Goal: Task Accomplishment & Management: Complete application form

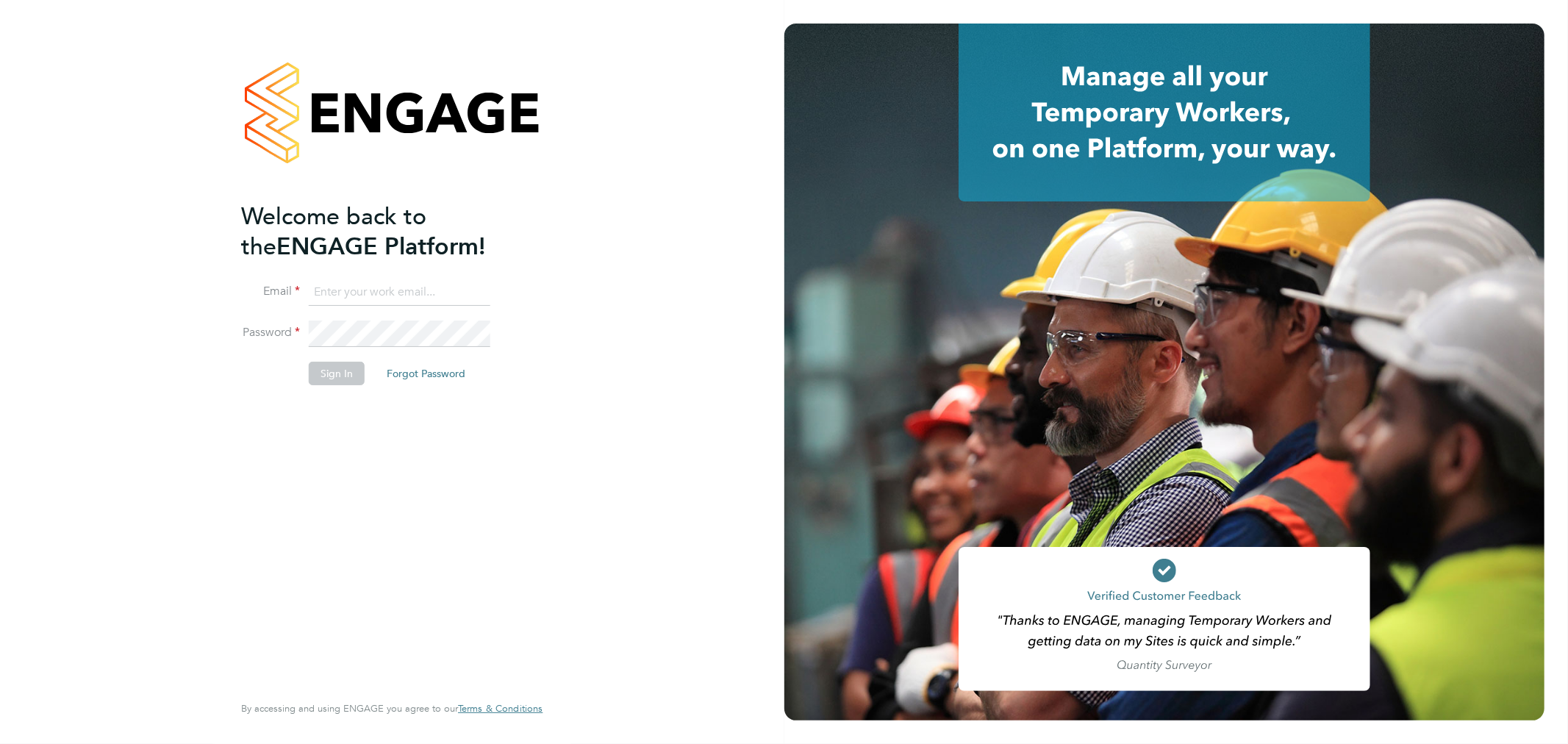
type input "cheri@enhancecatering.co.uk"
drag, startPoint x: 305, startPoint y: 369, endPoint x: 315, endPoint y: 372, distance: 10.4
click at [307, 371] on li "Sign In Forgot Password" at bounding box center [385, 380] width 287 height 38
click at [324, 375] on button "Sign In" at bounding box center [337, 373] width 56 height 23
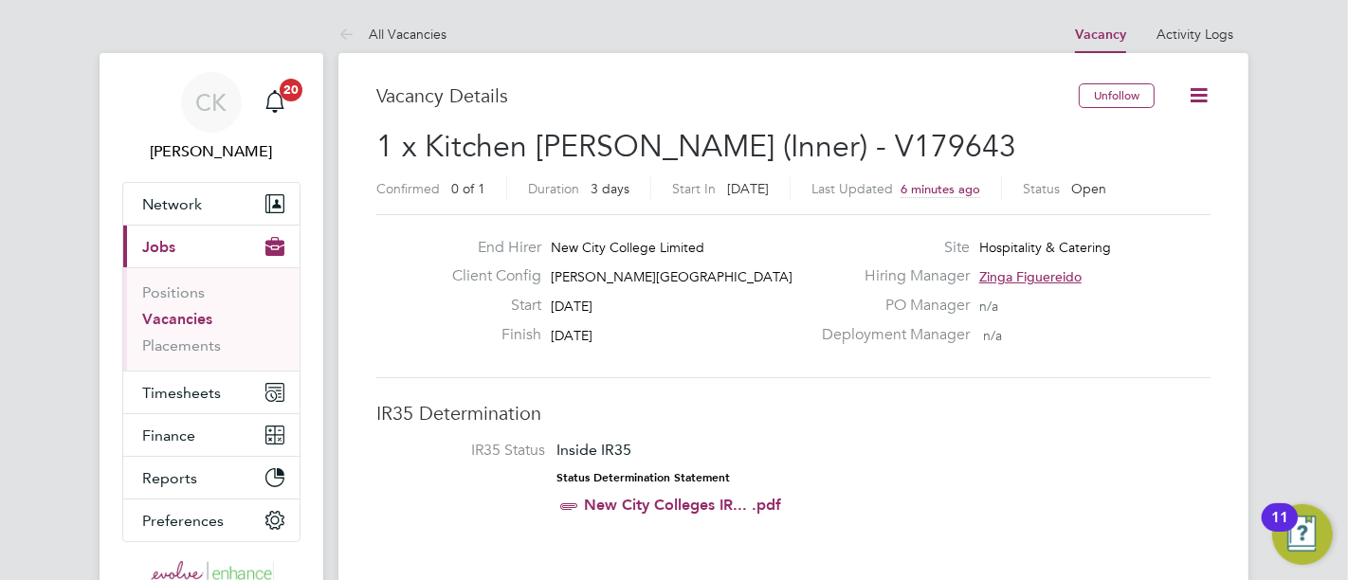
scroll to position [9, 9]
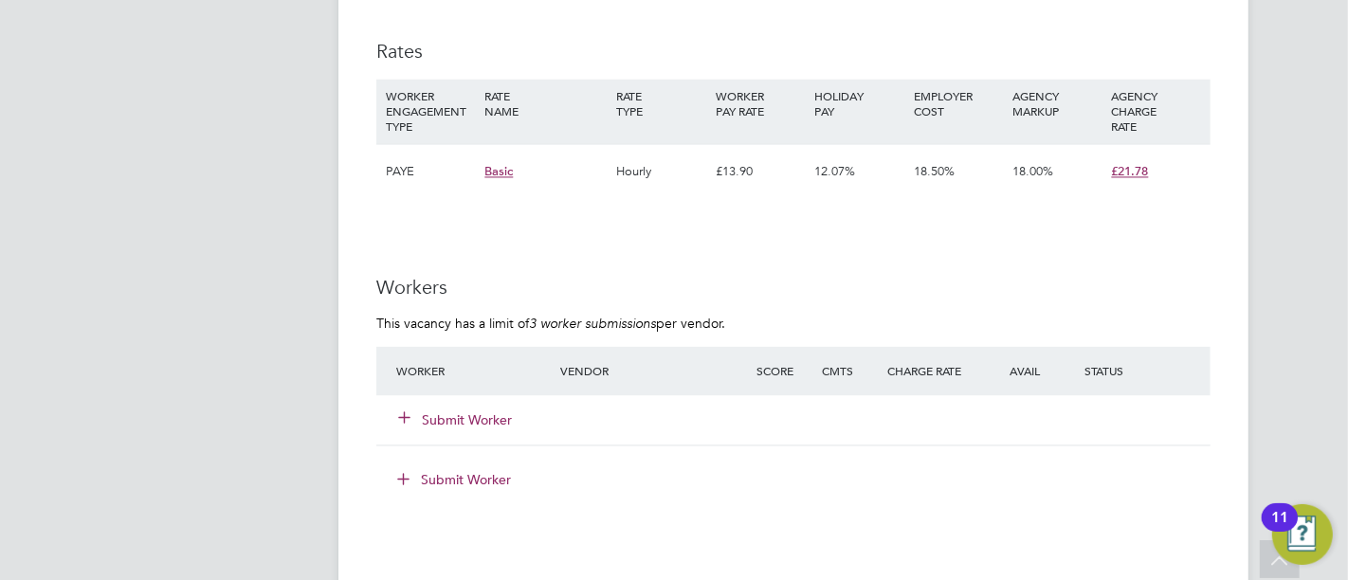
click at [440, 410] on button "Submit Worker" at bounding box center [456, 419] width 114 height 19
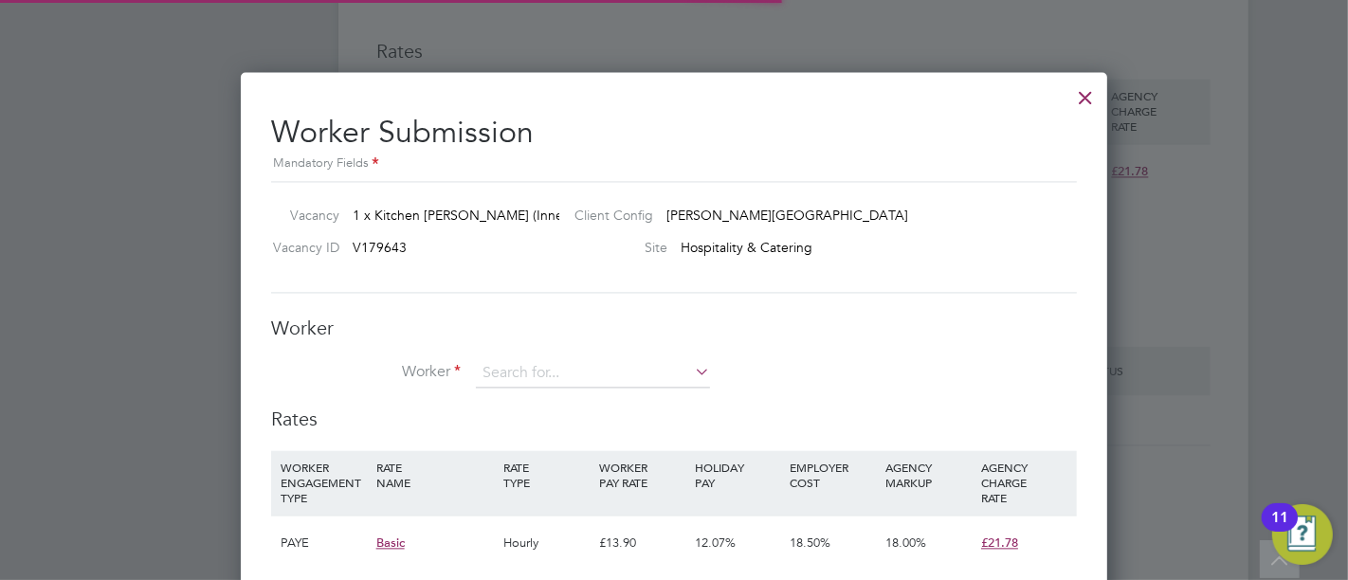
click at [514, 426] on li "+ Add new" at bounding box center [593, 424] width 235 height 26
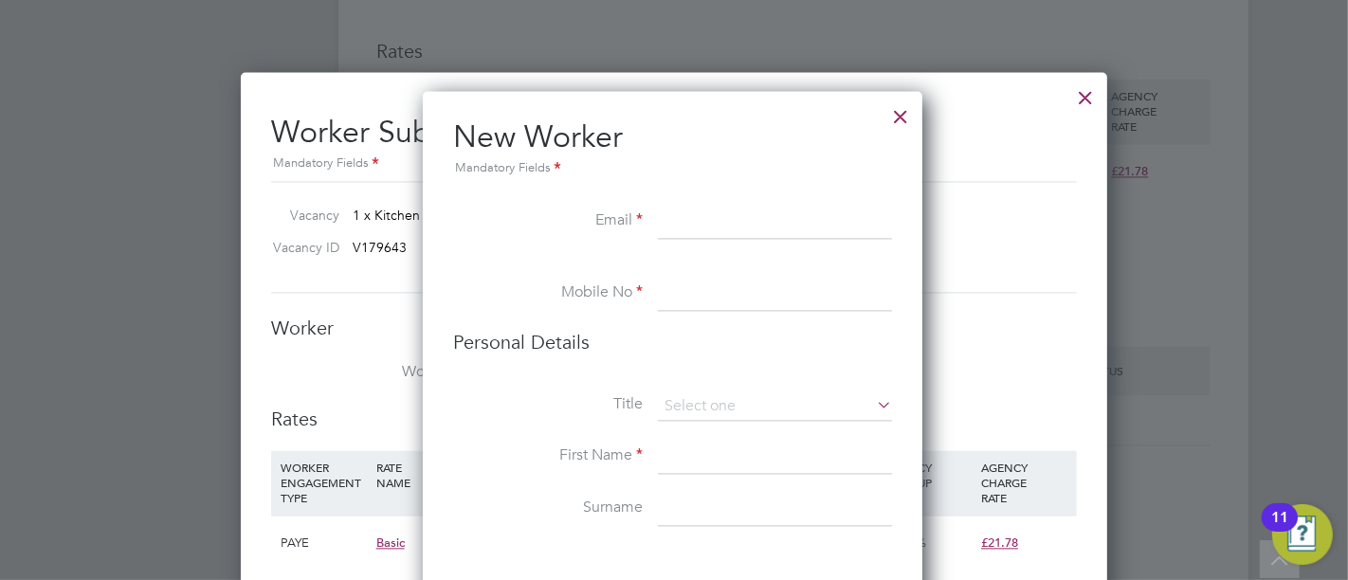
paste input "[EMAIL_ADDRESS][DOMAIN_NAME]"
type input "[EMAIL_ADDRESS][DOMAIN_NAME]"
click at [702, 295] on input at bounding box center [775, 294] width 234 height 34
paste input "07767924874"
type input "07767924874"
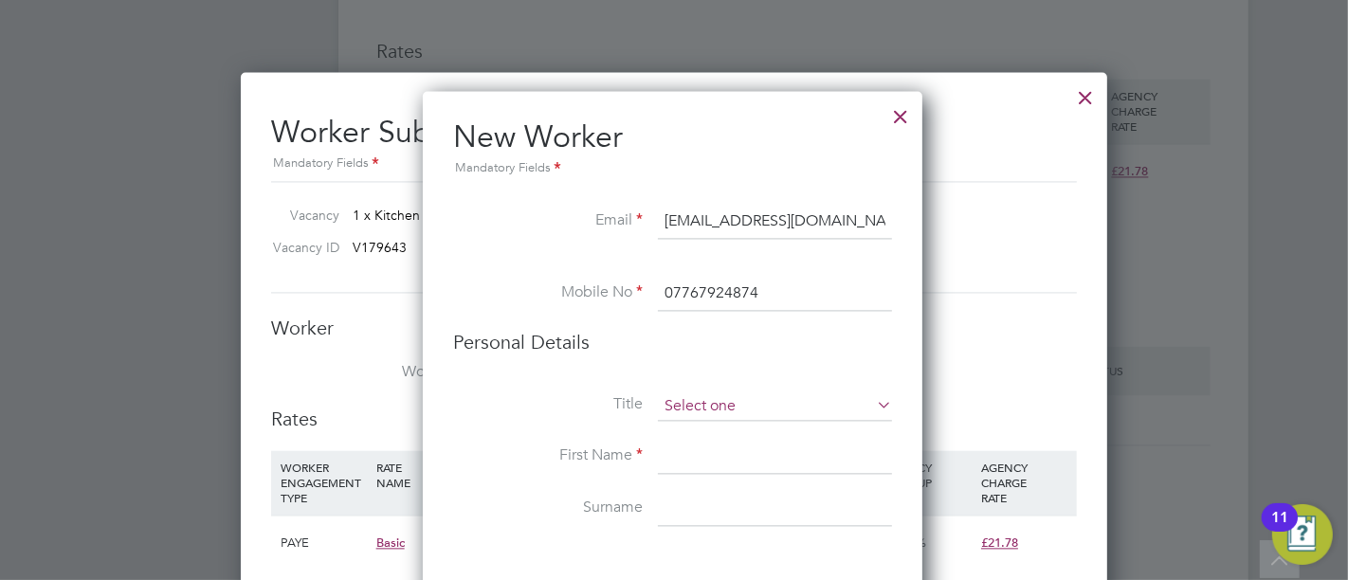
click at [701, 403] on input at bounding box center [775, 406] width 234 height 28
click at [703, 431] on li "Mr" at bounding box center [775, 431] width 235 height 25
type input "Mr"
drag, startPoint x: 706, startPoint y: 456, endPoint x: 787, endPoint y: 456, distance: 80.6
click at [706, 456] on input at bounding box center [775, 457] width 234 height 34
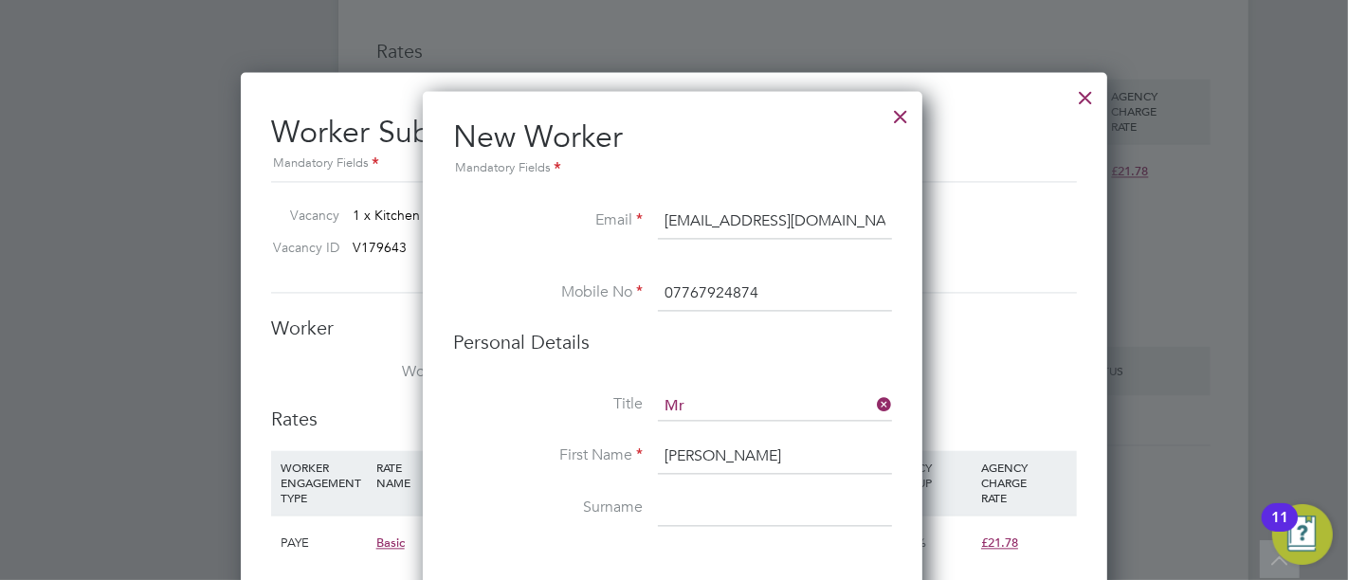
type input "Keval"
click at [683, 499] on input at bounding box center [775, 510] width 234 height 34
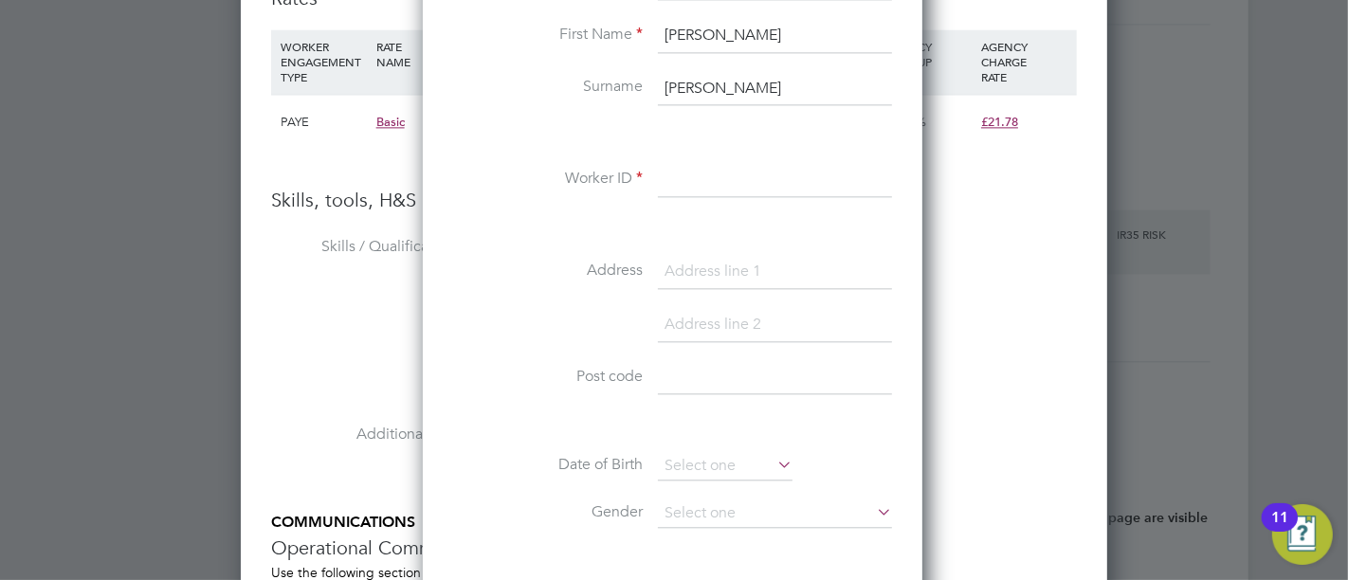
scroll to position [3685, 0]
type input "Dobariya"
click at [728, 158] on div "Title Mr First Name Keval Surname Dobariya Worker ID Address Post code Date of …" at bounding box center [672, 316] width 439 height 688
click at [731, 164] on input at bounding box center [775, 180] width 234 height 34
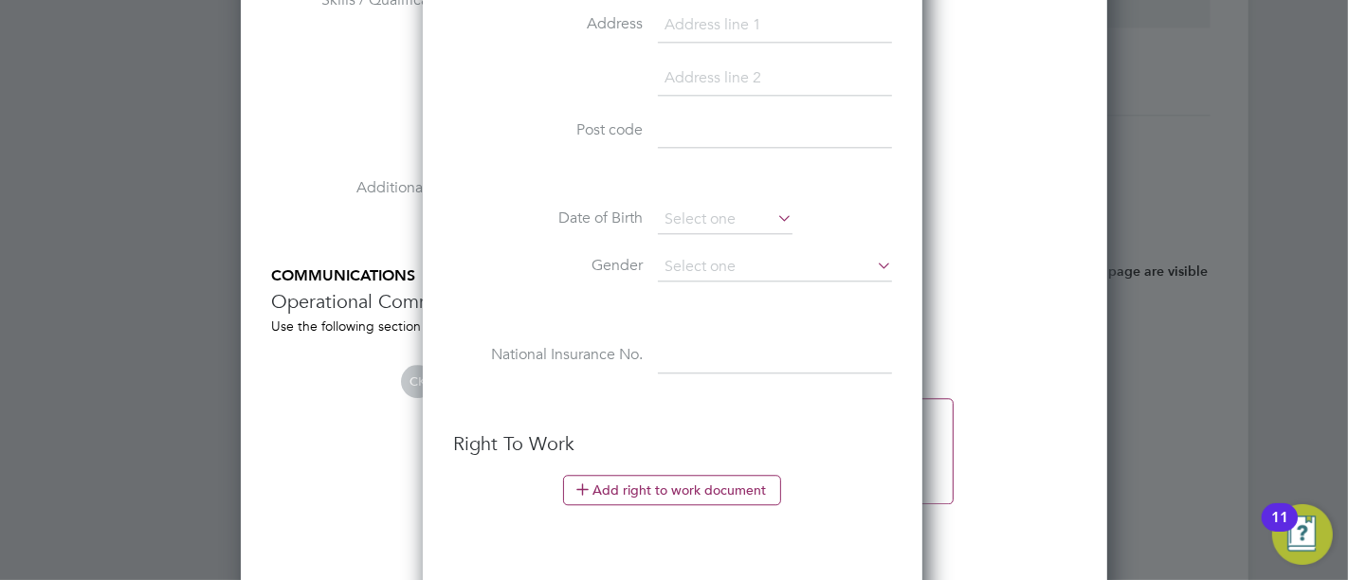
scroll to position [4001, 0]
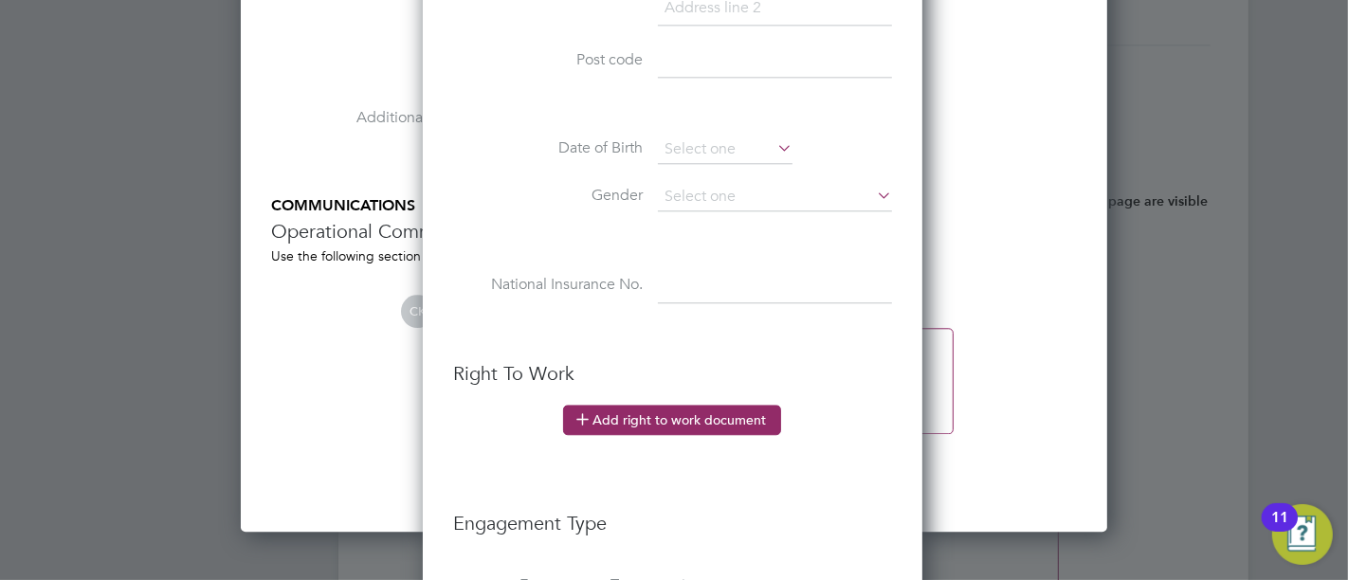
type input "119098"
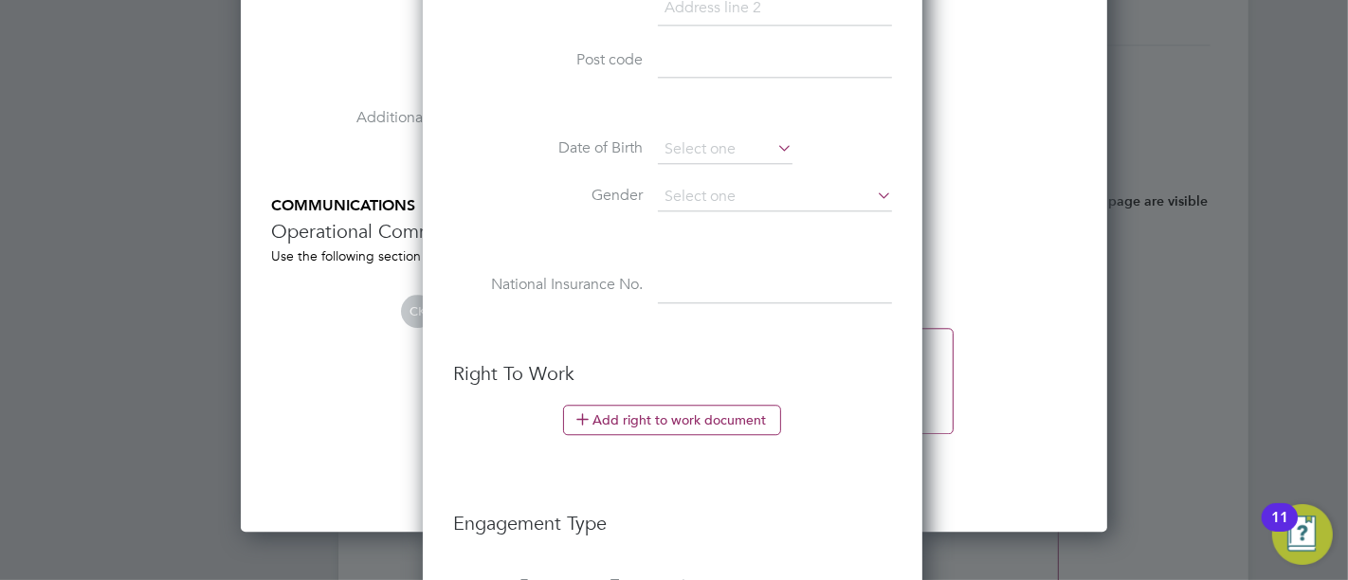
drag, startPoint x: 713, startPoint y: 414, endPoint x: 729, endPoint y: 416, distance: 16.2
click at [714, 414] on button "Add right to work document" at bounding box center [672, 420] width 218 height 30
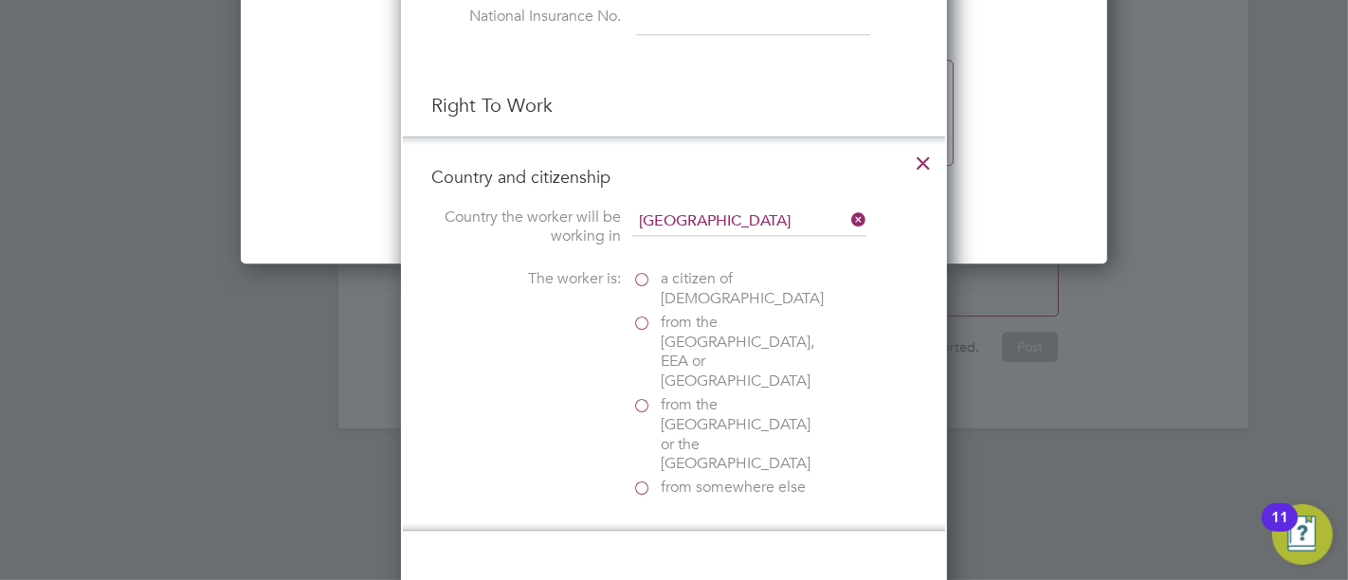
scroll to position [4317, 0]
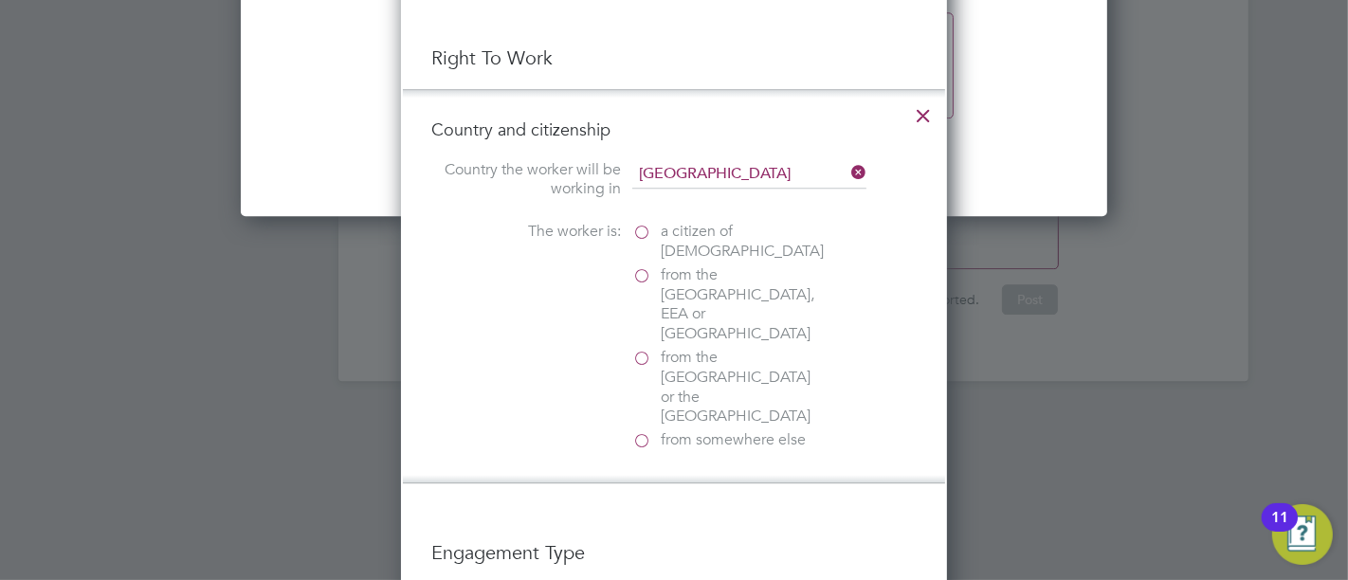
drag, startPoint x: 644, startPoint y: 374, endPoint x: 683, endPoint y: 361, distance: 41.1
click at [644, 430] on label "from somewhere else" at bounding box center [727, 440] width 190 height 20
click at [0, 0] on input "from somewhere else" at bounding box center [0, 0] width 0 height 0
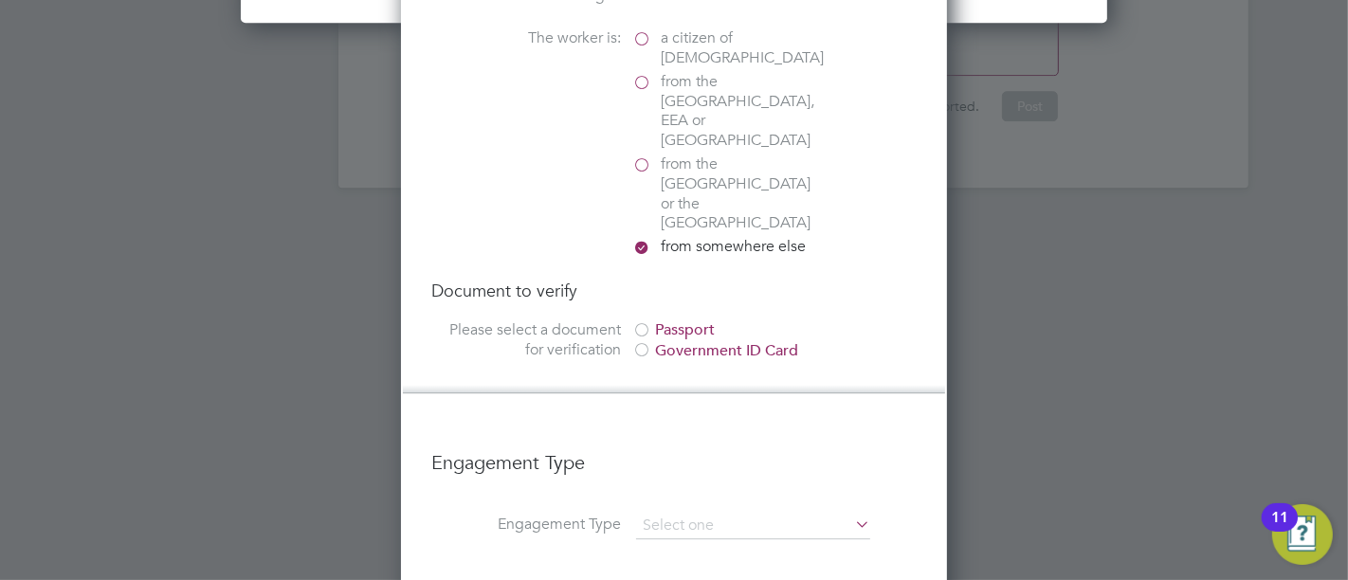
scroll to position [4527, 0]
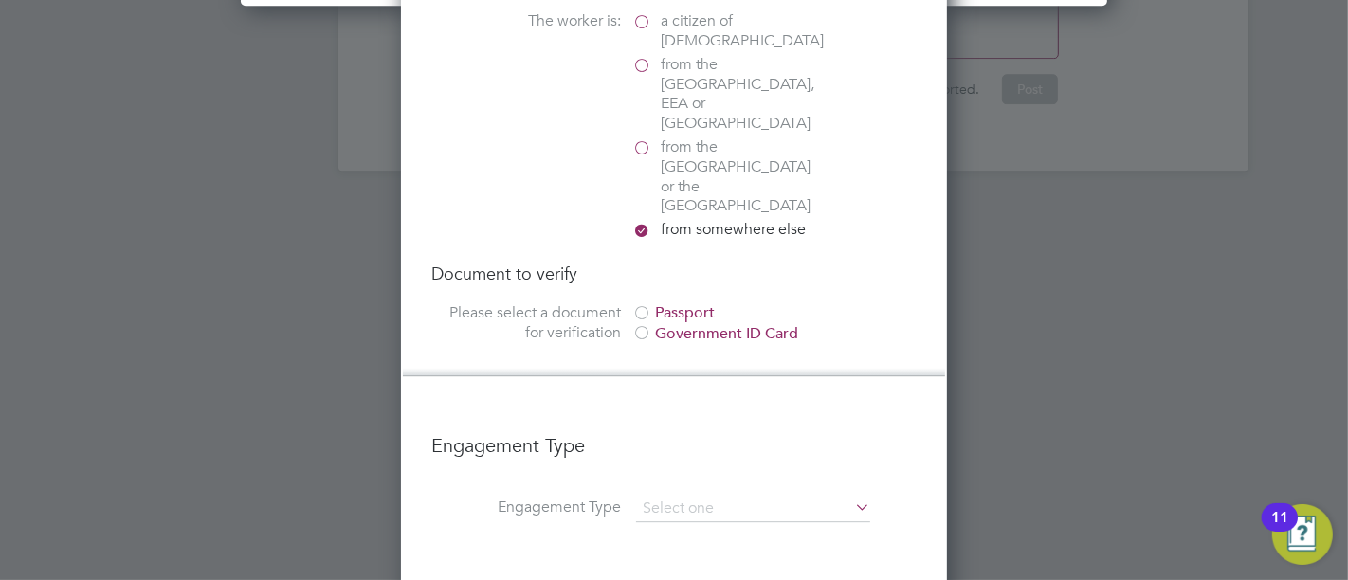
drag, startPoint x: 639, startPoint y: 246, endPoint x: 640, endPoint y: 256, distance: 9.5
click at [639, 305] on div at bounding box center [641, 314] width 19 height 19
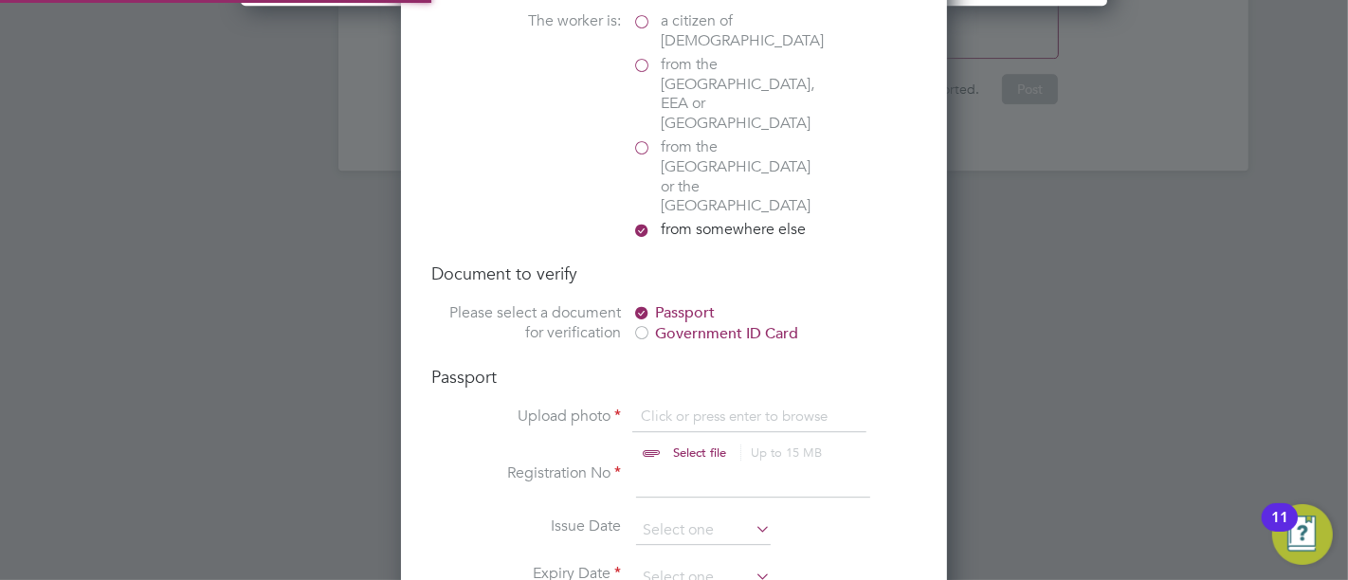
scroll to position [26, 235]
click at [695, 407] on input "file" at bounding box center [718, 435] width 298 height 57
type input "C:\fakepath\Keval Passport.pdf"
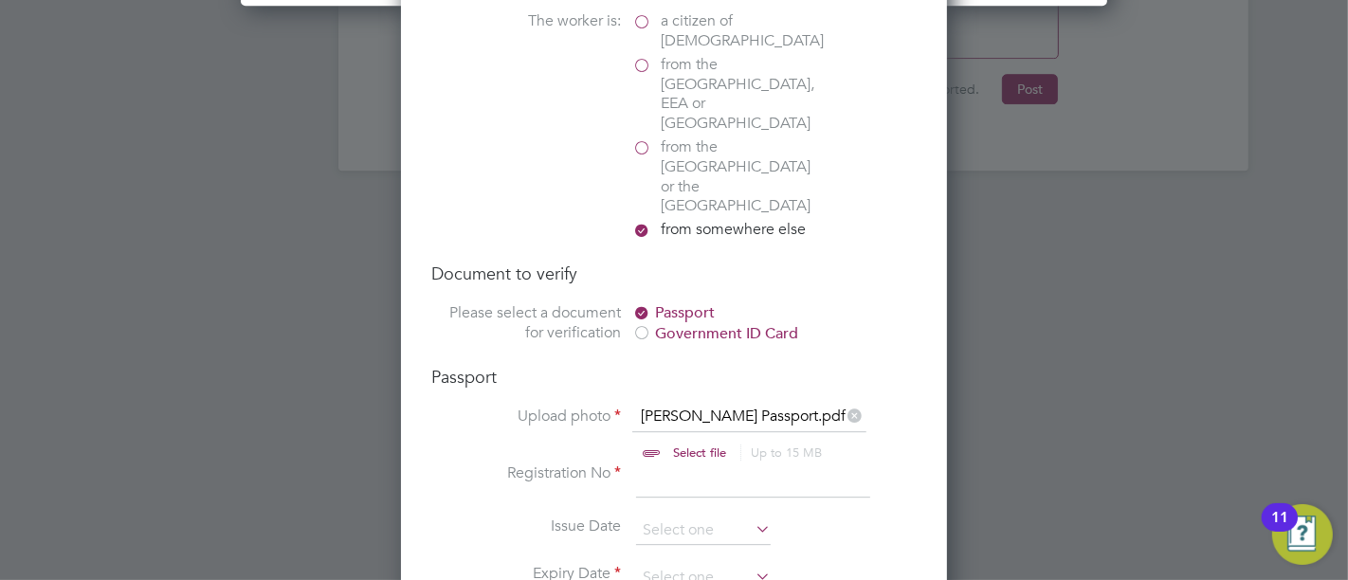
scroll to position [25, 235]
drag, startPoint x: 734, startPoint y: 428, endPoint x: 824, endPoint y: 434, distance: 90.2
click at [734, 463] on input at bounding box center [753, 480] width 234 height 34
type input "W3787831"
click at [689, 564] on input at bounding box center [703, 578] width 135 height 28
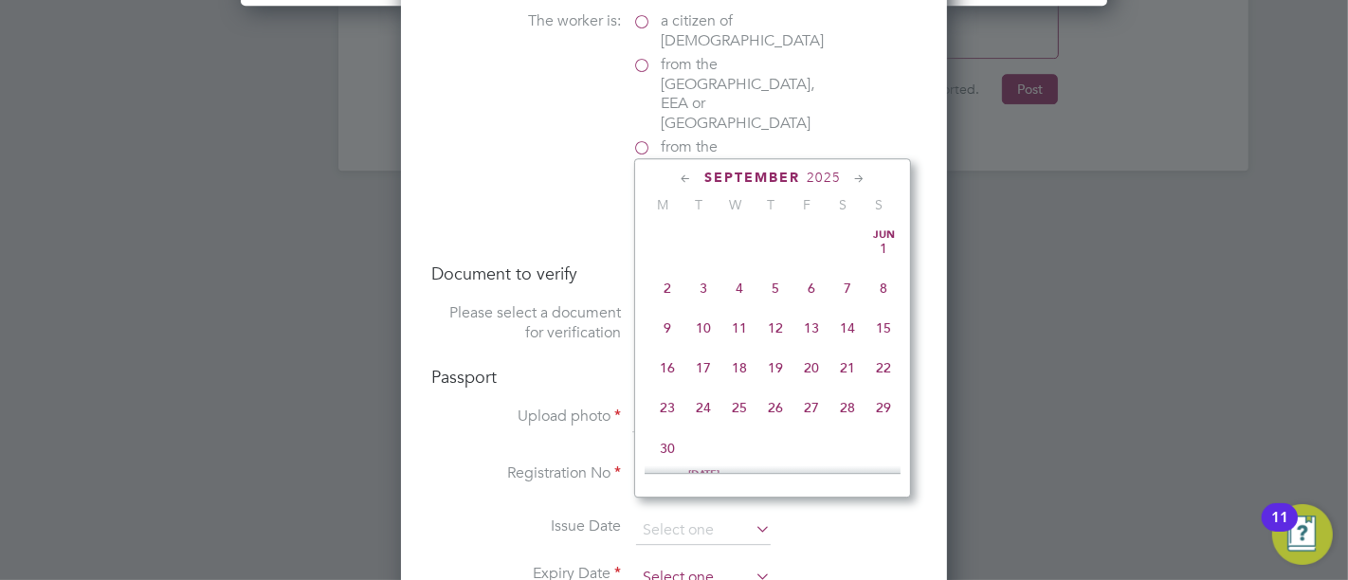
scroll to position [569, 0]
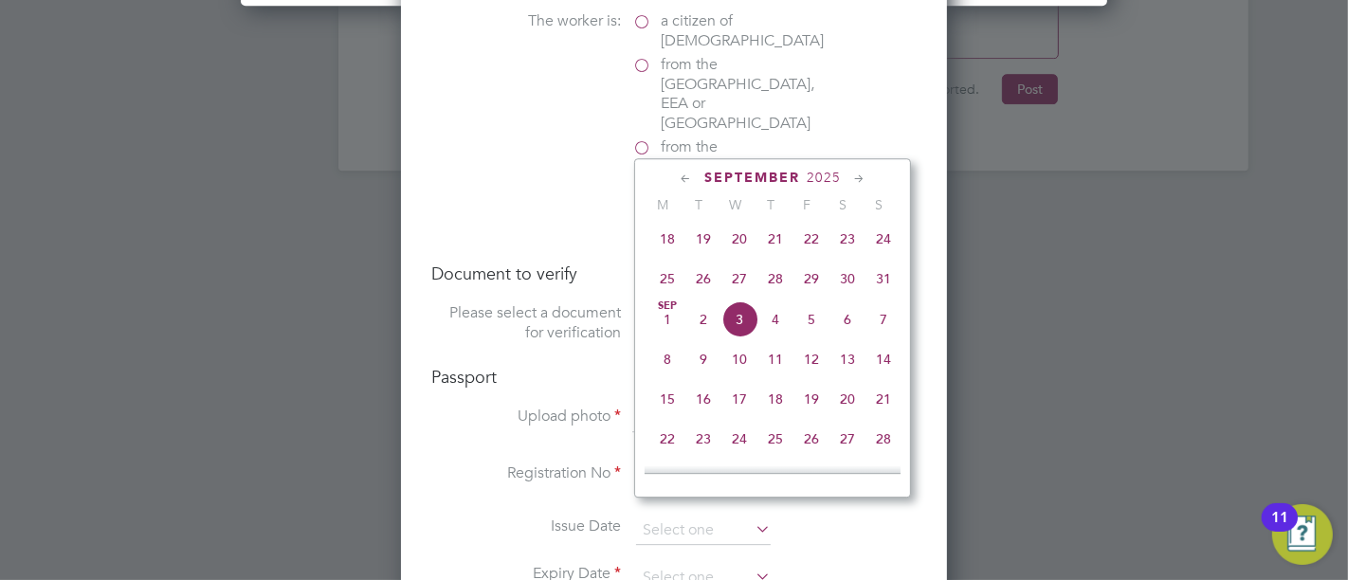
click at [844, 177] on div "September 2025" at bounding box center [772, 178] width 256 height 18
click at [838, 177] on span "2025" at bounding box center [824, 178] width 34 height 16
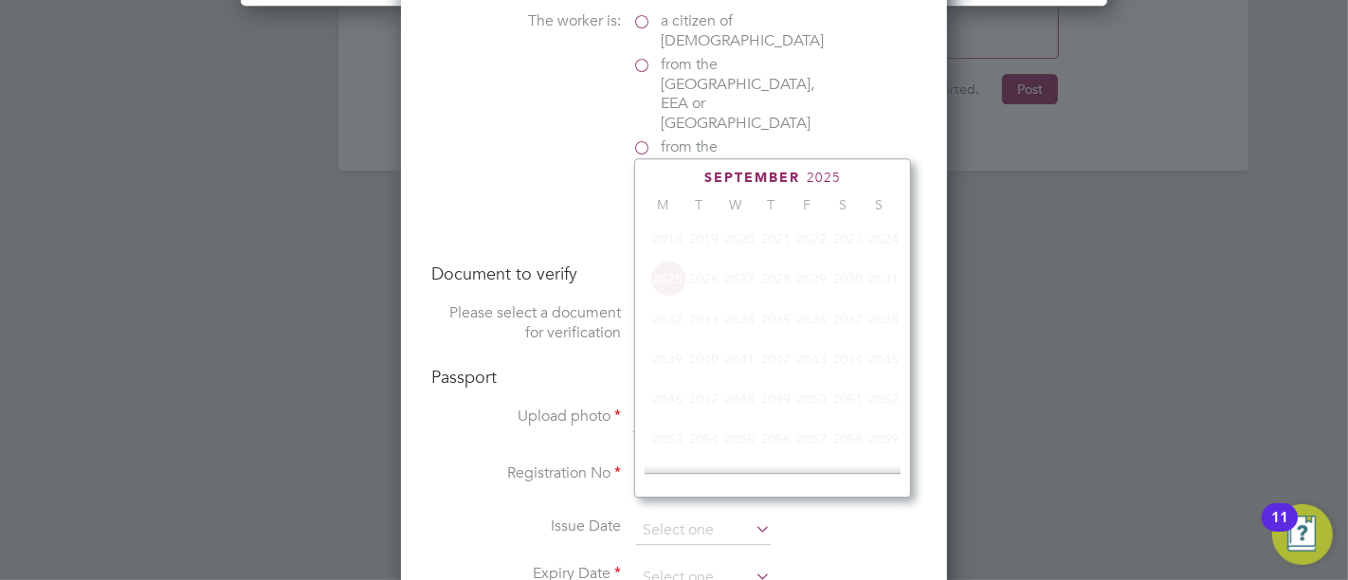
scroll to position [496, 0]
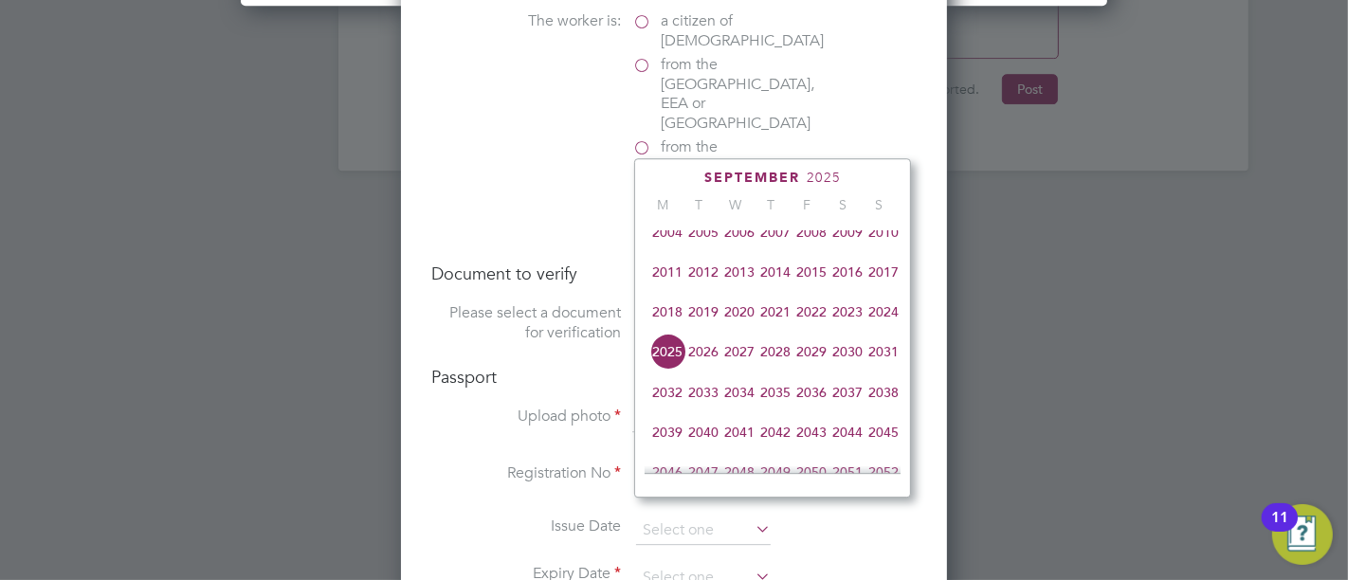
click at [666, 434] on span "2039" at bounding box center [667, 432] width 36 height 36
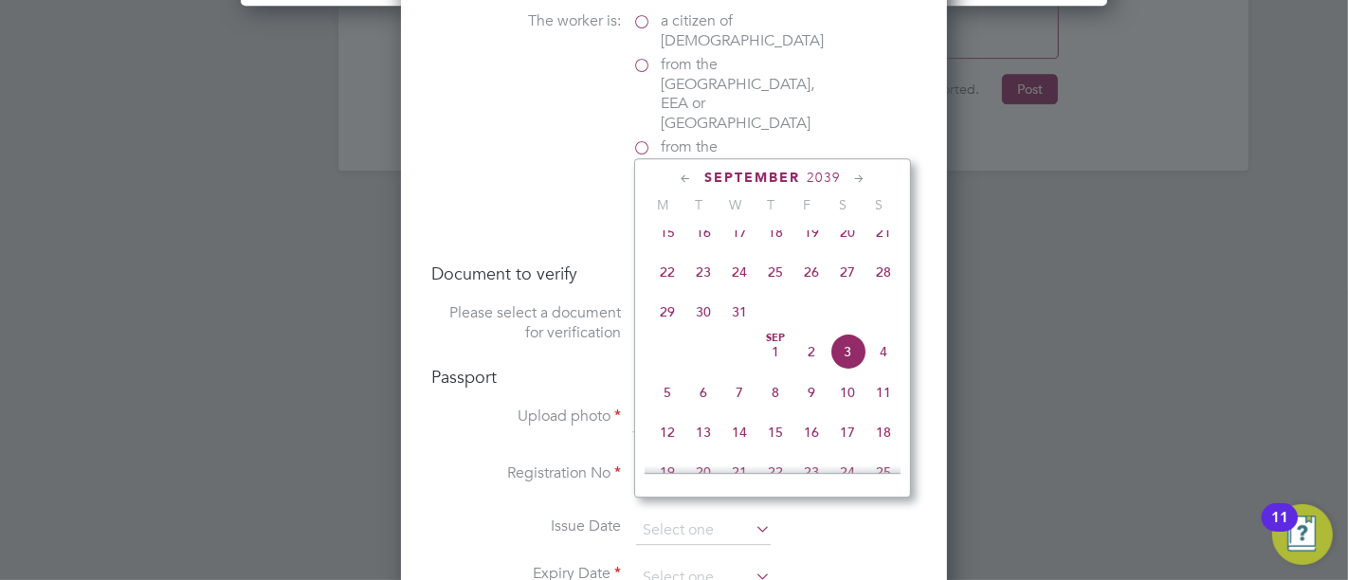
scroll to position [601, 0]
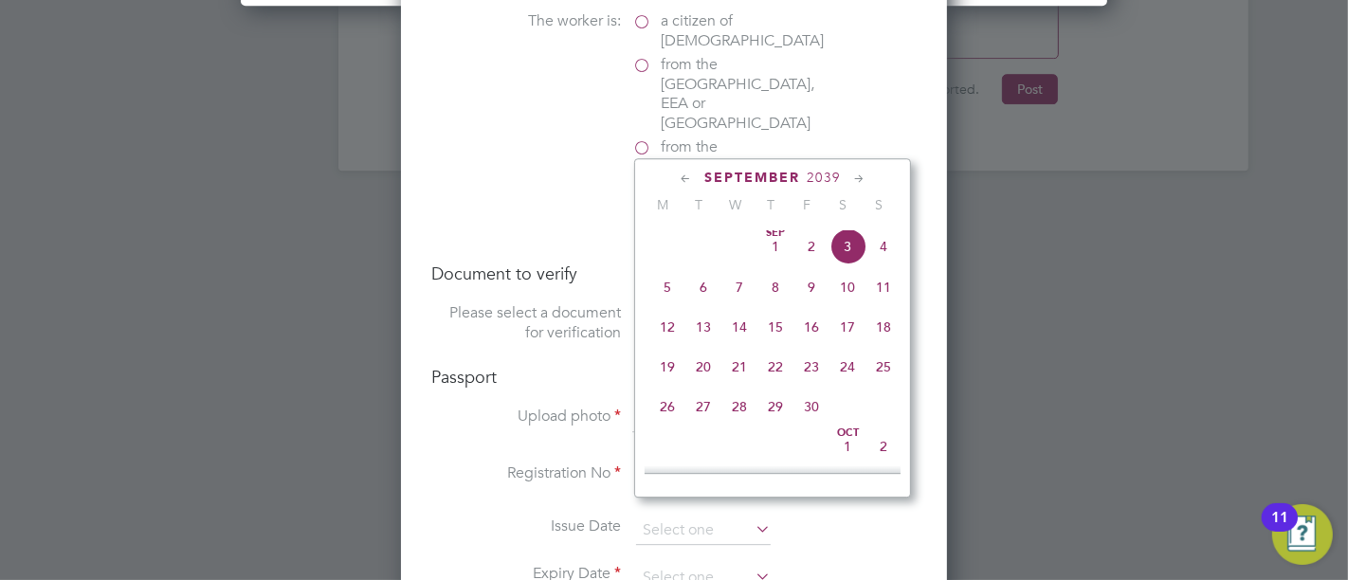
click at [739, 415] on span "28" at bounding box center [739, 407] width 36 height 36
type input "28 Sep 2039"
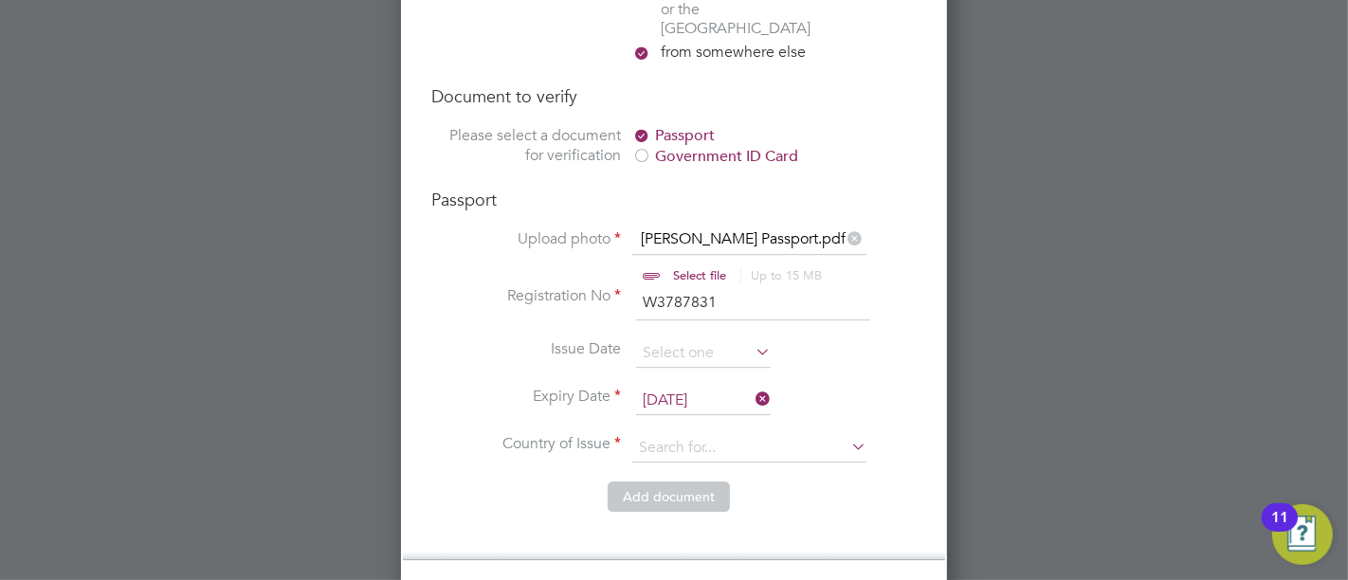
scroll to position [4739, 0]
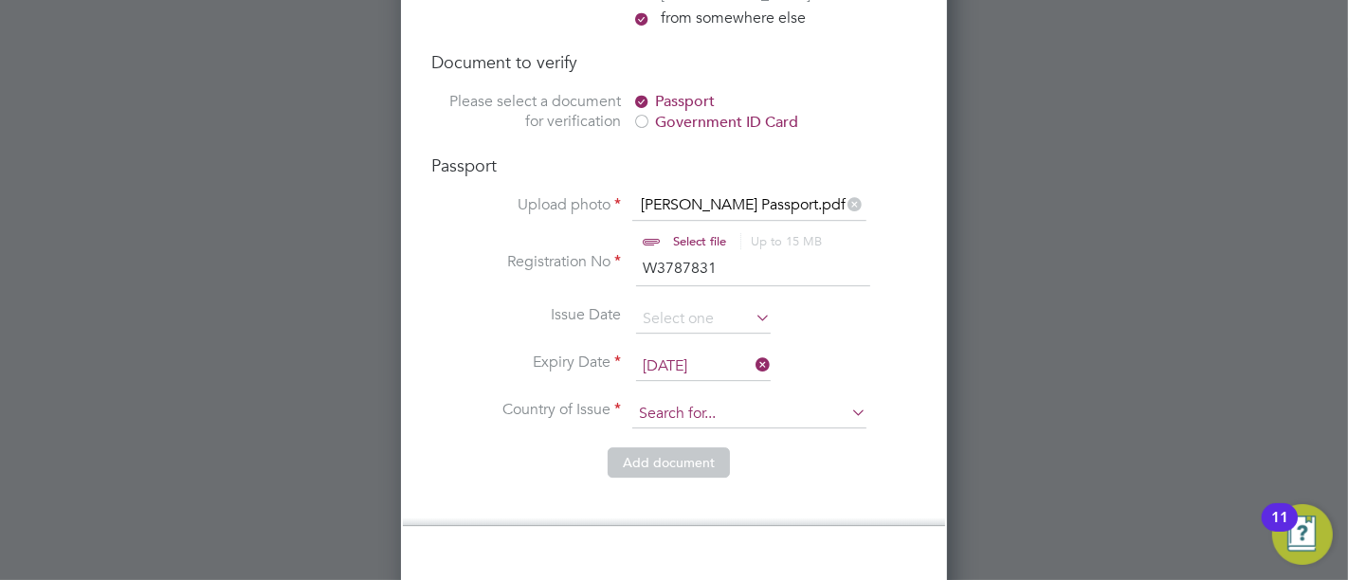
click at [661, 400] on input at bounding box center [749, 414] width 234 height 28
click at [697, 396] on li "India" at bounding box center [801, 399] width 338 height 26
type input "India"
click at [642, 447] on button "Add document" at bounding box center [668, 462] width 122 height 30
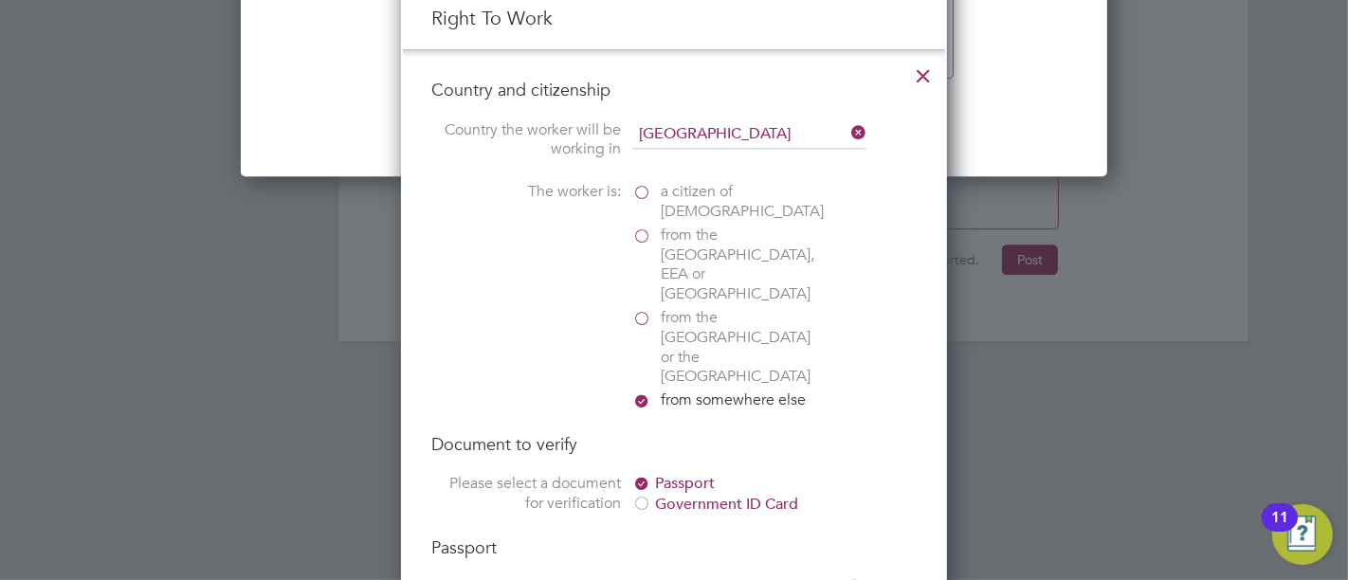
scroll to position [1729, 500]
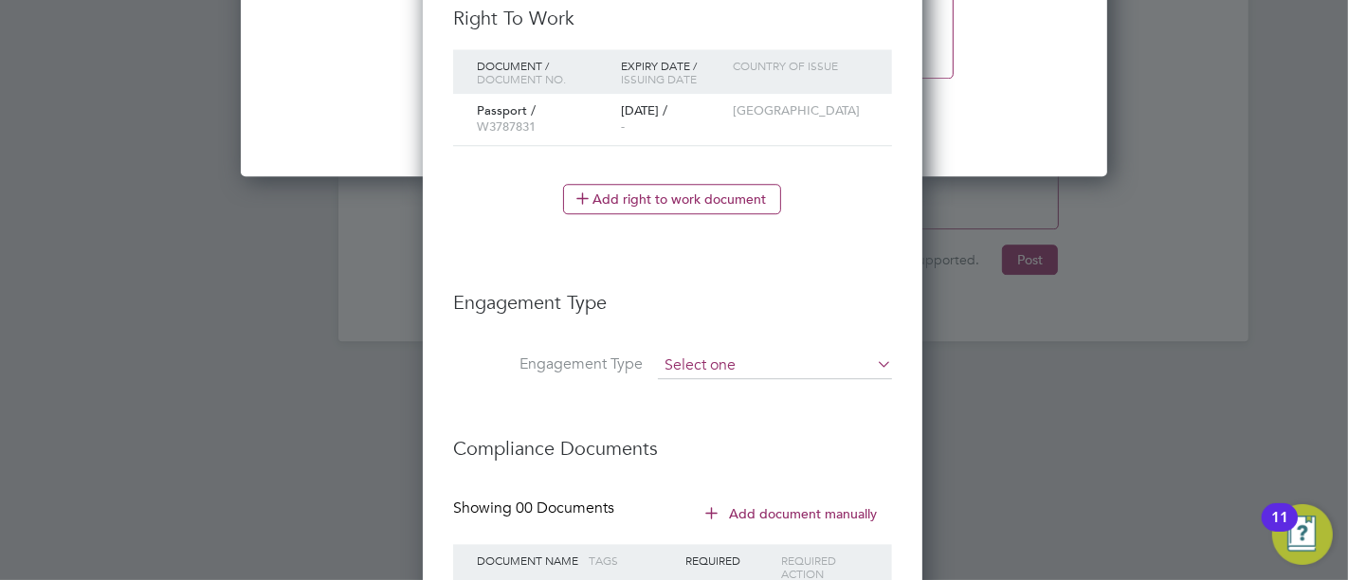
click at [690, 365] on input at bounding box center [775, 366] width 234 height 27
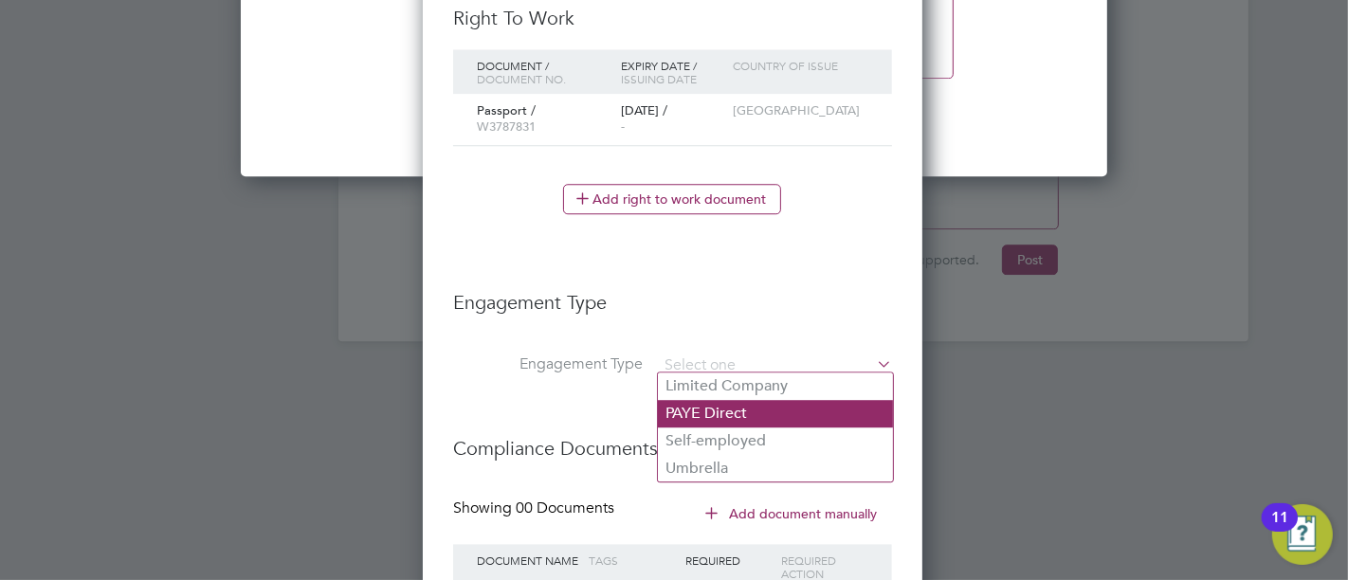
click at [698, 411] on li "PAYE Direct" at bounding box center [775, 413] width 235 height 27
type input "PAYE Direct"
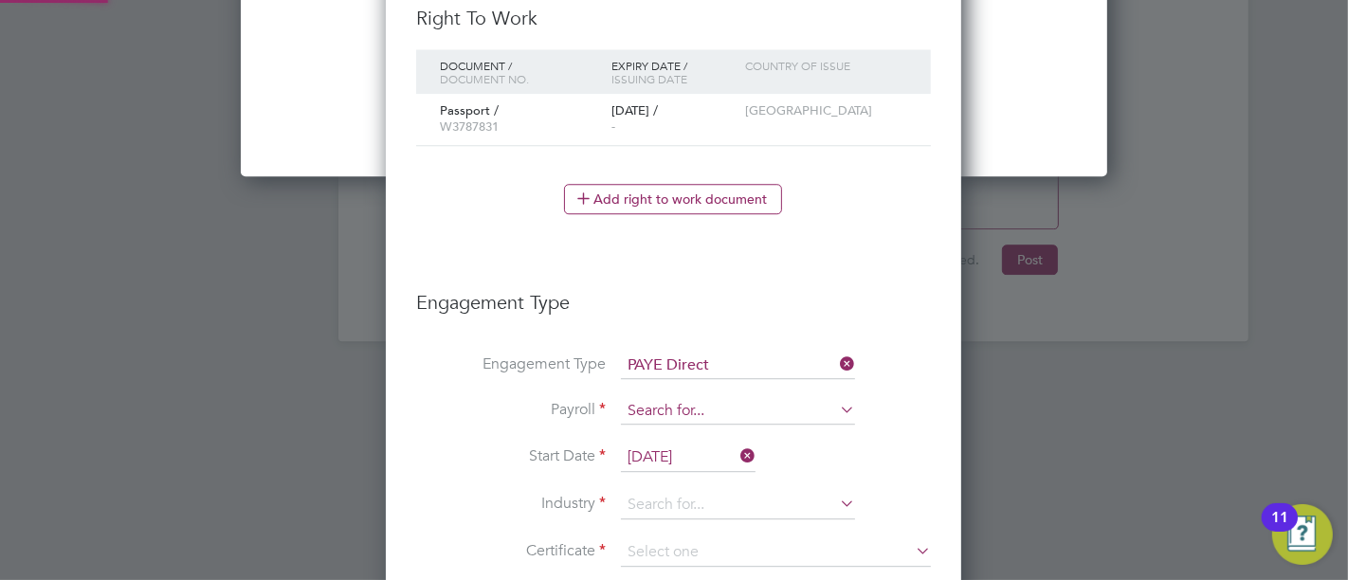
scroll to position [2277, 576]
click at [725, 398] on input at bounding box center [738, 411] width 234 height 27
click at [721, 424] on li "PAYE" at bounding box center [738, 431] width 235 height 27
type input "PAYE"
click at [706, 493] on input at bounding box center [738, 505] width 234 height 28
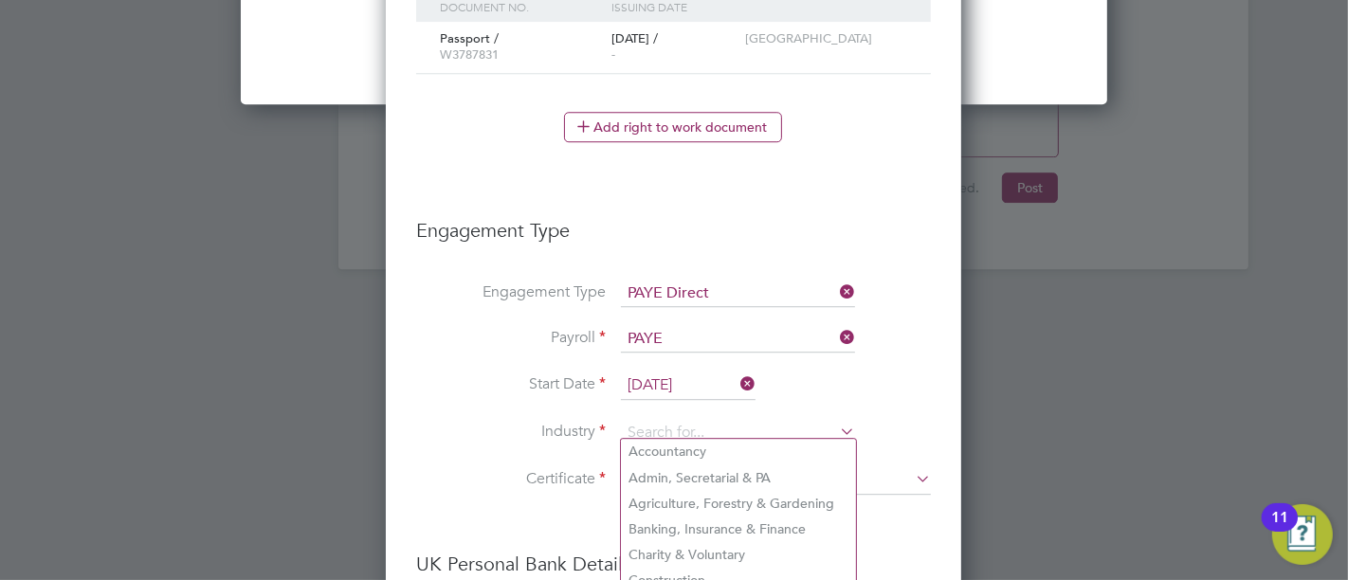
scroll to position [4567, 0]
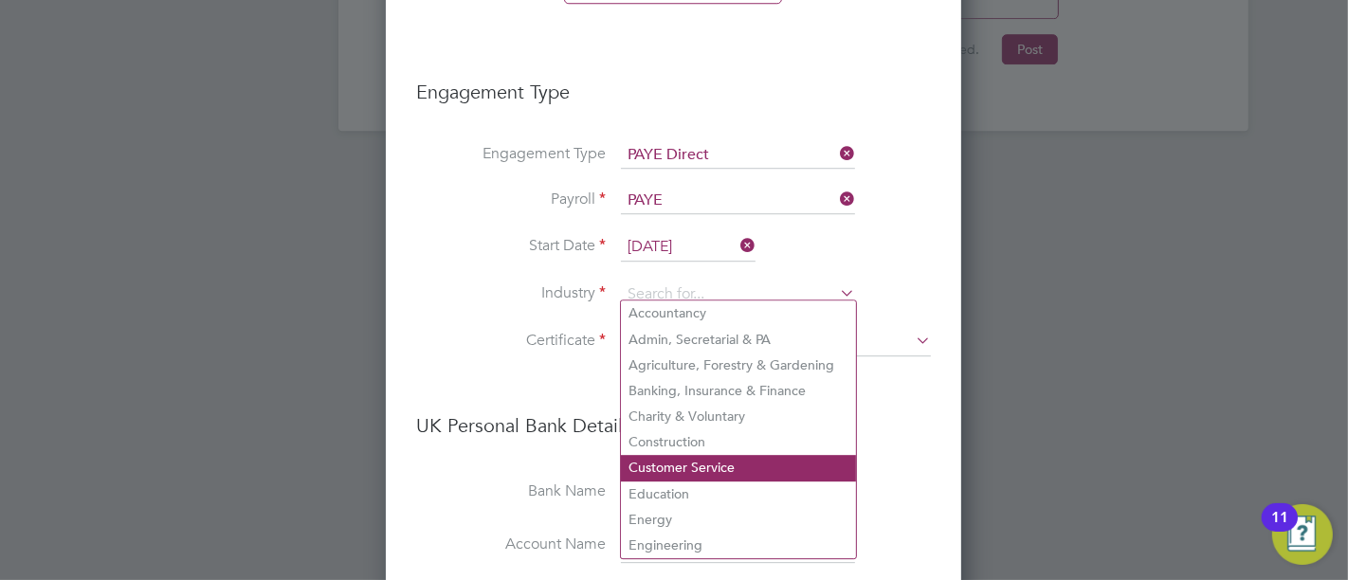
click at [681, 455] on li "Customer Service" at bounding box center [738, 468] width 235 height 26
type input "Customer Service"
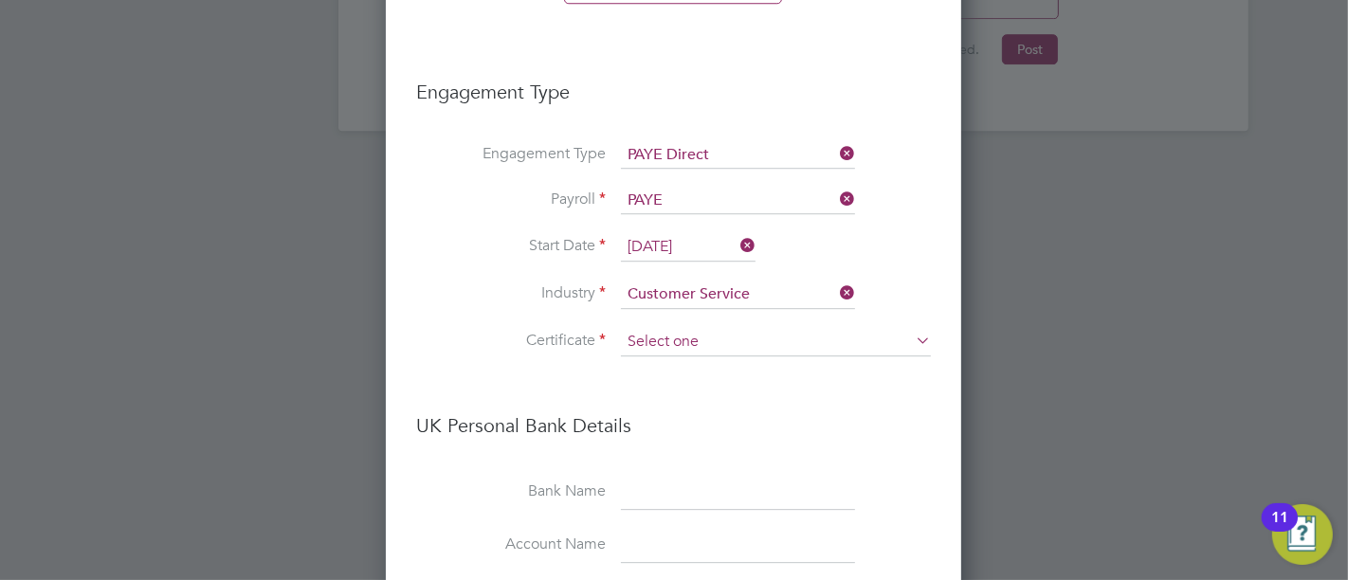
click at [698, 345] on input at bounding box center [776, 342] width 310 height 28
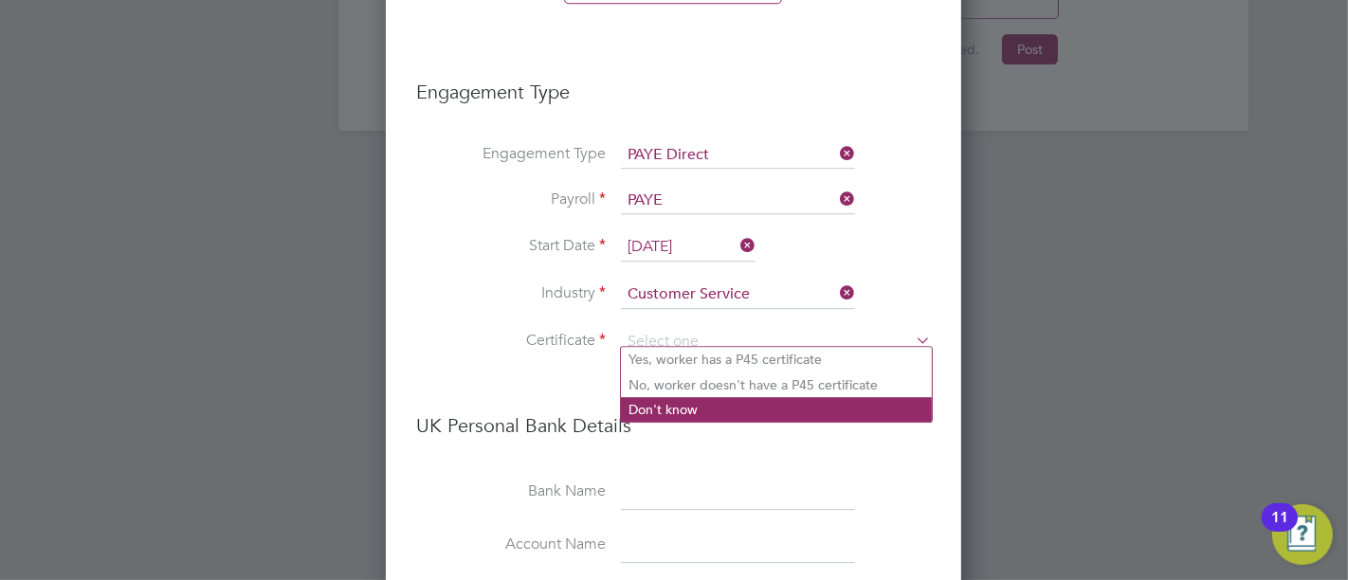
click at [674, 403] on li "Don't know" at bounding box center [776, 409] width 311 height 25
type input "Don't know"
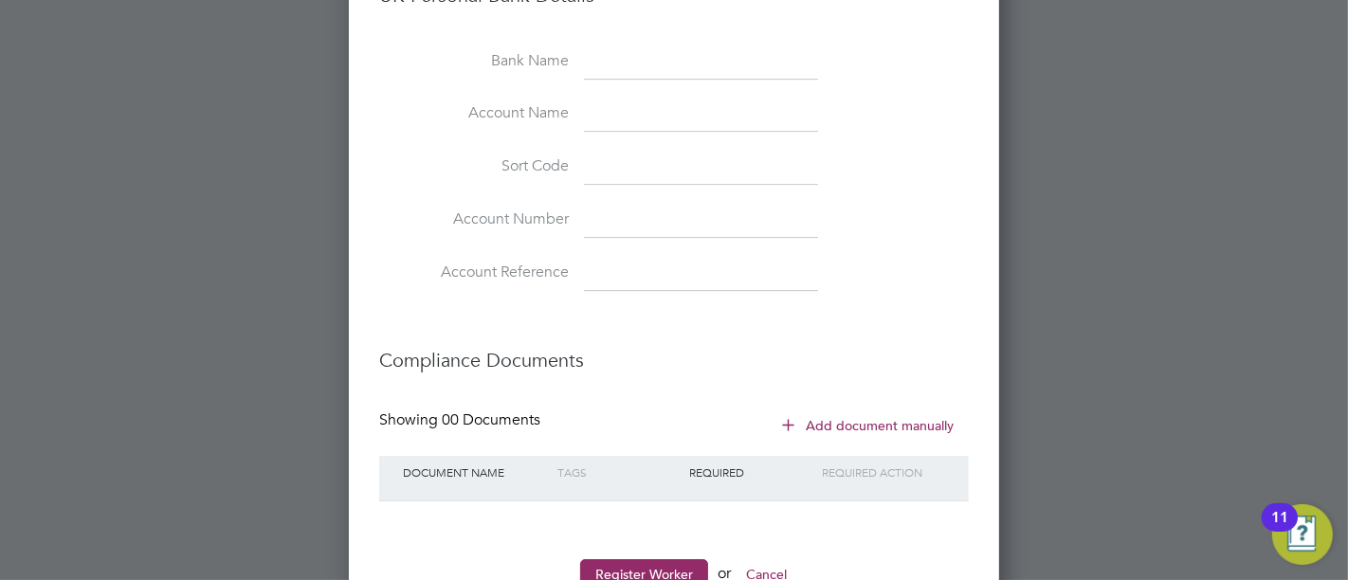
scroll to position [5145, 0]
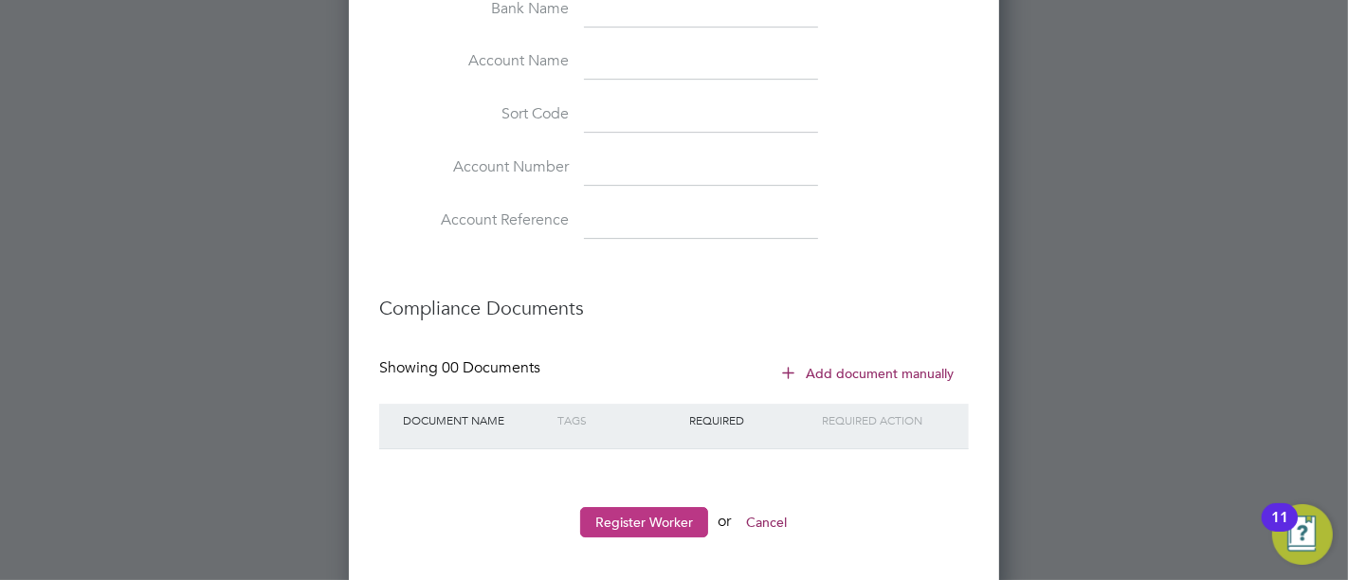
click at [626, 507] on button "Register Worker" at bounding box center [644, 522] width 128 height 30
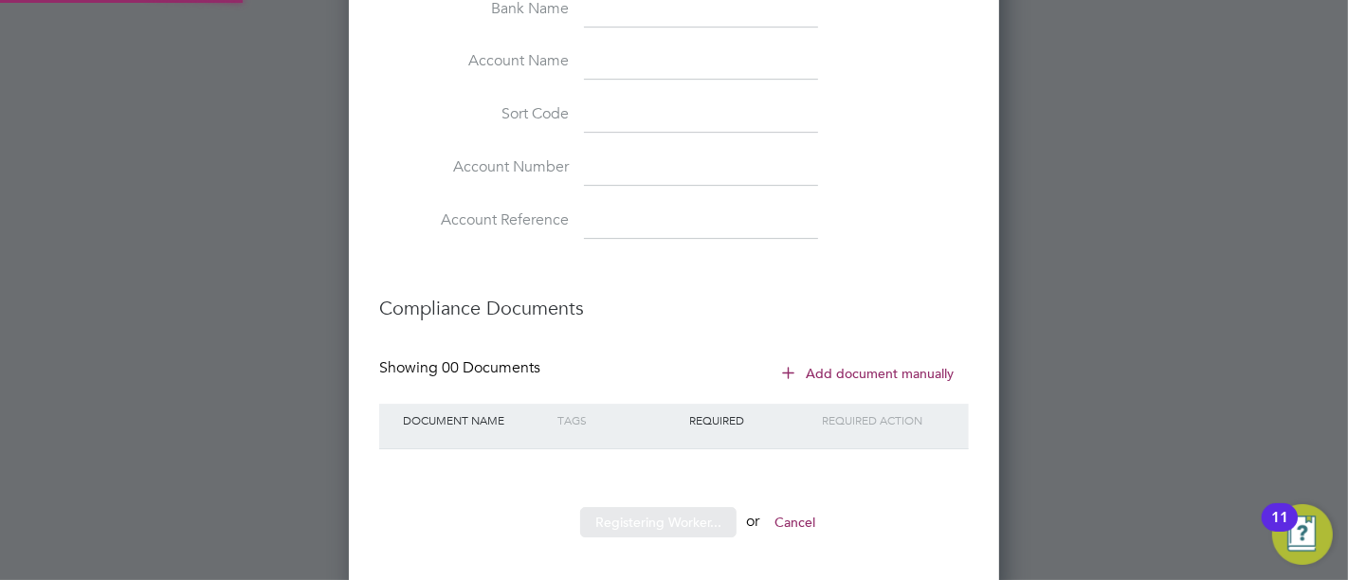
type input "Keval Dobariya (119098)"
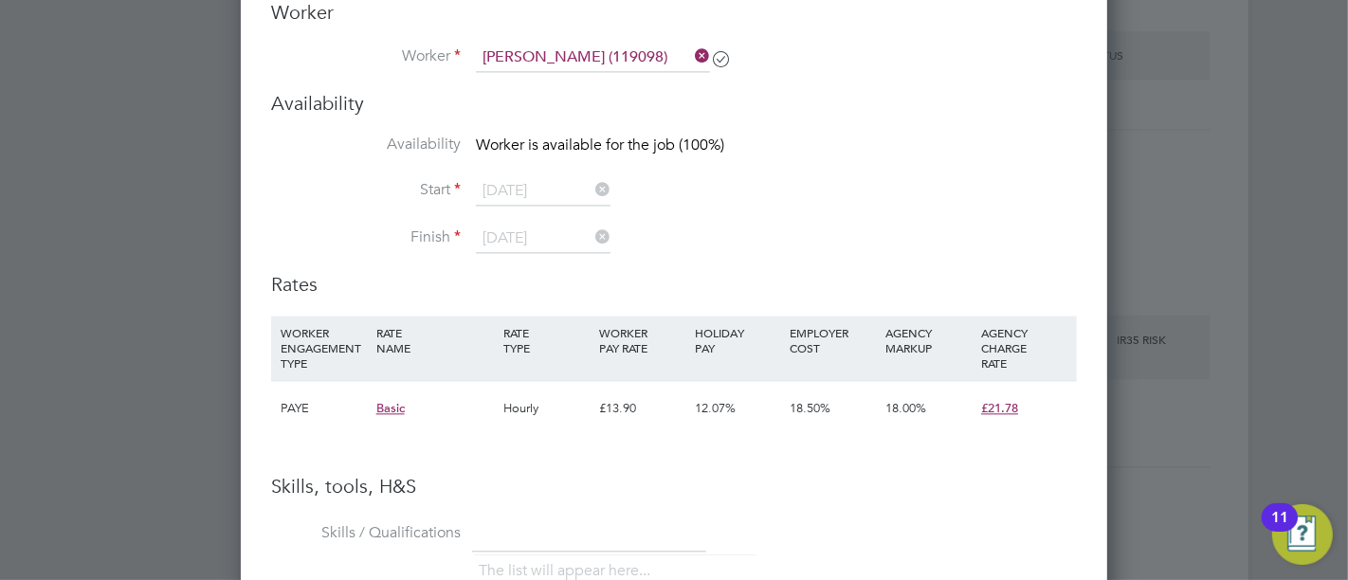
scroll to position [3159, 0]
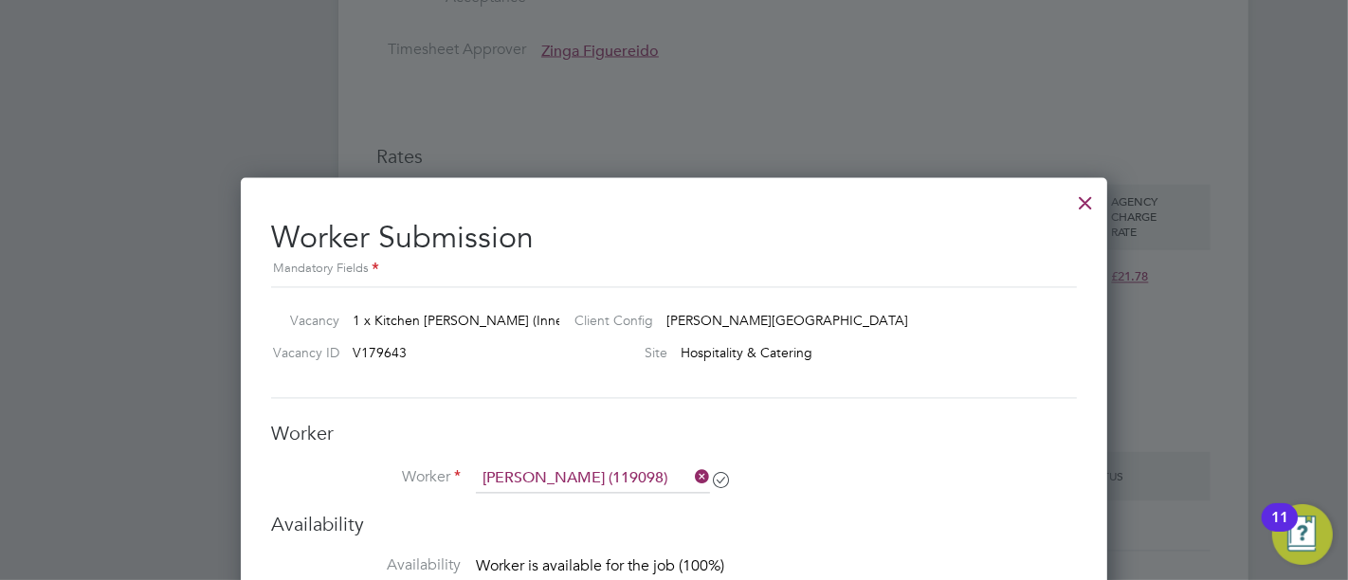
click at [1091, 207] on div at bounding box center [1085, 198] width 34 height 34
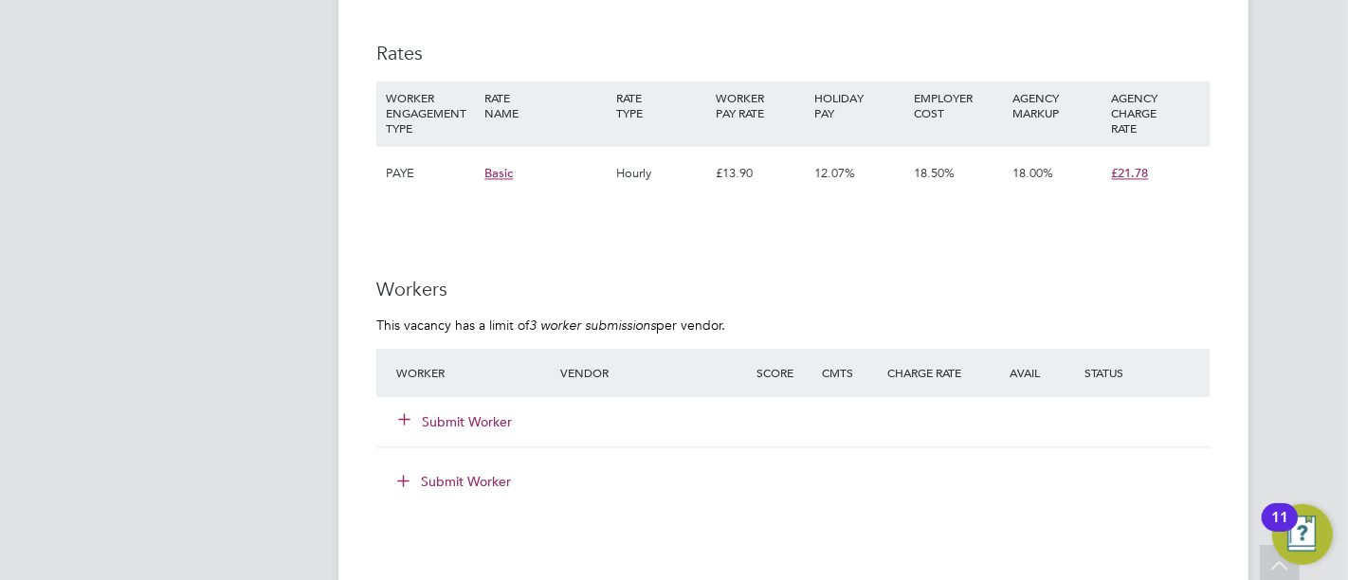
scroll to position [3264, 0]
click at [462, 410] on button "Submit Worker" at bounding box center [456, 419] width 114 height 19
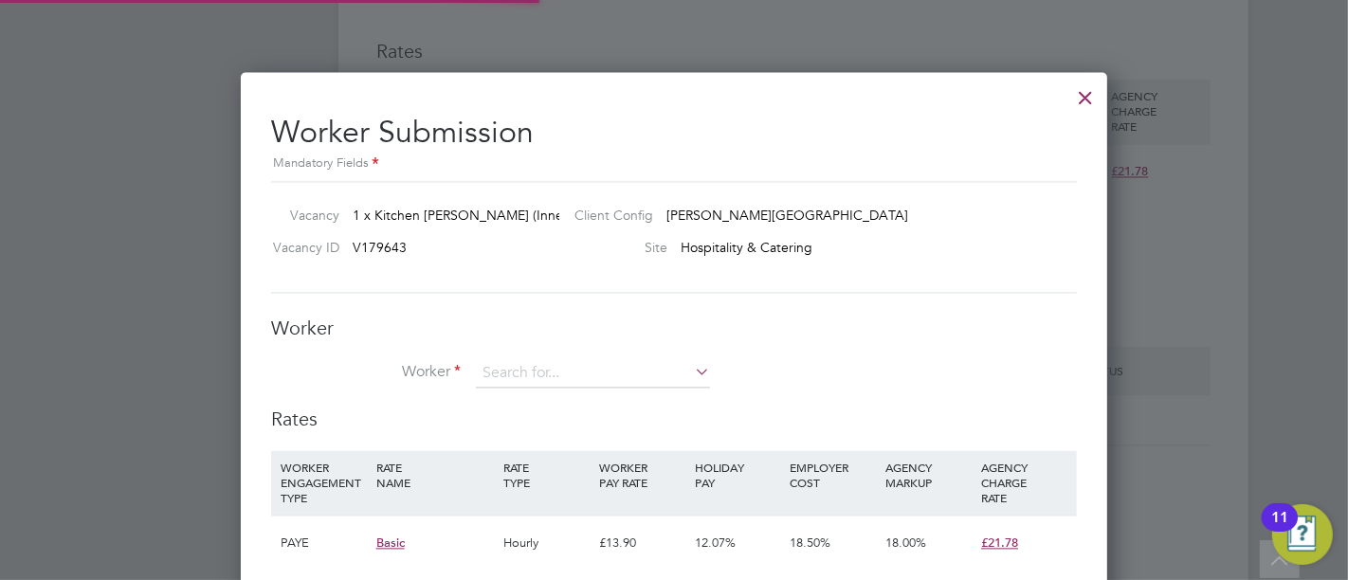
scroll to position [1193, 866]
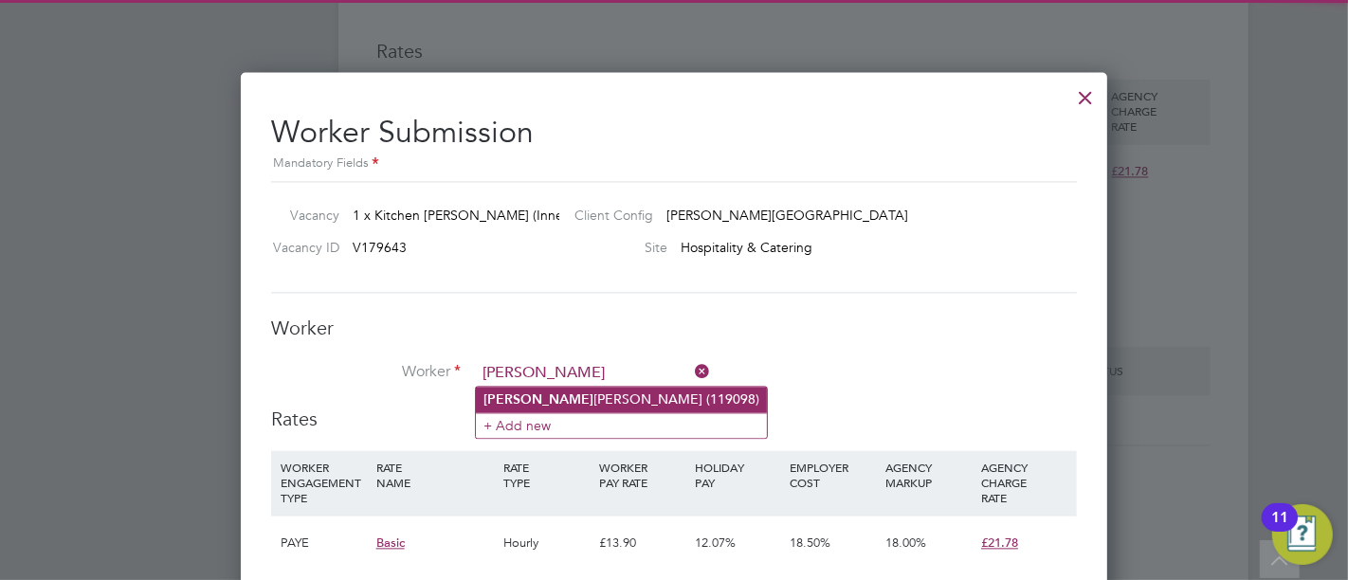
click at [508, 401] on b "Keval" at bounding box center [538, 399] width 110 height 16
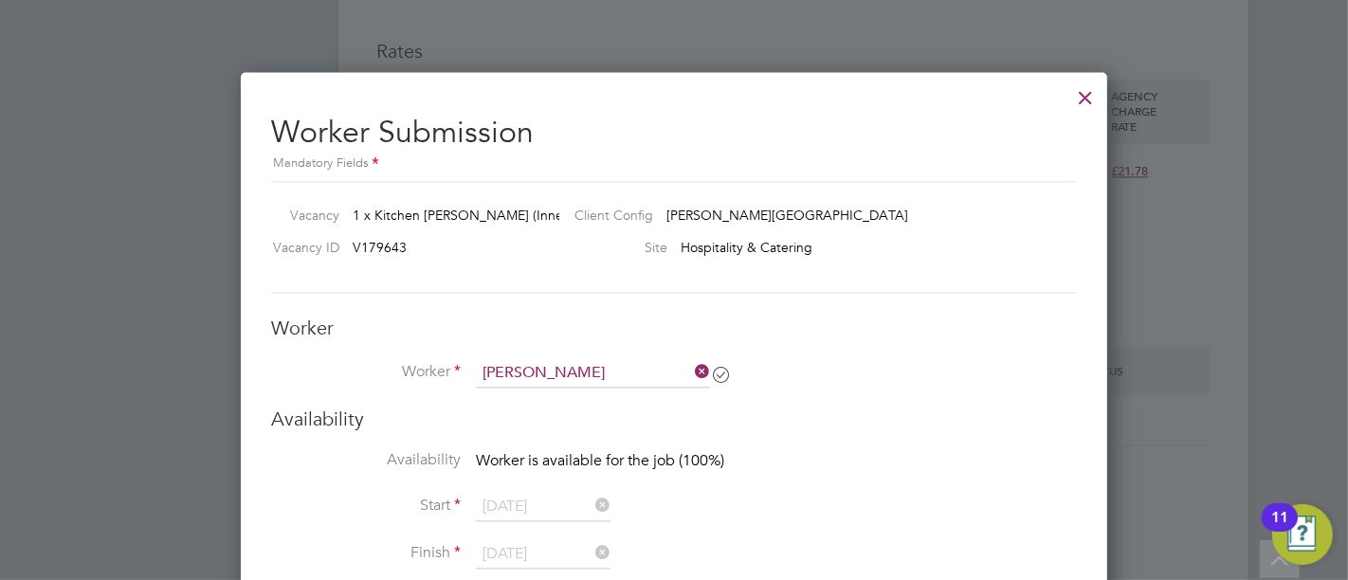
type input "Keval Dobariya (119098)"
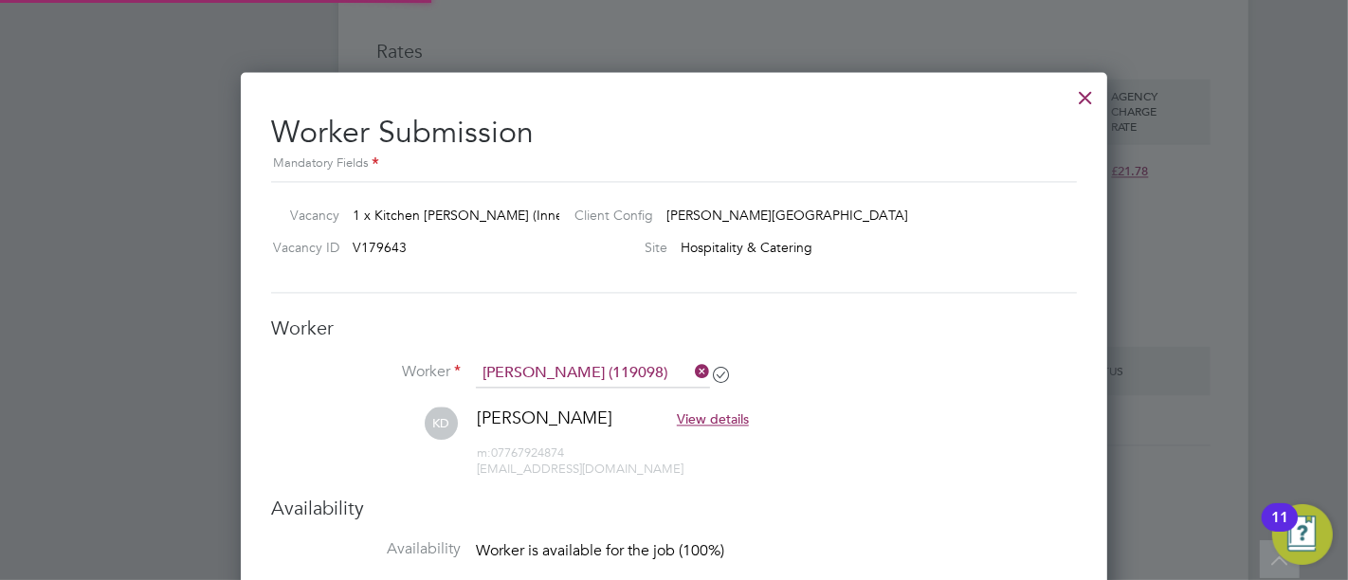
scroll to position [9, 9]
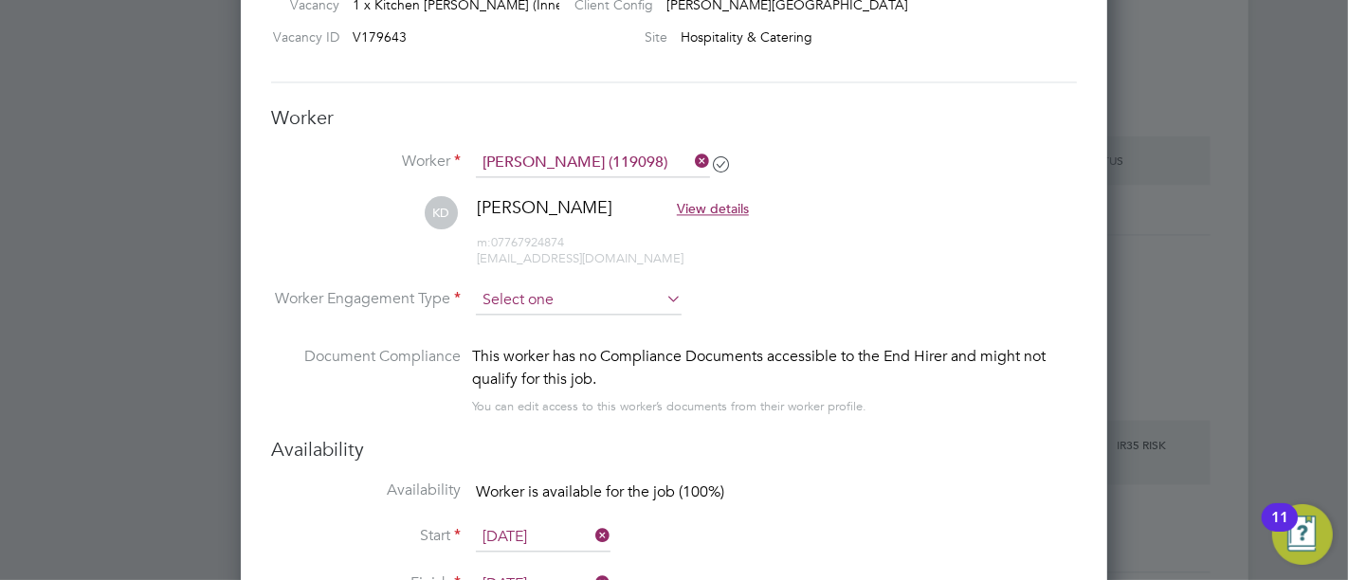
click at [509, 304] on input at bounding box center [579, 300] width 206 height 28
click at [514, 341] on li "PAYE" at bounding box center [579, 348] width 207 height 25
type input "PAYE"
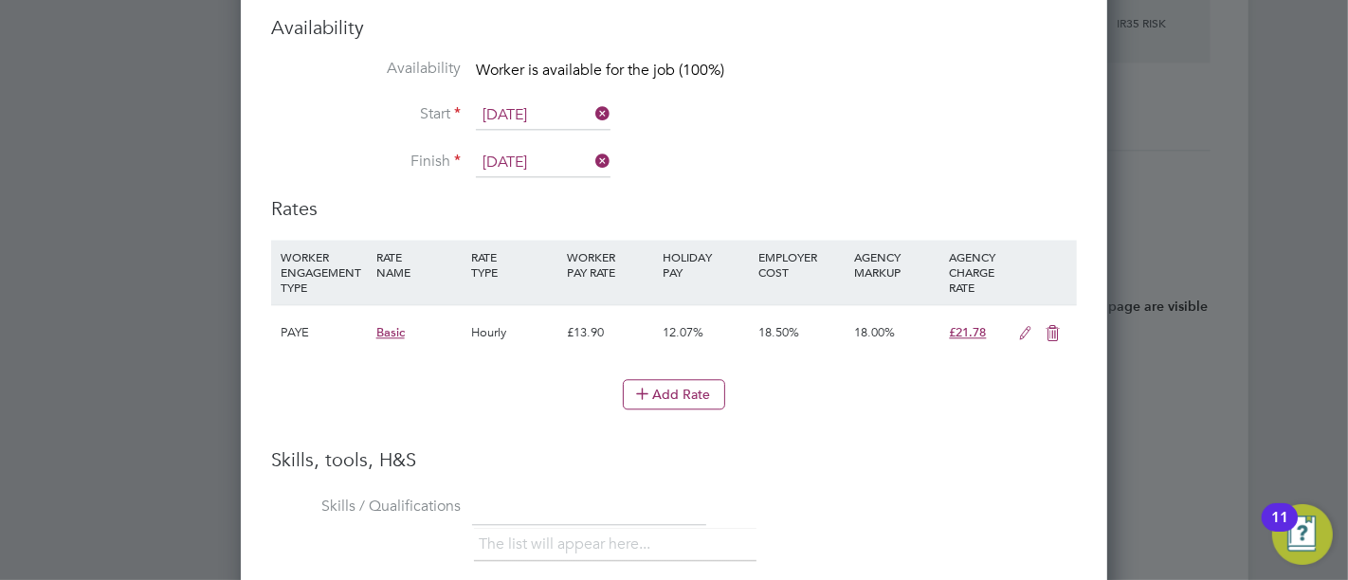
click at [1028, 326] on icon at bounding box center [1025, 333] width 24 height 15
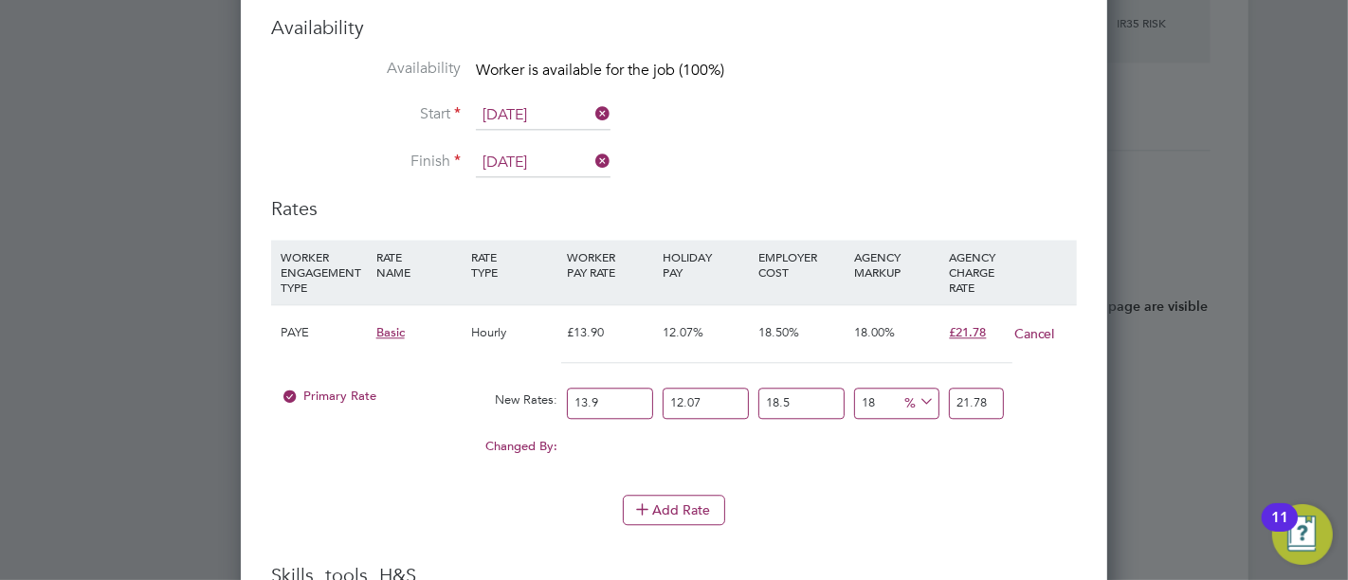
click at [916, 394] on icon at bounding box center [916, 402] width 0 height 27
click at [870, 388] on input "18" at bounding box center [897, 403] width 86 height 31
click at [879, 393] on input "18" at bounding box center [897, 403] width 86 height 31
type input "1"
type input "18.6442061505"
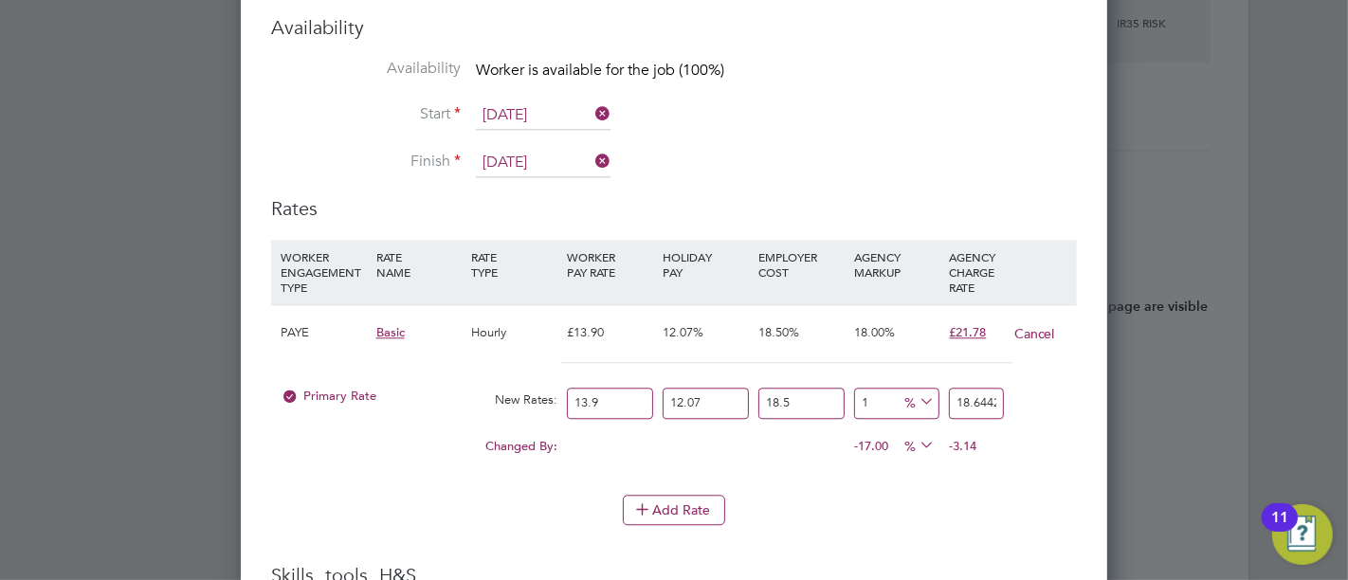
type input "16"
type input "21.413147658"
click at [589, 449] on div "Changed By: 0.00 0.00 0.00 -2.00 -0.366852342 % -0.37" at bounding box center [674, 451] width 806 height 47
click at [888, 398] on input "16" at bounding box center [897, 403] width 86 height 31
click at [885, 396] on input "16" at bounding box center [897, 403] width 86 height 31
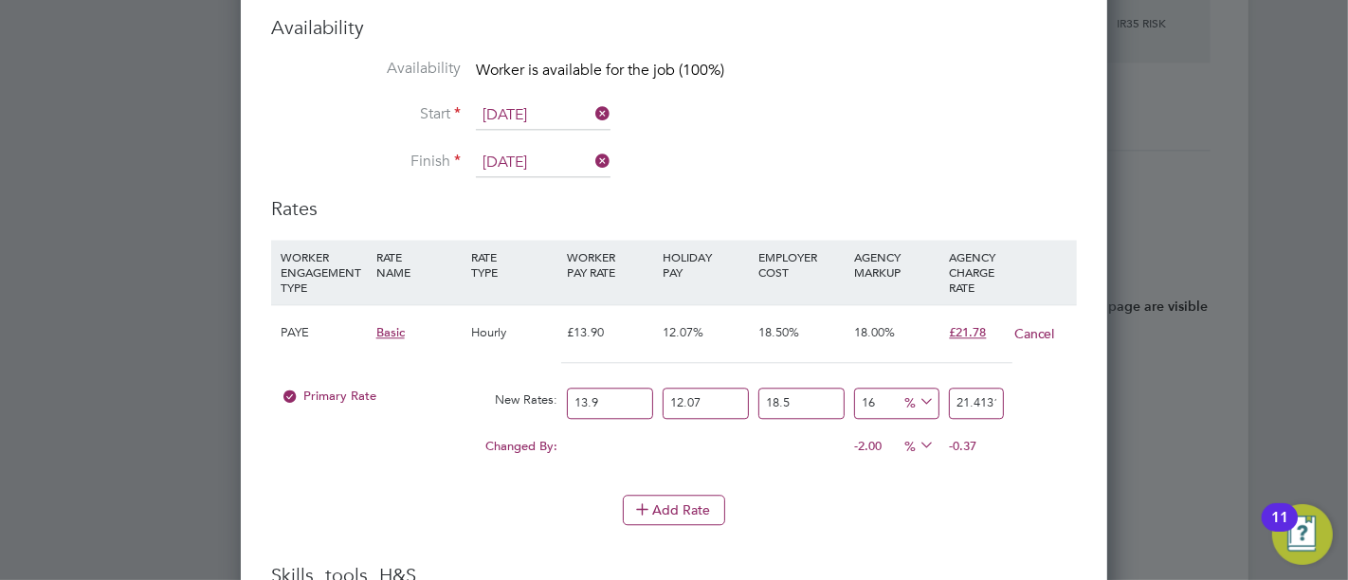
type input "1"
type input "18.6442061505"
type input "18"
type input "21.782339859"
type input "18"
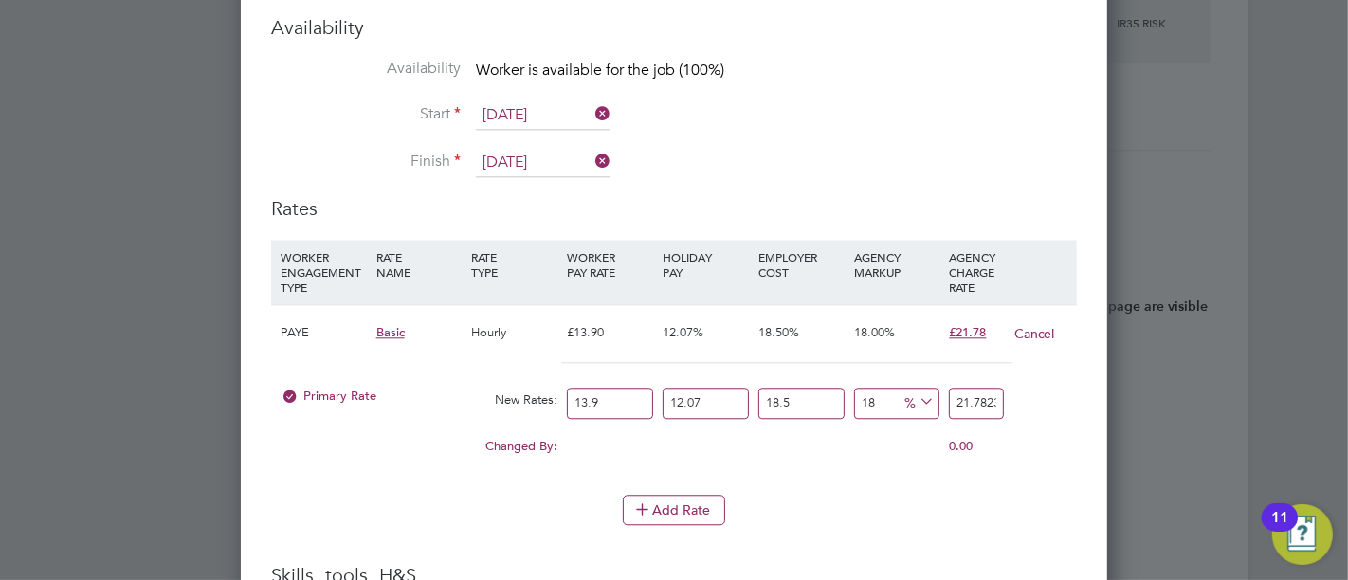
click at [869, 469] on div "Changed By: 0.00 0.00 0.00 0.00 0.002339859 0.00" at bounding box center [674, 451] width 806 height 47
drag, startPoint x: 611, startPoint y: 394, endPoint x: 655, endPoint y: 390, distance: 43.8
click at [612, 394] on input "13.9" at bounding box center [610, 403] width 86 height 31
type input "13"
type input "20.37197253"
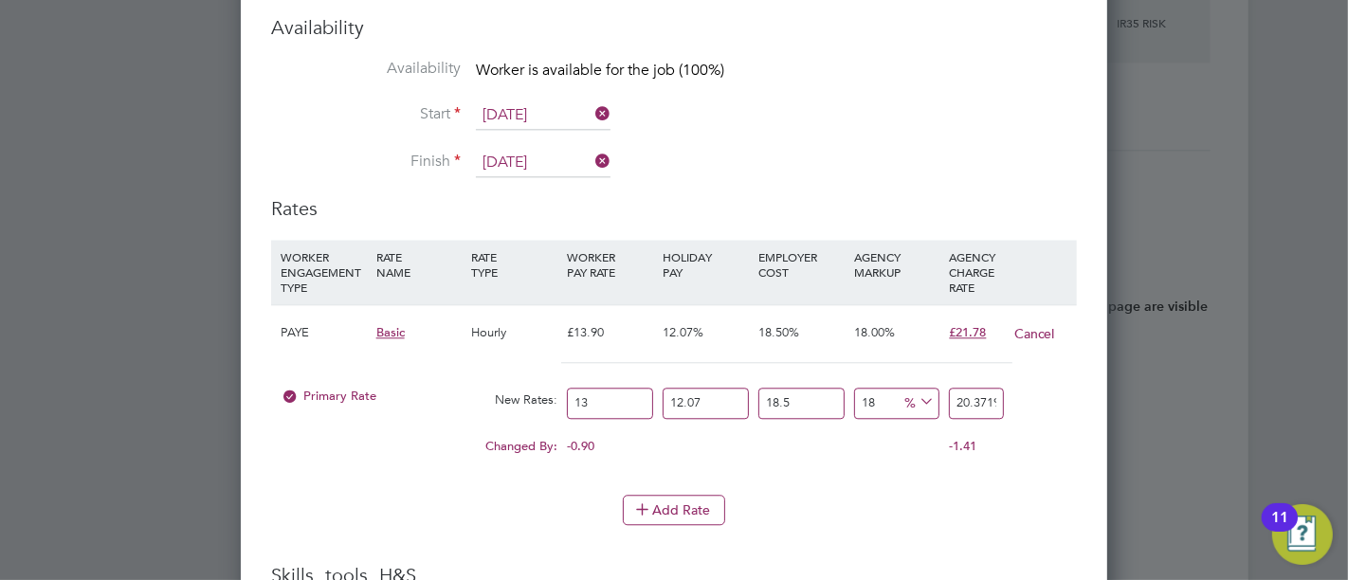
type input "1"
type input "1.56707481"
type input "14"
type input "21.93904734"
type input "14.1"
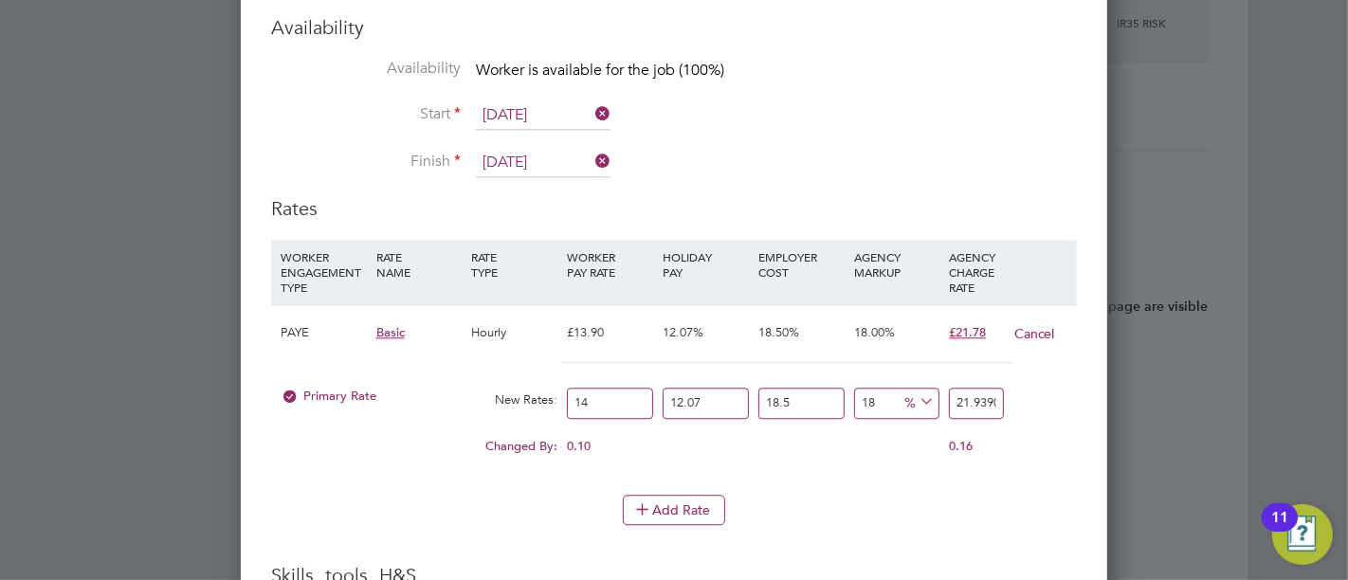
type input "22.095754821"
type input "14.15"
type input "22.1741085615"
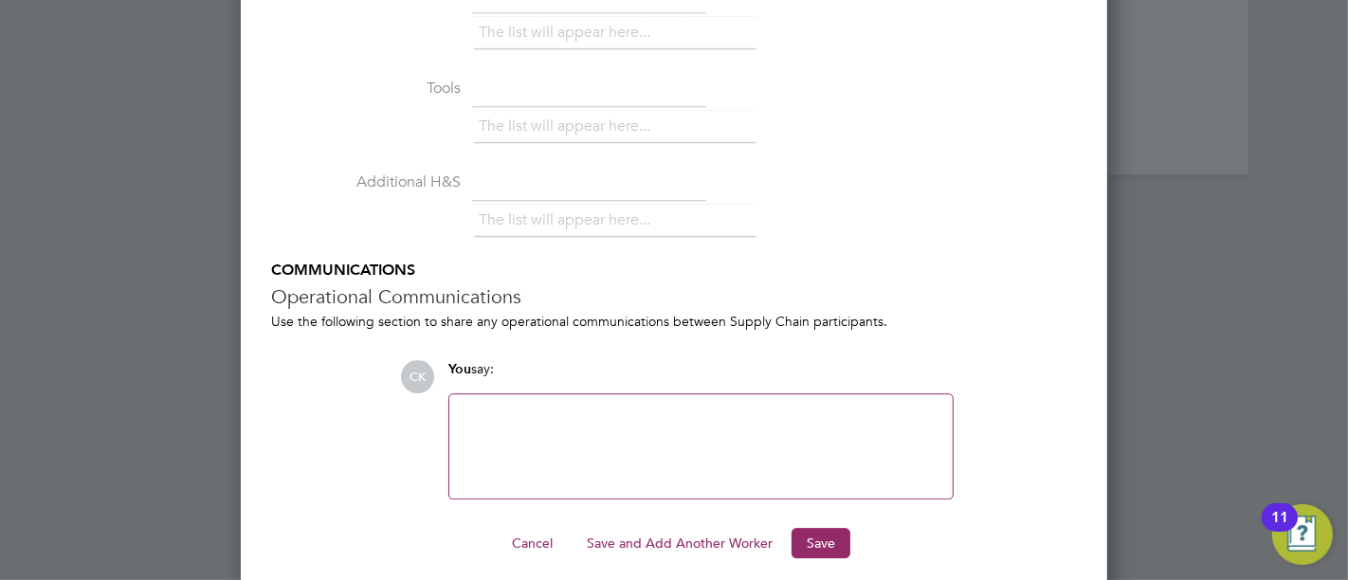
scroll to position [4530, 0]
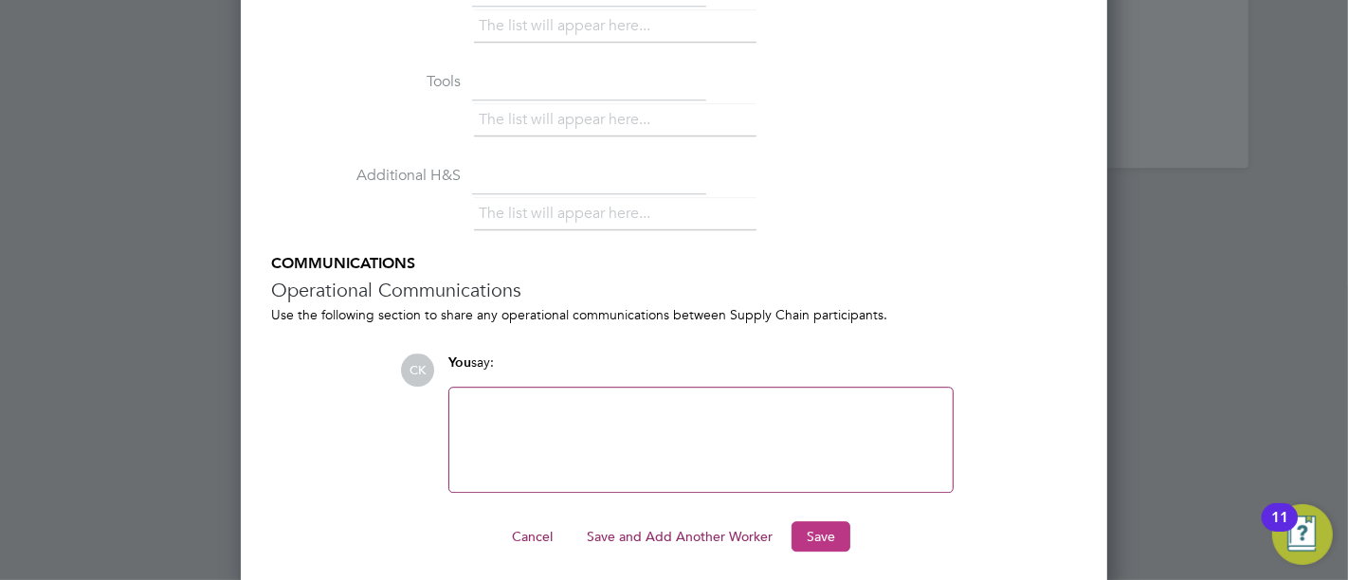
type input "14.15"
click at [815, 532] on button "Save" at bounding box center [820, 536] width 59 height 30
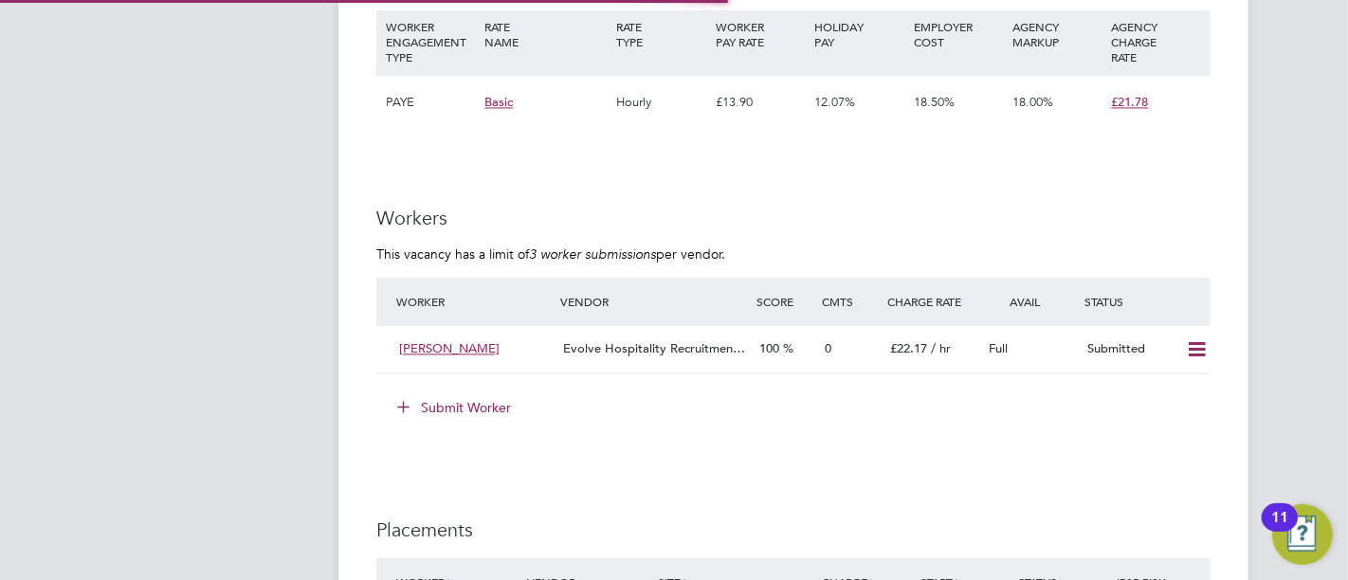
scroll to position [3264, 0]
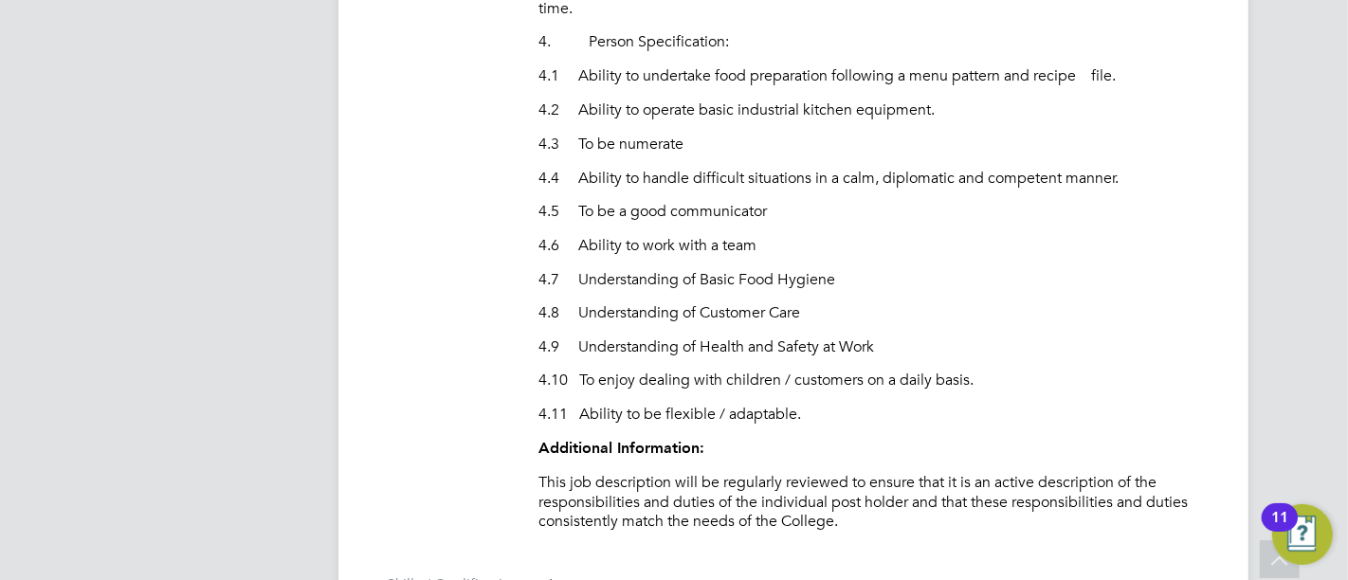
scroll to position [9, 9]
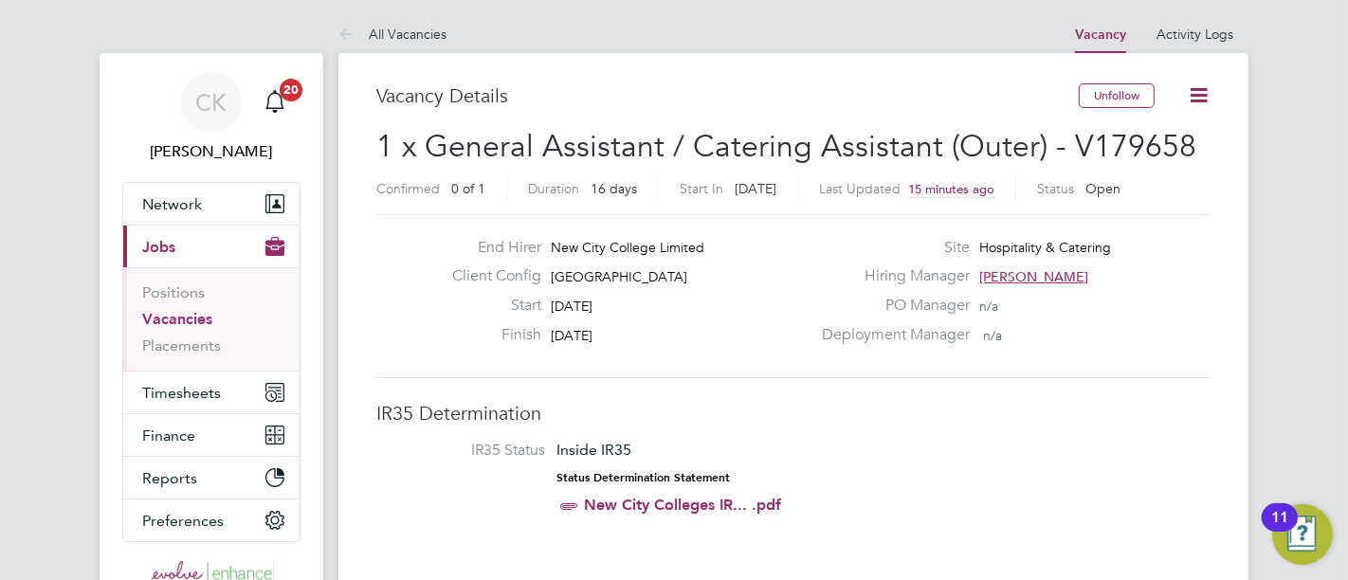
drag, startPoint x: 1200, startPoint y: 88, endPoint x: 1202, endPoint y: 101, distance: 13.4
click at [1200, 88] on icon at bounding box center [1199, 95] width 24 height 24
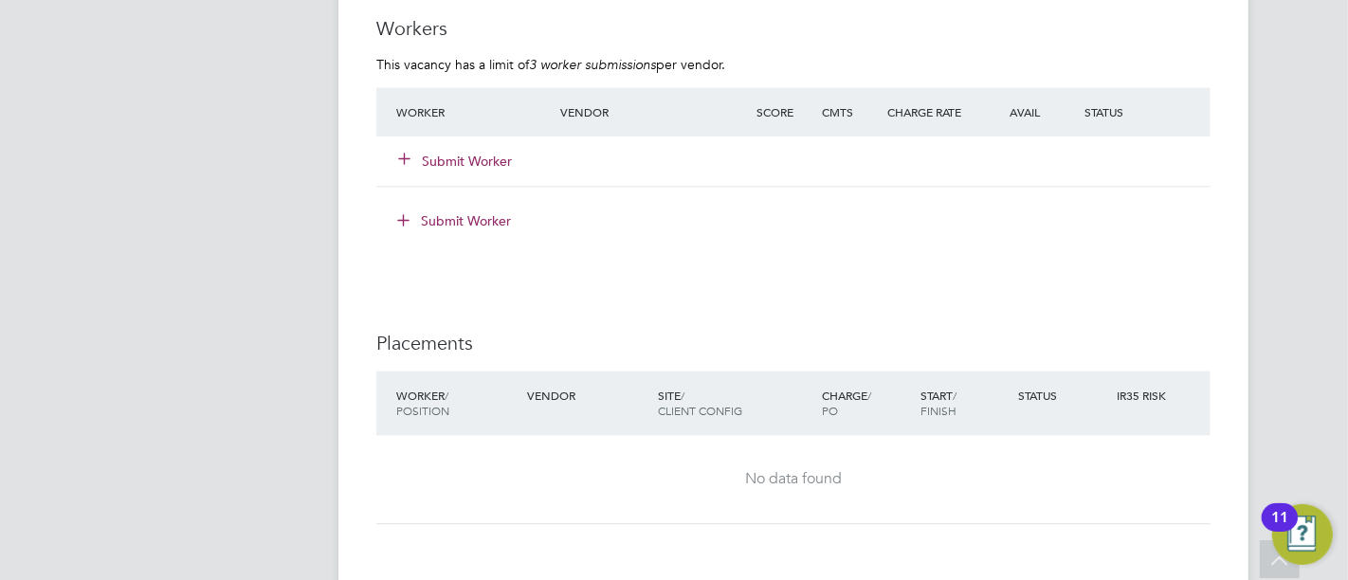
click at [457, 152] on button "Submit Worker" at bounding box center [456, 161] width 114 height 19
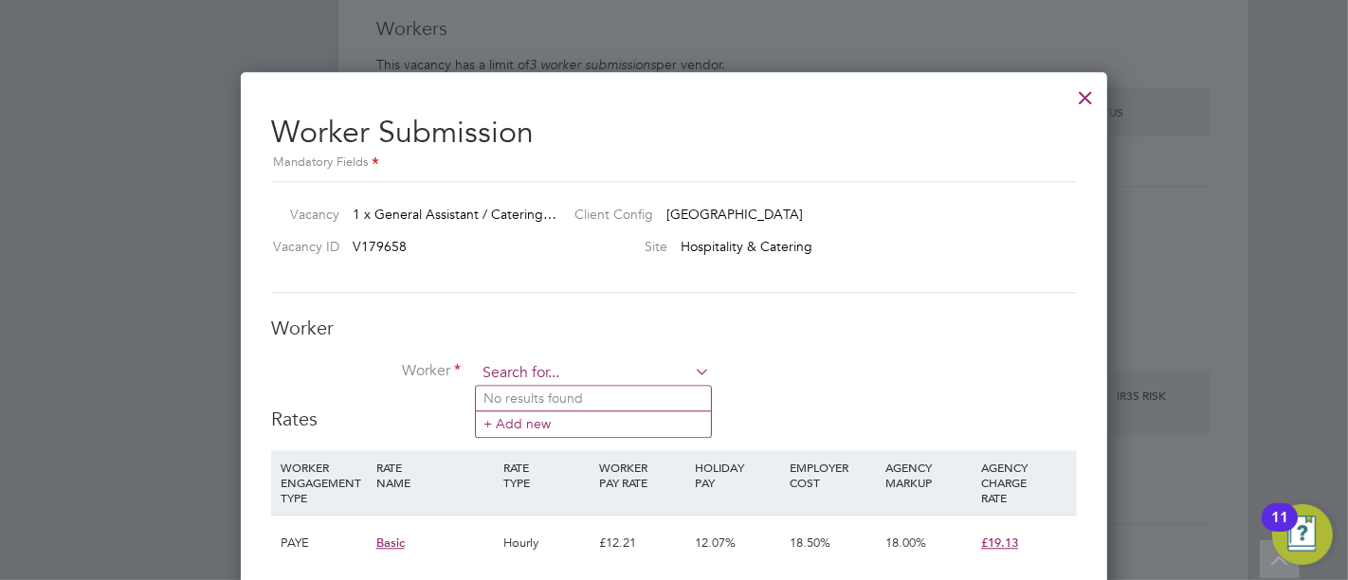
click at [525, 378] on input at bounding box center [593, 373] width 234 height 28
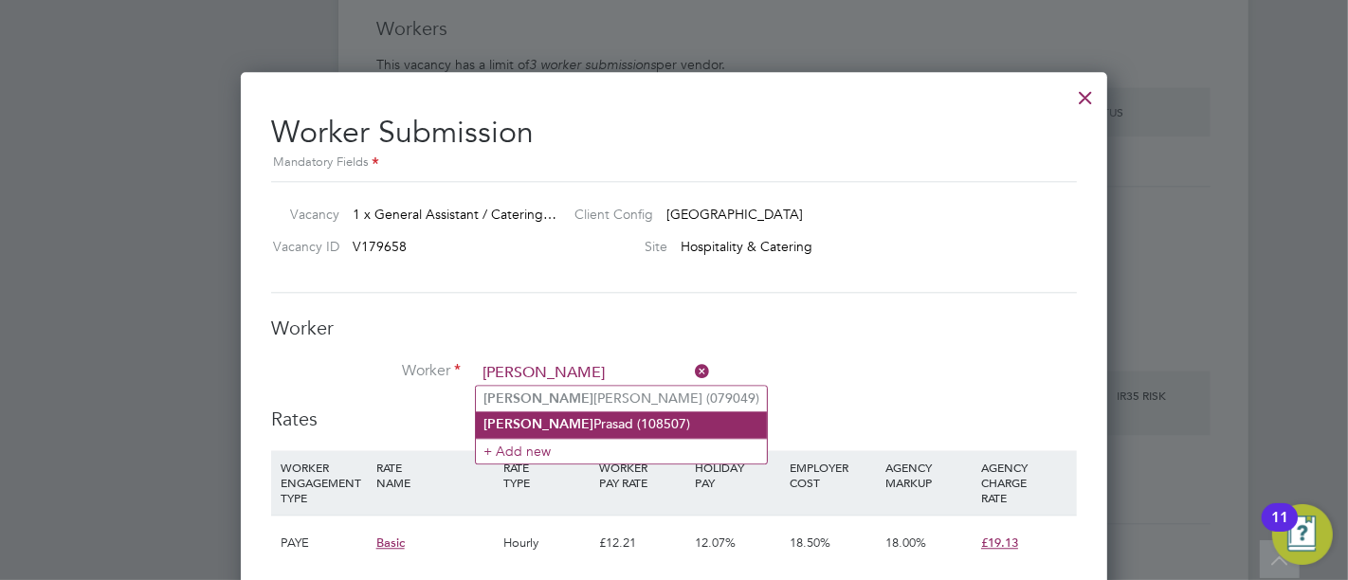
click at [560, 420] on li "Athira Prasad (108507)" at bounding box center [621, 424] width 291 height 26
type input "Athira Prasad (108507)"
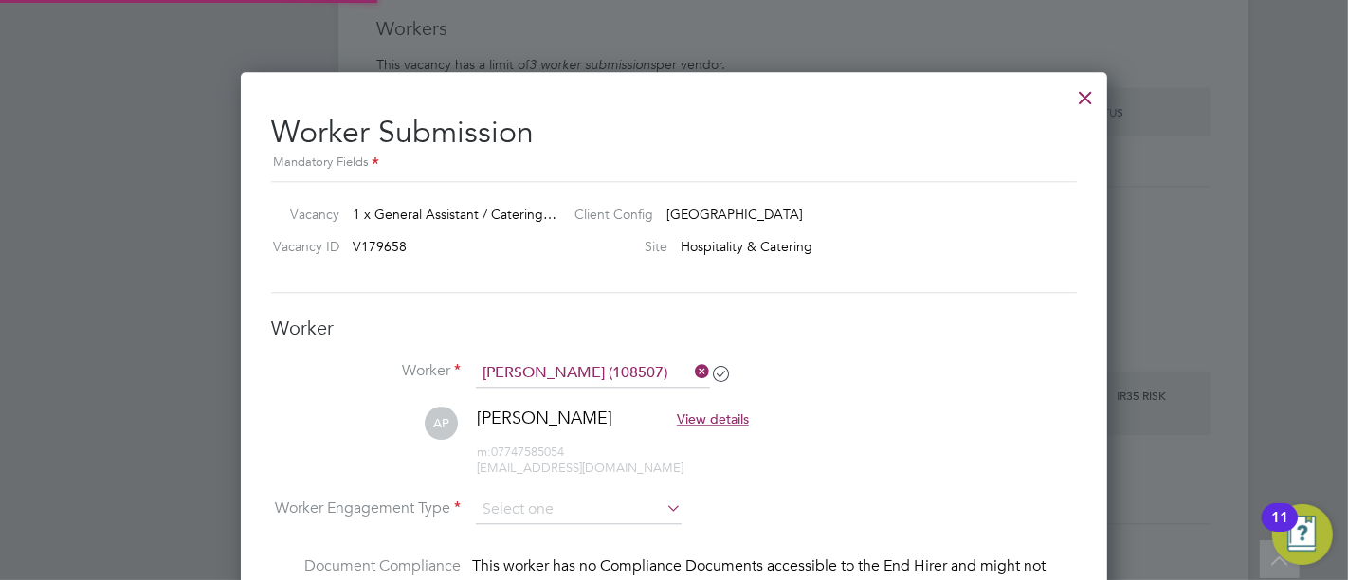
click at [589, 507] on input at bounding box center [579, 510] width 206 height 28
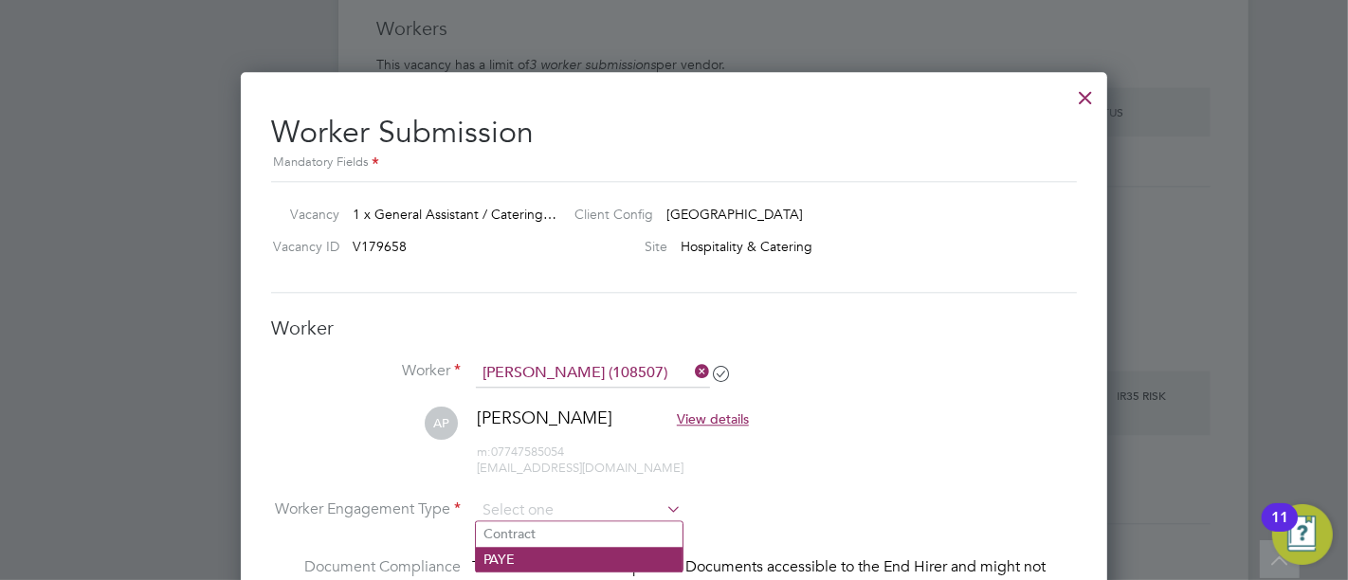
click at [503, 548] on li "PAYE" at bounding box center [579, 559] width 207 height 25
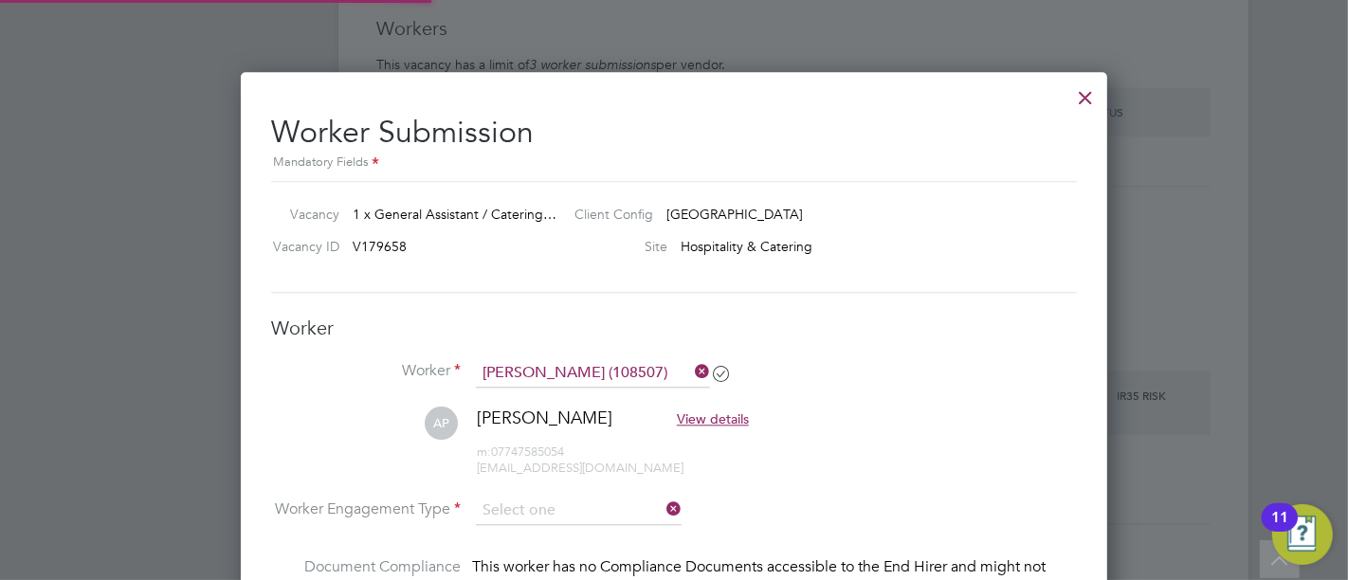
type input "PAYE"
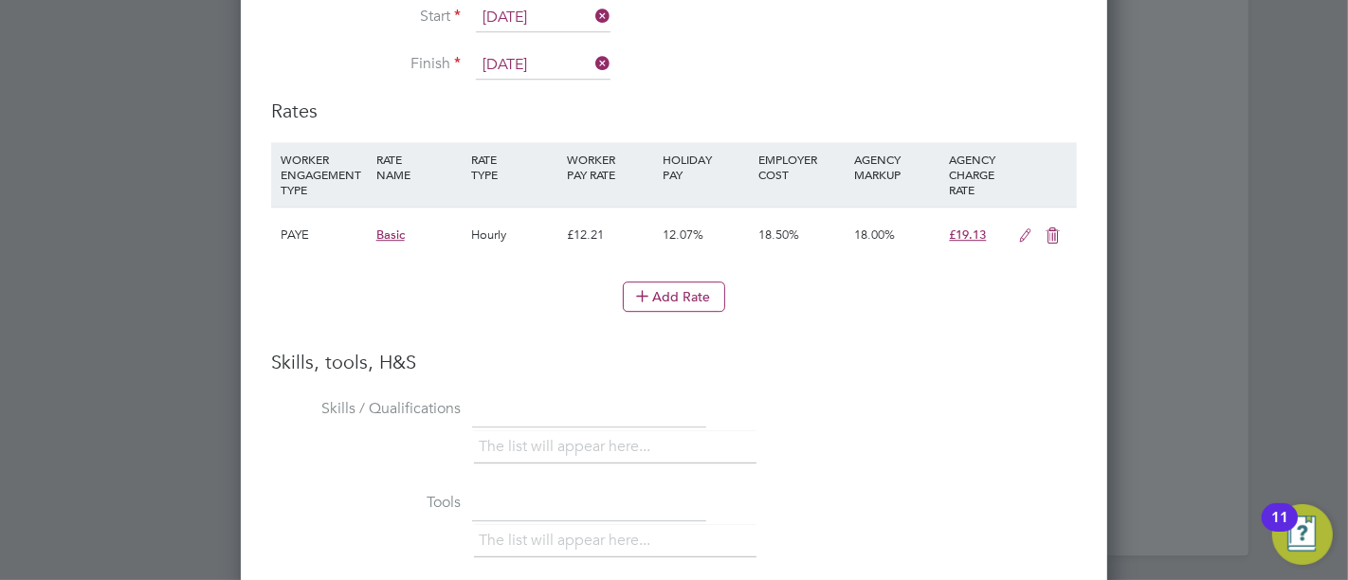
click at [1024, 234] on icon at bounding box center [1025, 235] width 24 height 15
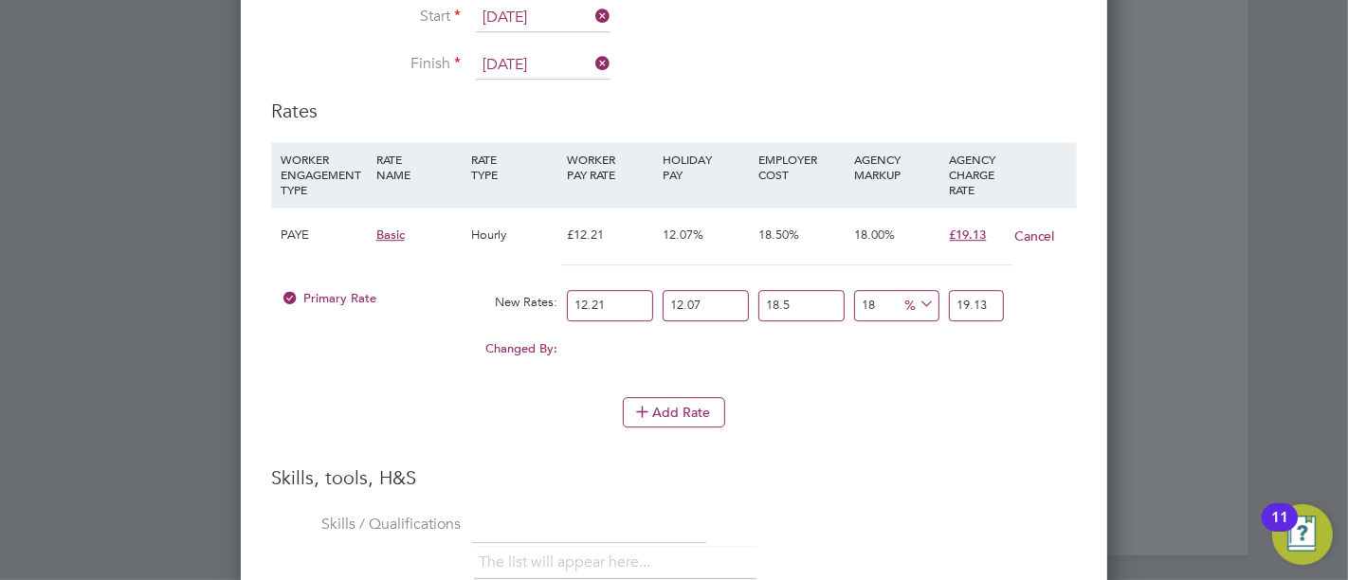
drag, startPoint x: 596, startPoint y: 294, endPoint x: 563, endPoint y: 294, distance: 33.2
click at [563, 294] on div "12.21" at bounding box center [610, 306] width 96 height 50
type input "1"
type input "1.56707481"
type input "14"
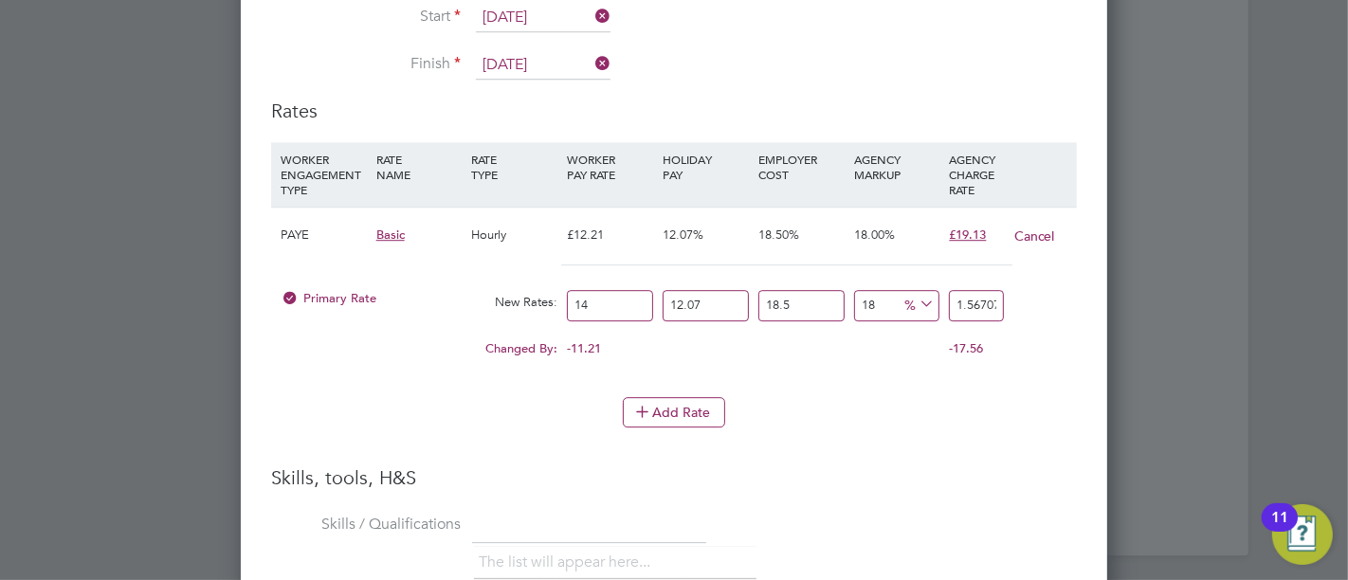
type input "21.93904734"
type input "14.1"
type input "22.095754821"
type input "14.15"
type input "22.1741085615"
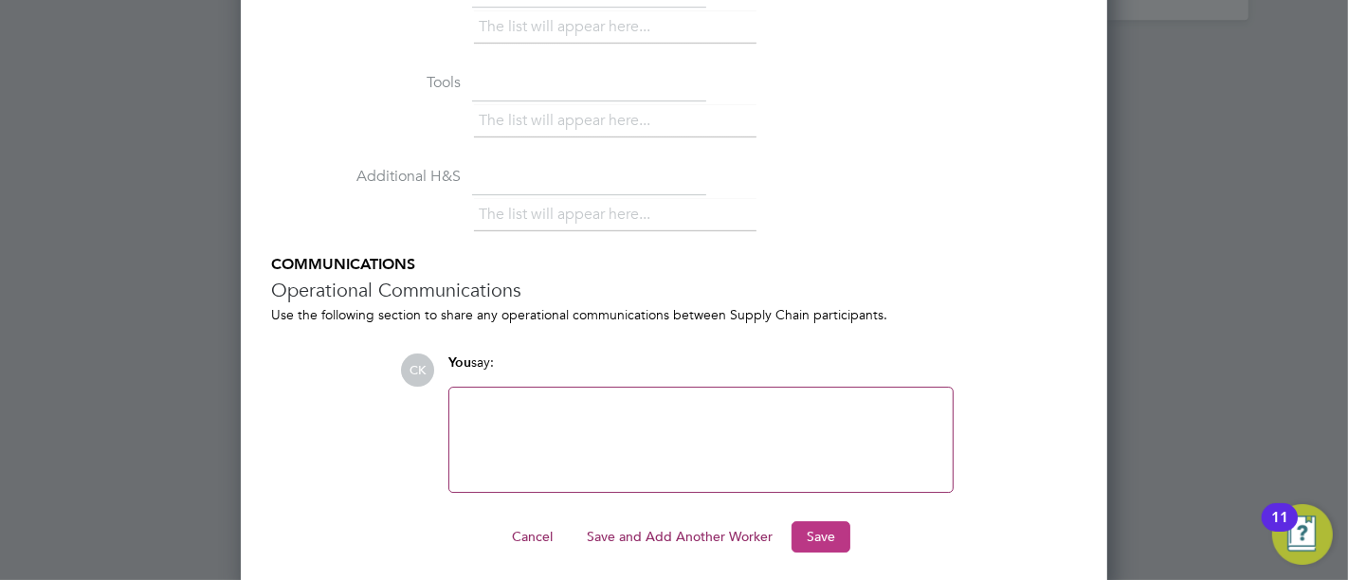
type input "14.15"
click at [825, 521] on button "Save" at bounding box center [820, 536] width 59 height 30
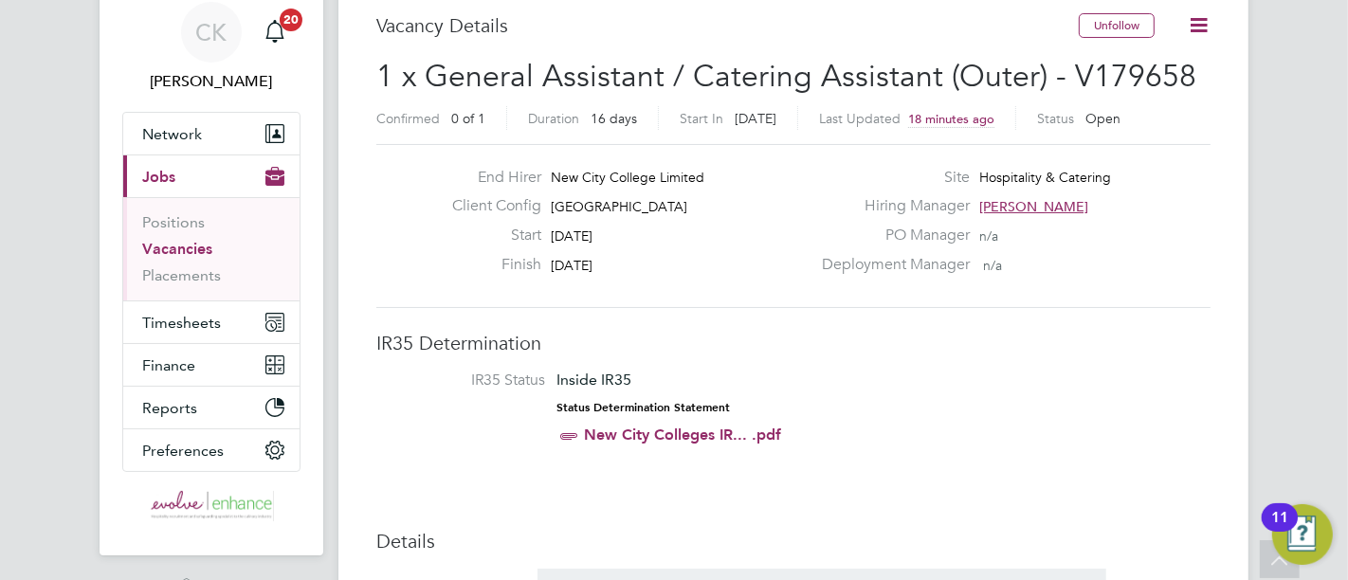
scroll to position [0, 0]
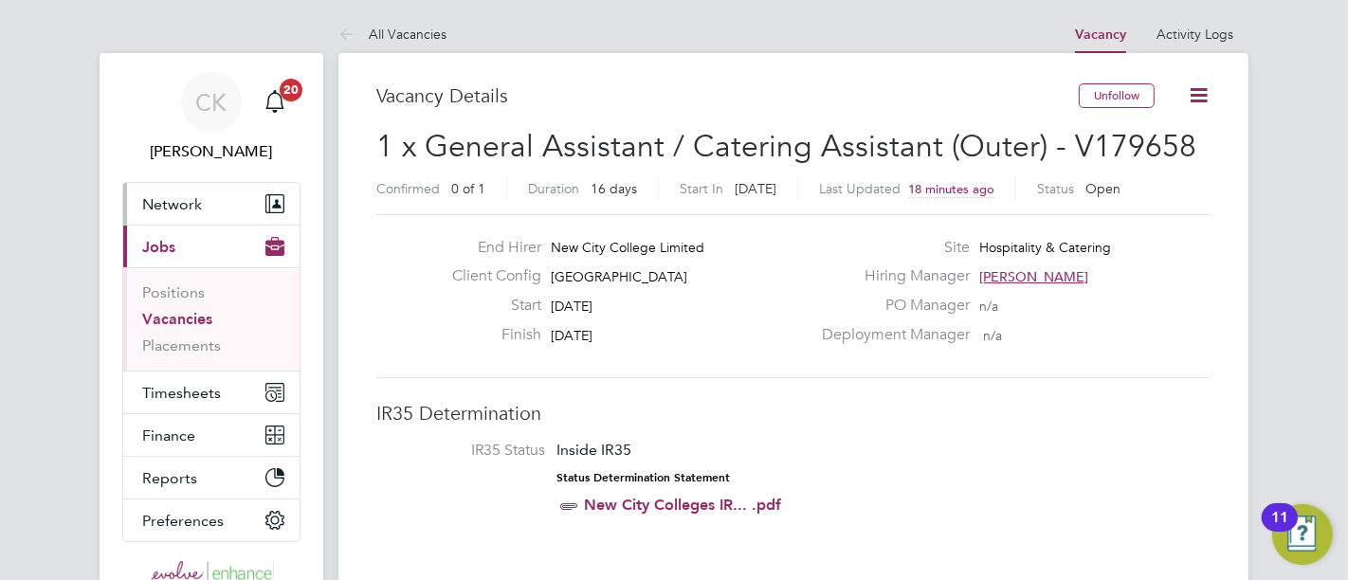
click at [175, 207] on span "Network" at bounding box center [172, 204] width 60 height 18
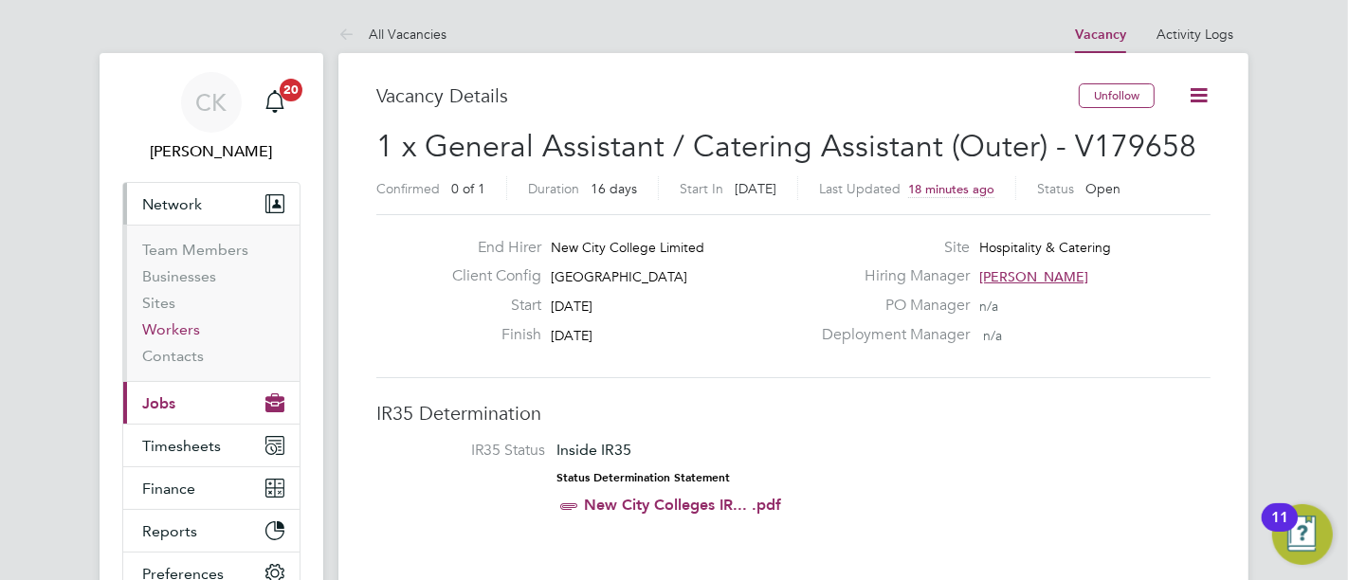
click at [182, 336] on link "Workers" at bounding box center [171, 329] width 58 height 18
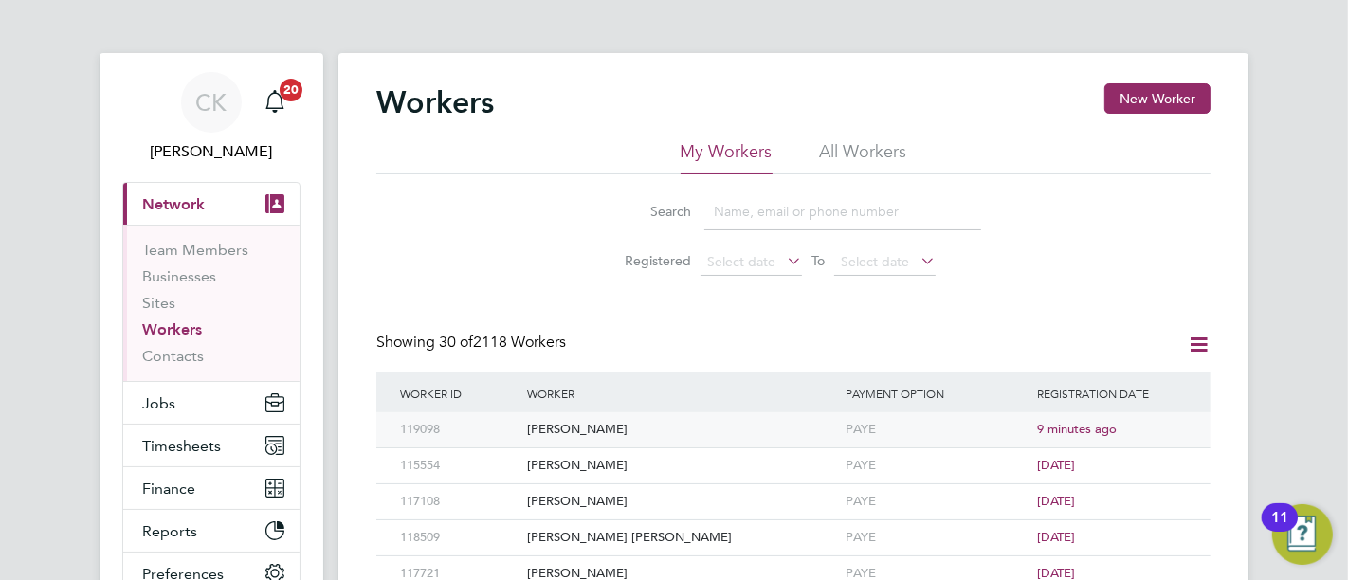
click at [595, 431] on div "Keval Dobariya" at bounding box center [681, 429] width 318 height 35
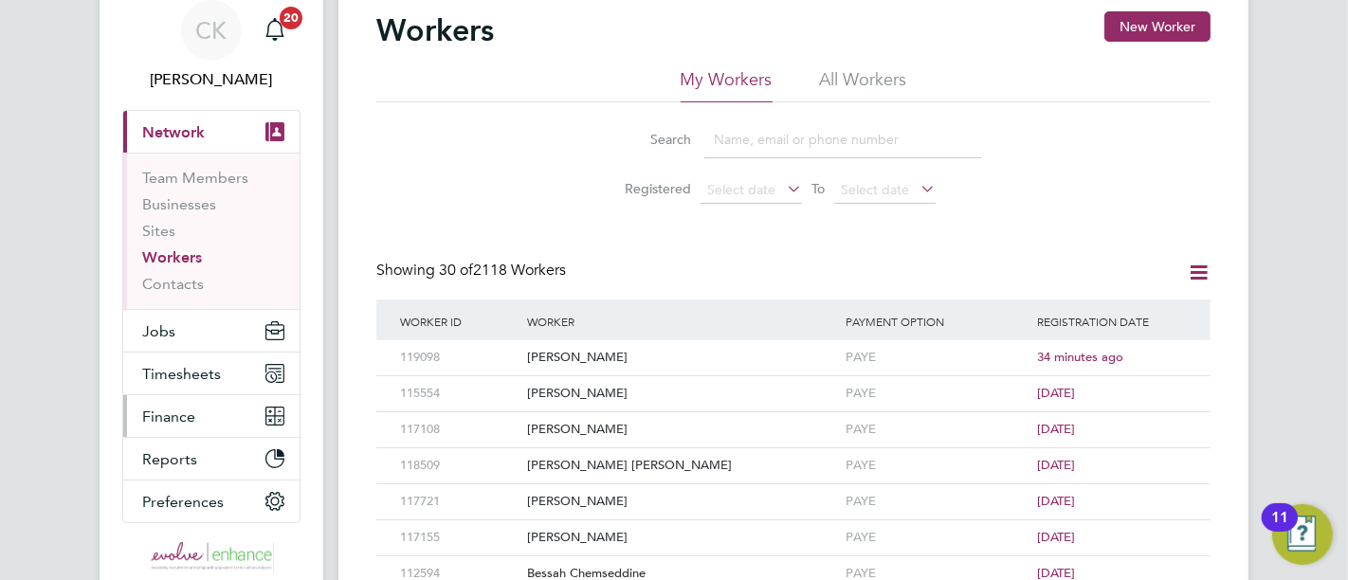
scroll to position [210, 0]
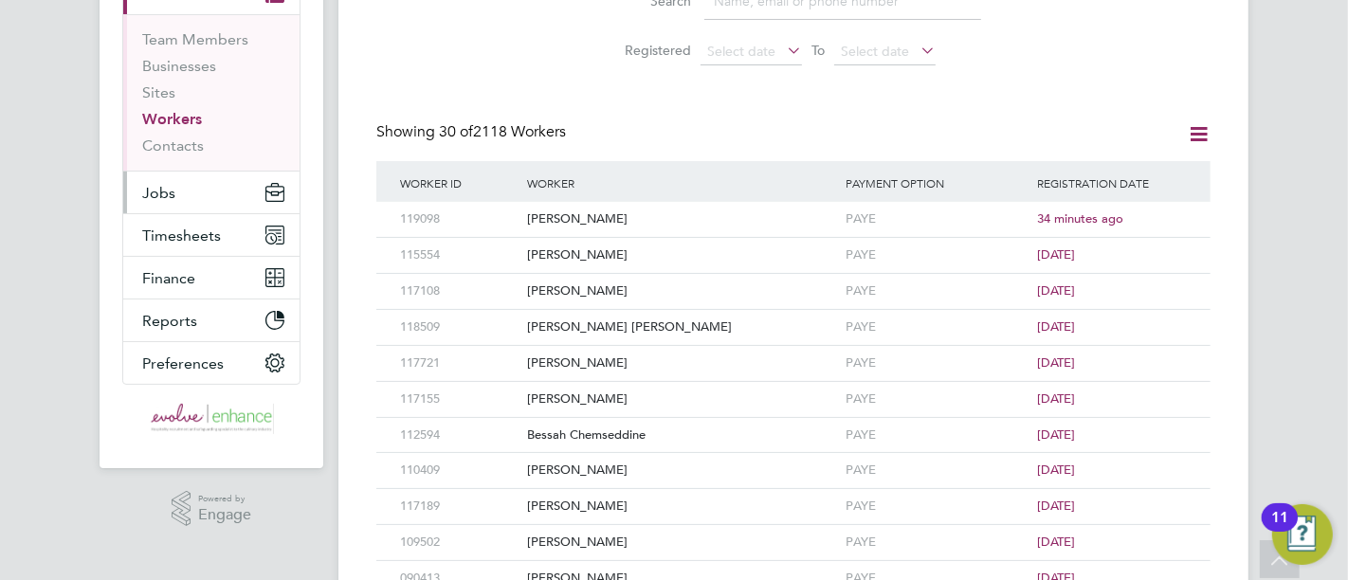
click at [182, 197] on button "Jobs" at bounding box center [211, 193] width 176 height 42
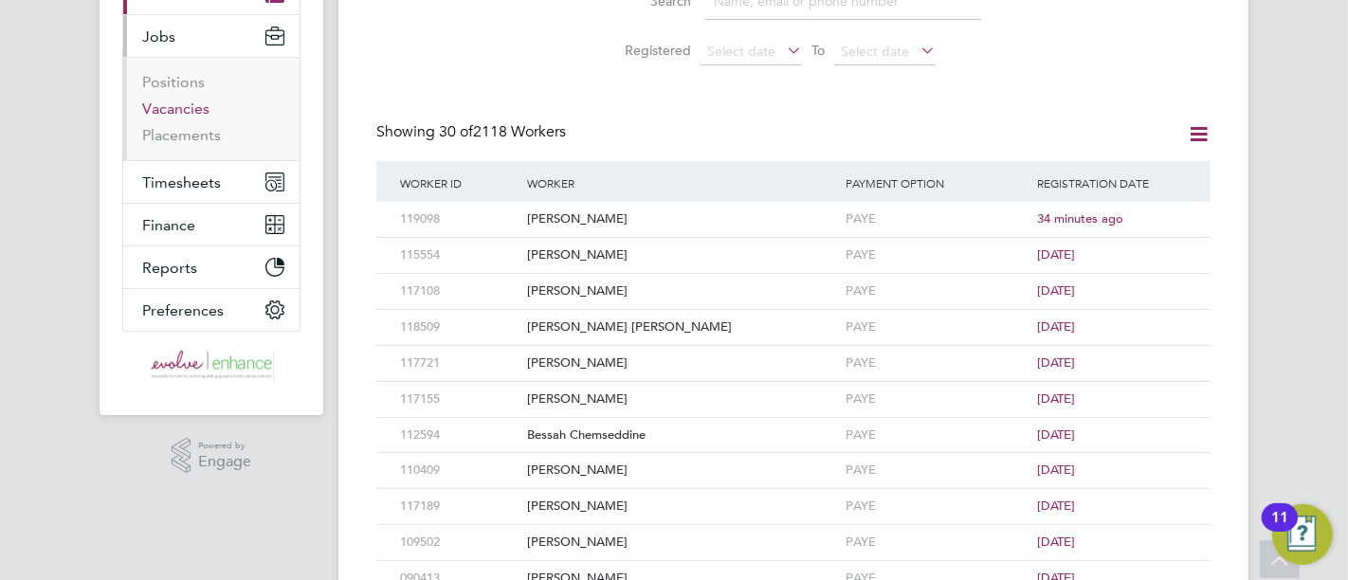
click at [197, 101] on link "Vacancies" at bounding box center [175, 109] width 67 height 18
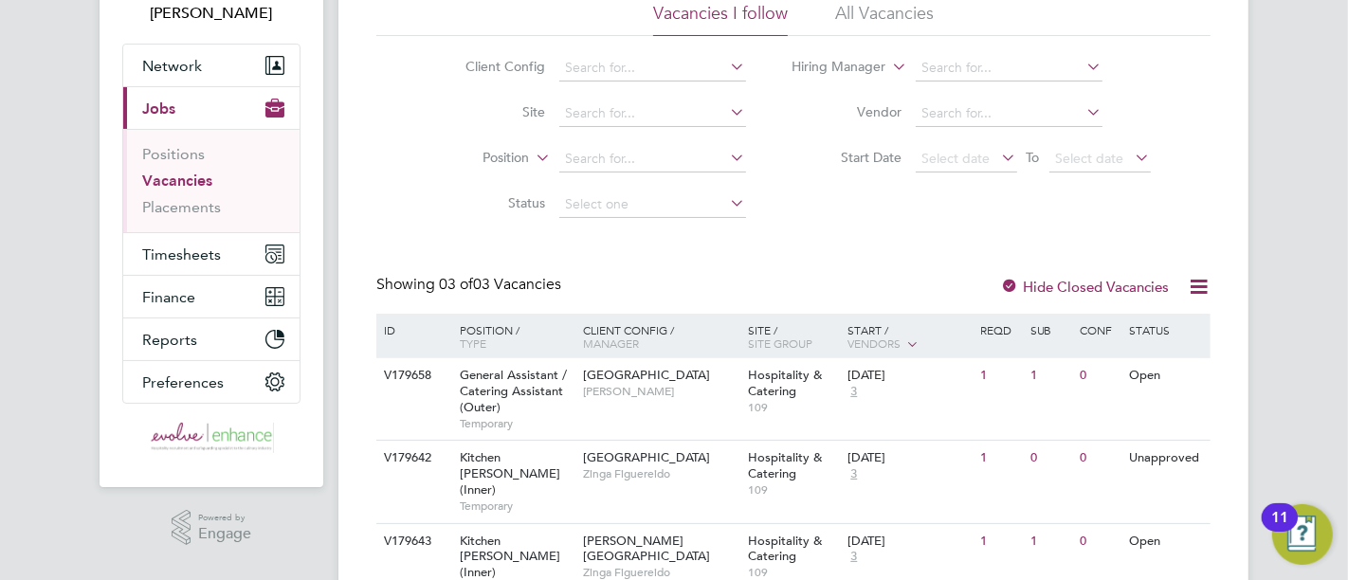
scroll to position [199, 0]
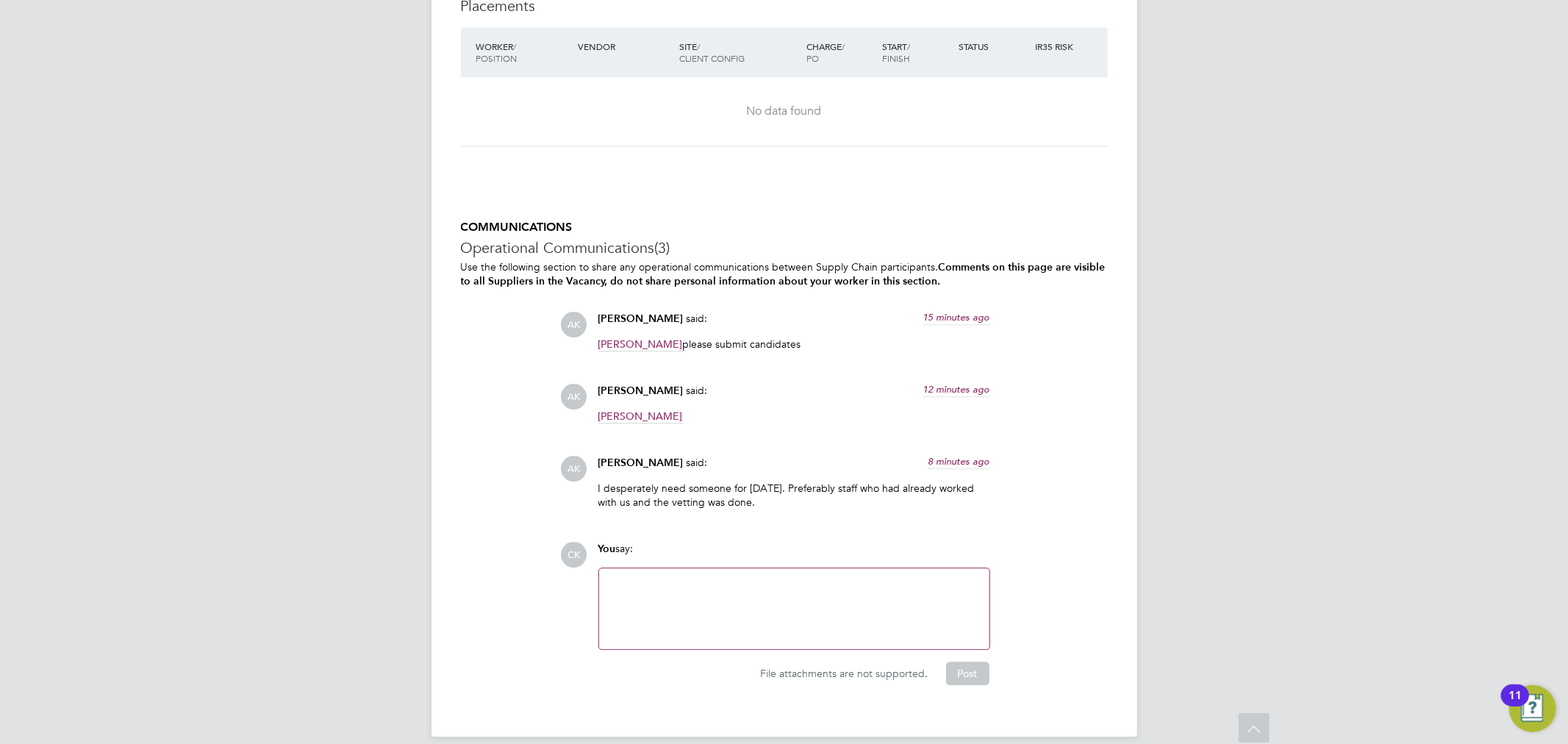
scroll to position [3299, 0]
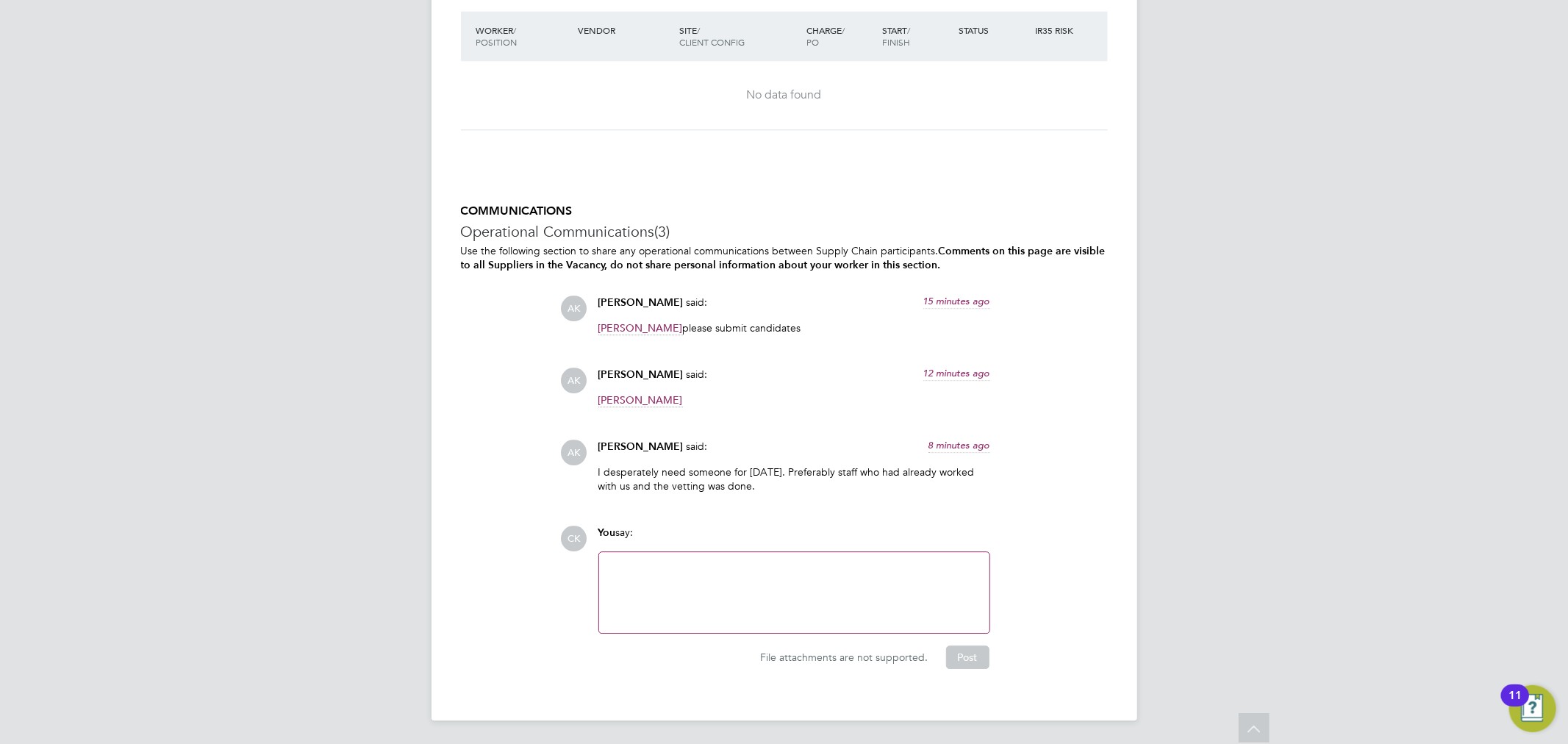
click at [665, 590] on div at bounding box center [794, 593] width 372 height 64
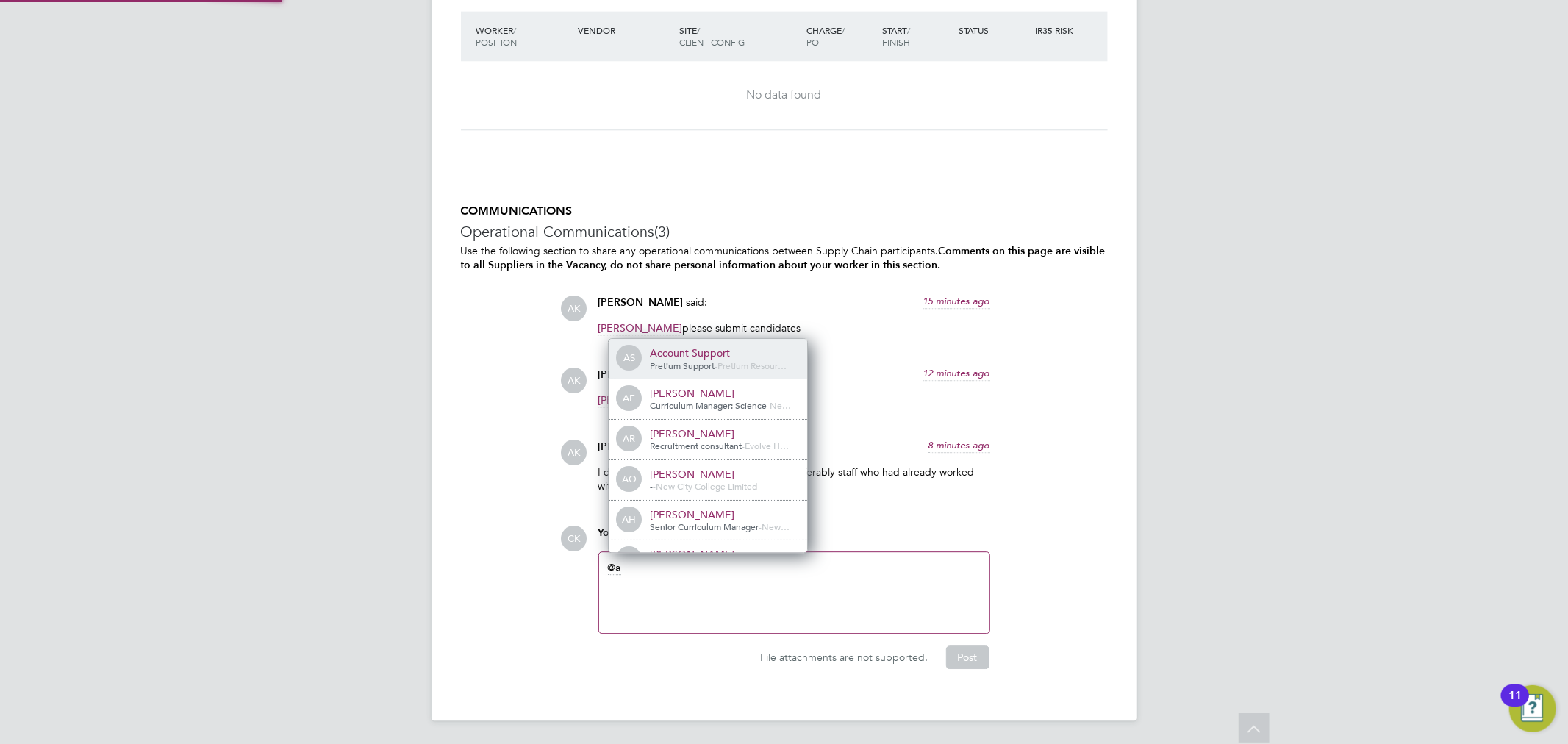
scroll to position [0, 0]
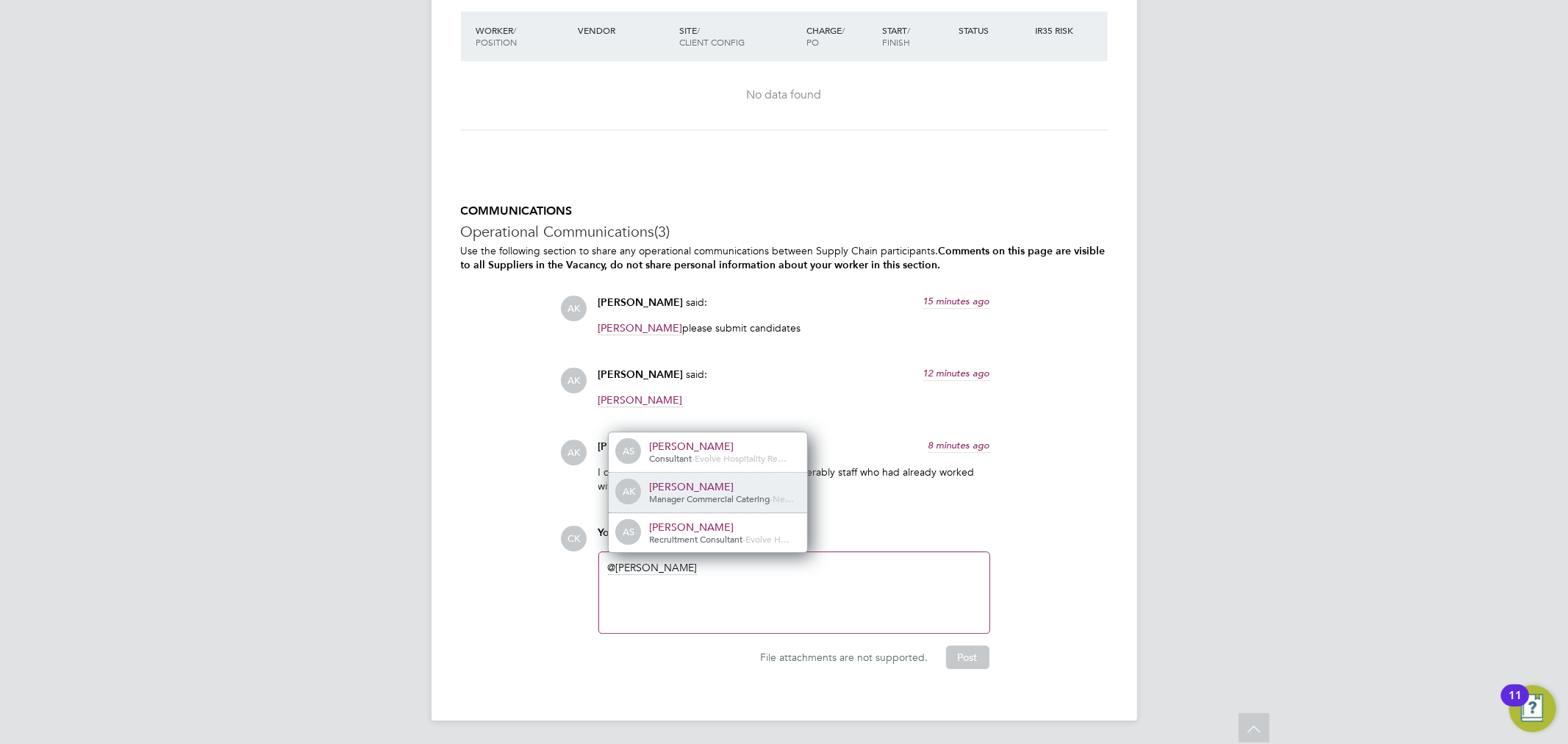
click at [698, 493] on div "Manager Commercial Catering - Ne…" at bounding box center [724, 499] width 147 height 12
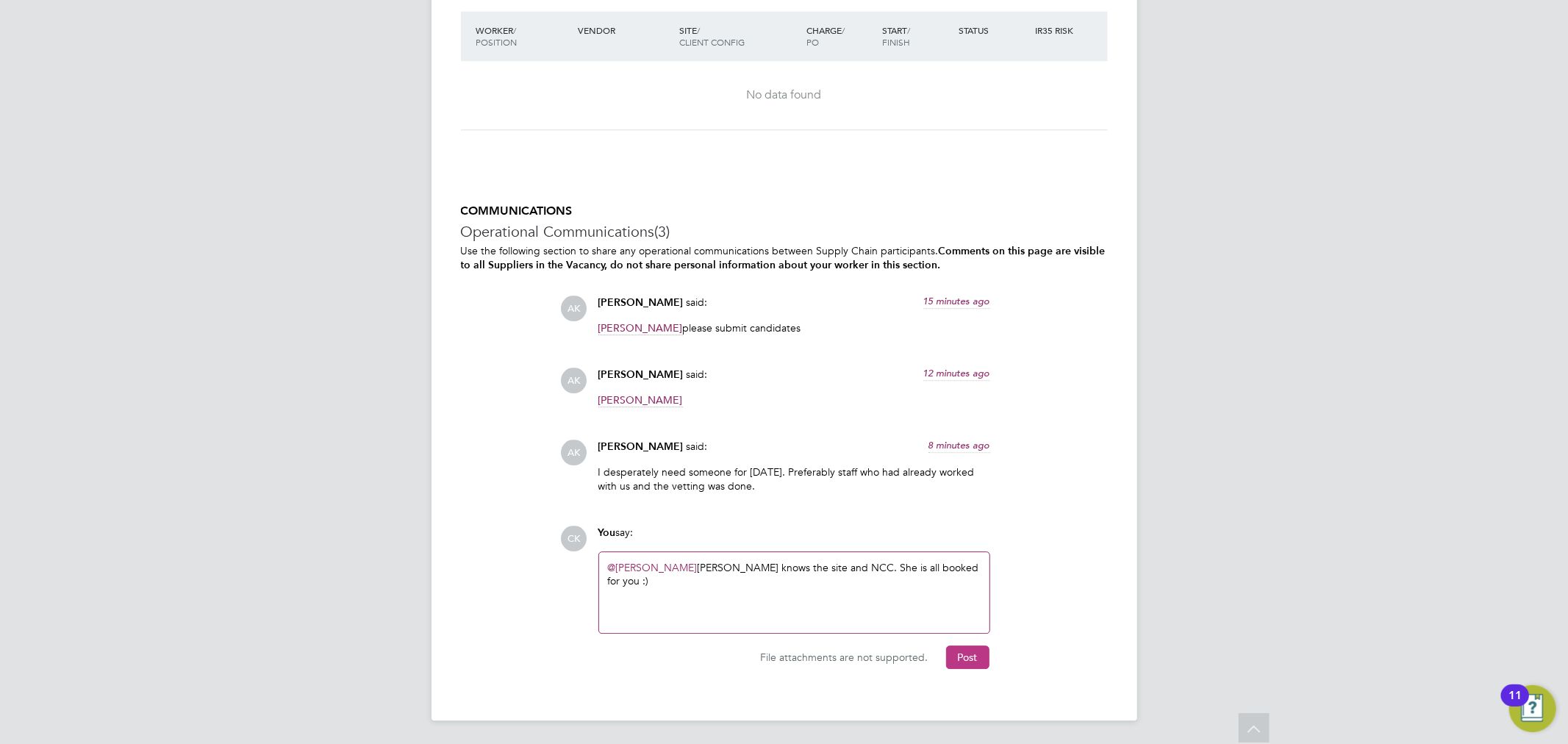
click at [980, 656] on button "Post" at bounding box center [968, 657] width 43 height 23
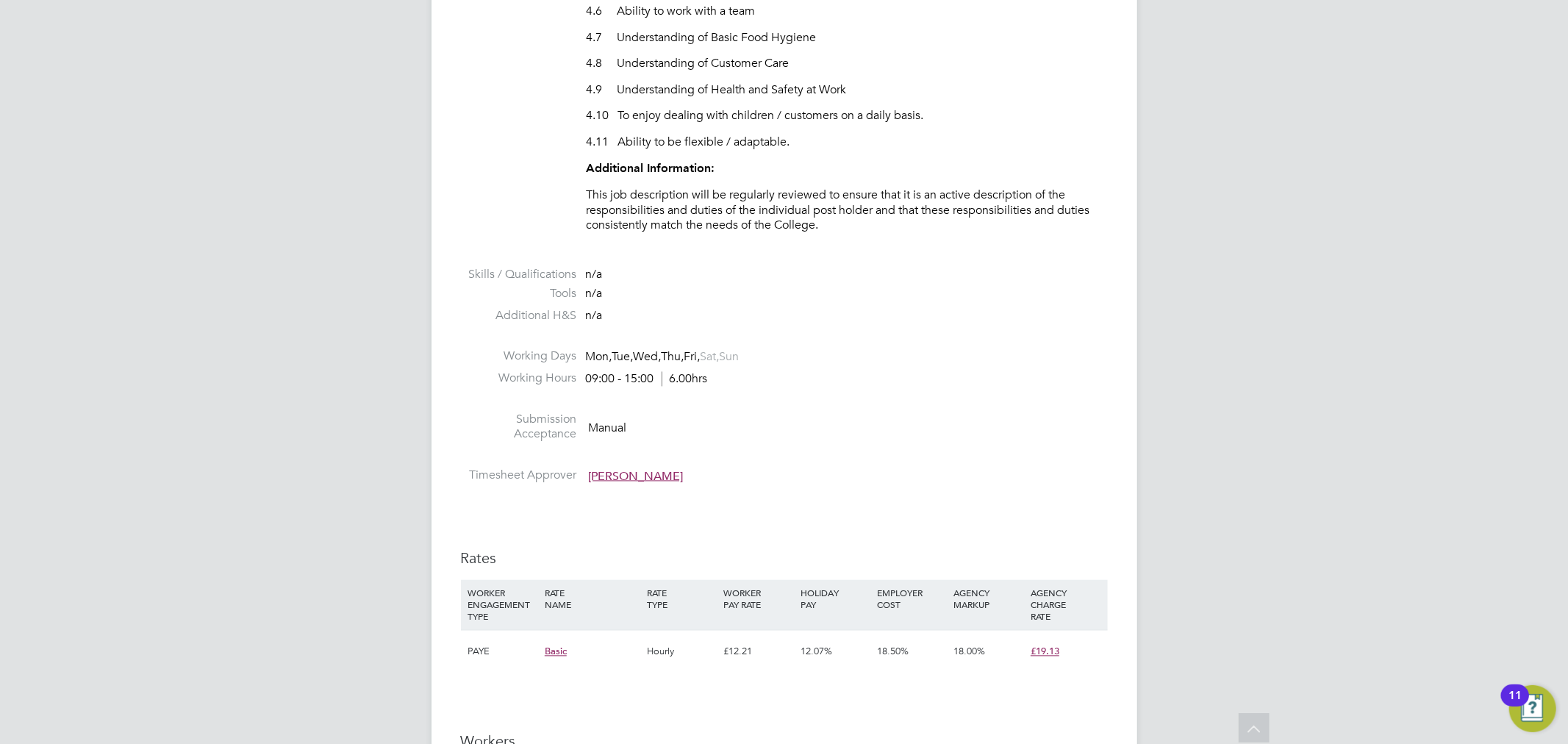
scroll to position [2075, 0]
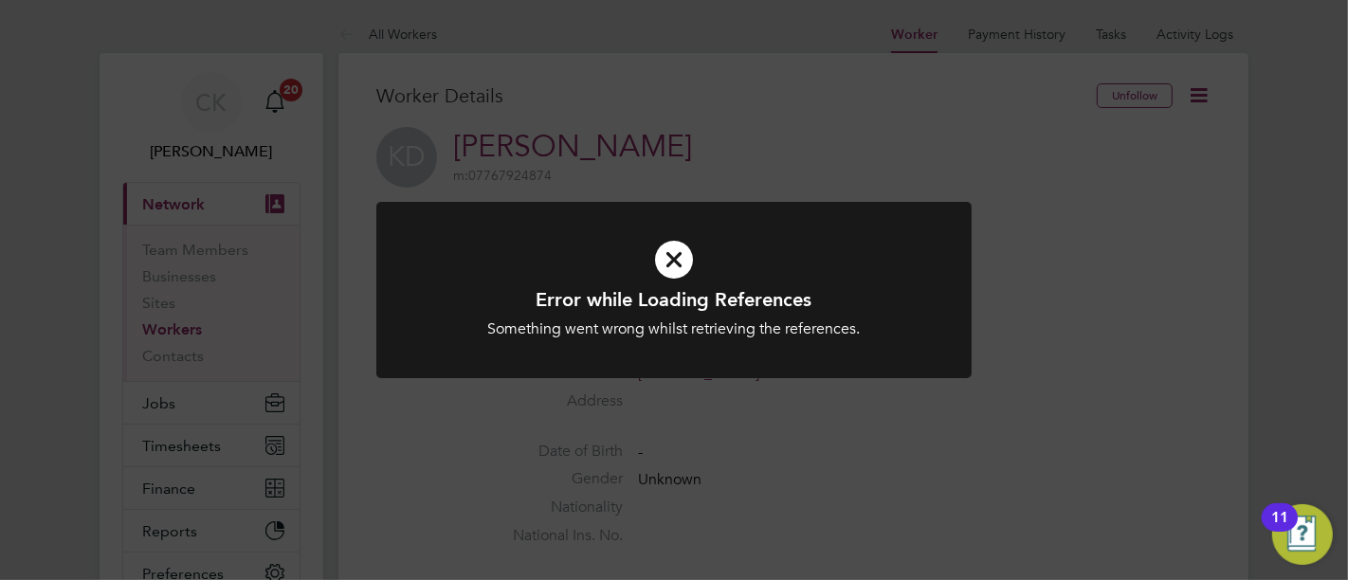
click at [667, 249] on icon at bounding box center [673, 260] width 493 height 74
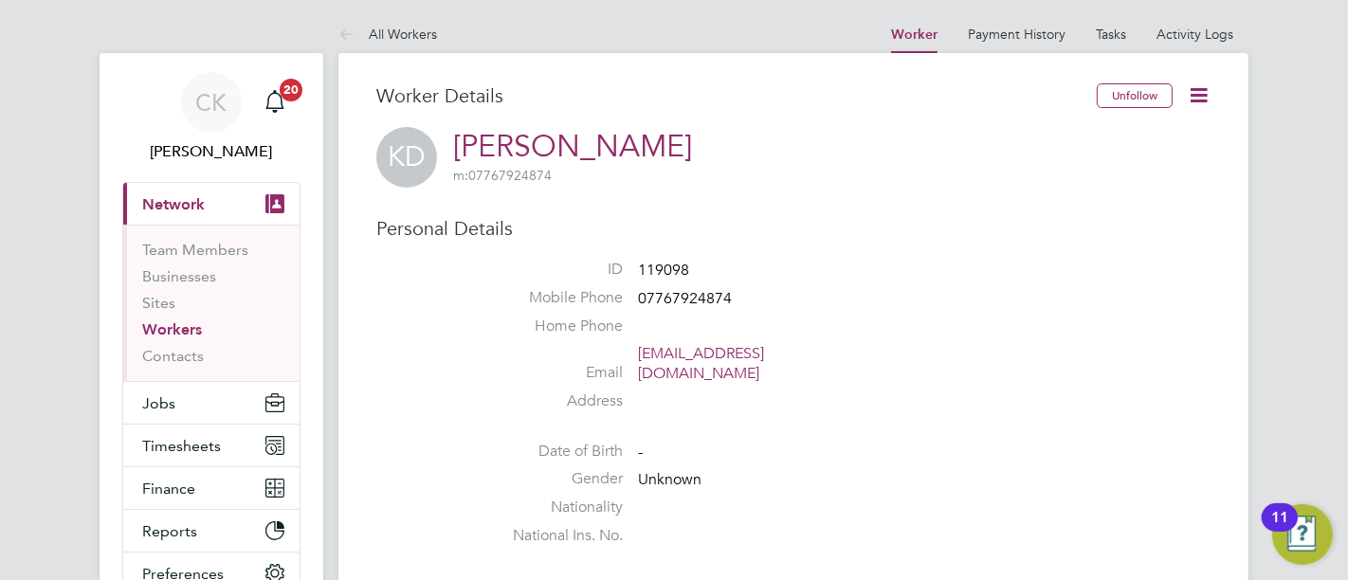
click at [1198, 100] on icon at bounding box center [1199, 95] width 24 height 24
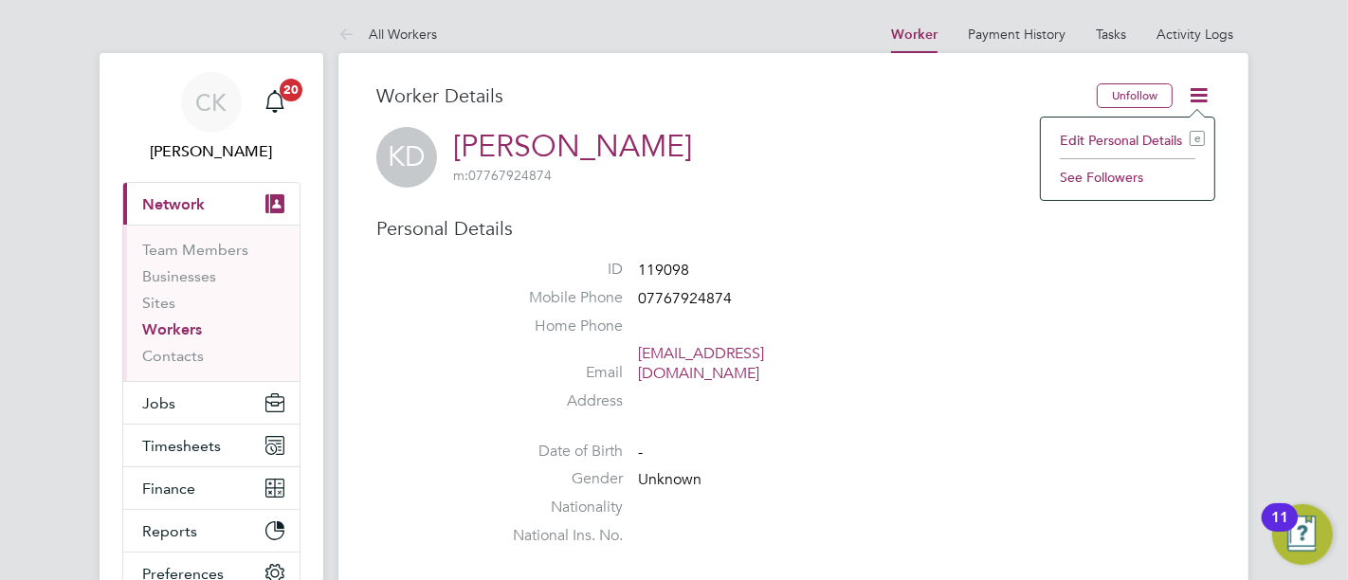
click at [1108, 136] on li "Edit Personal Details e" at bounding box center [1127, 140] width 154 height 27
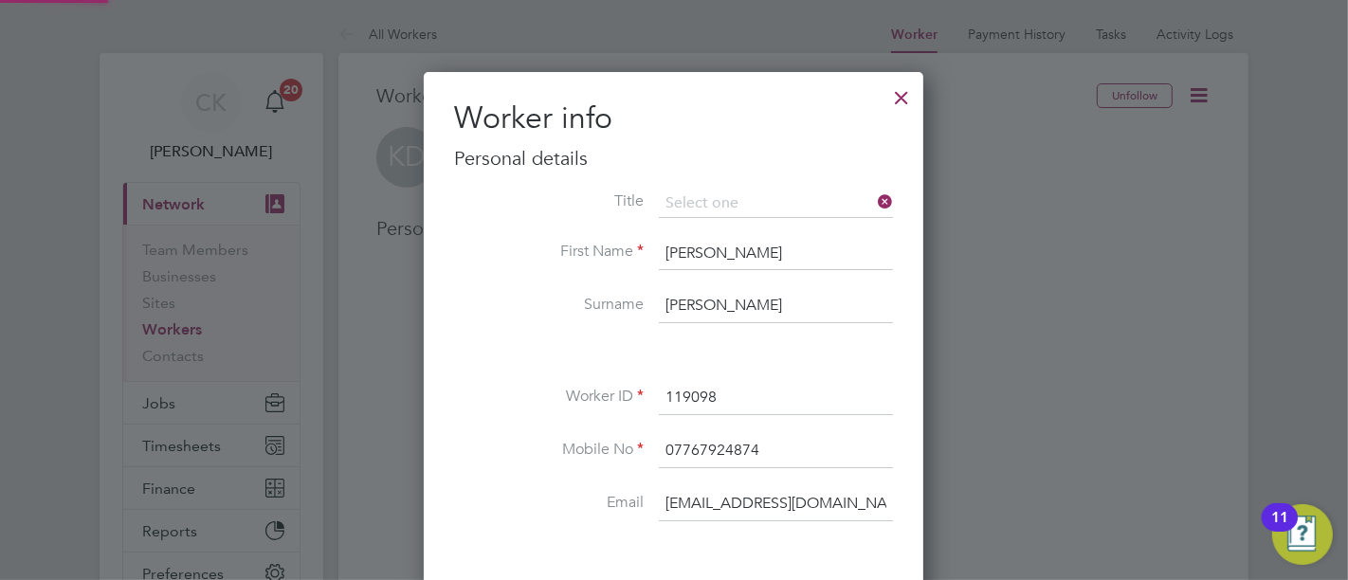
scroll to position [1063, 500]
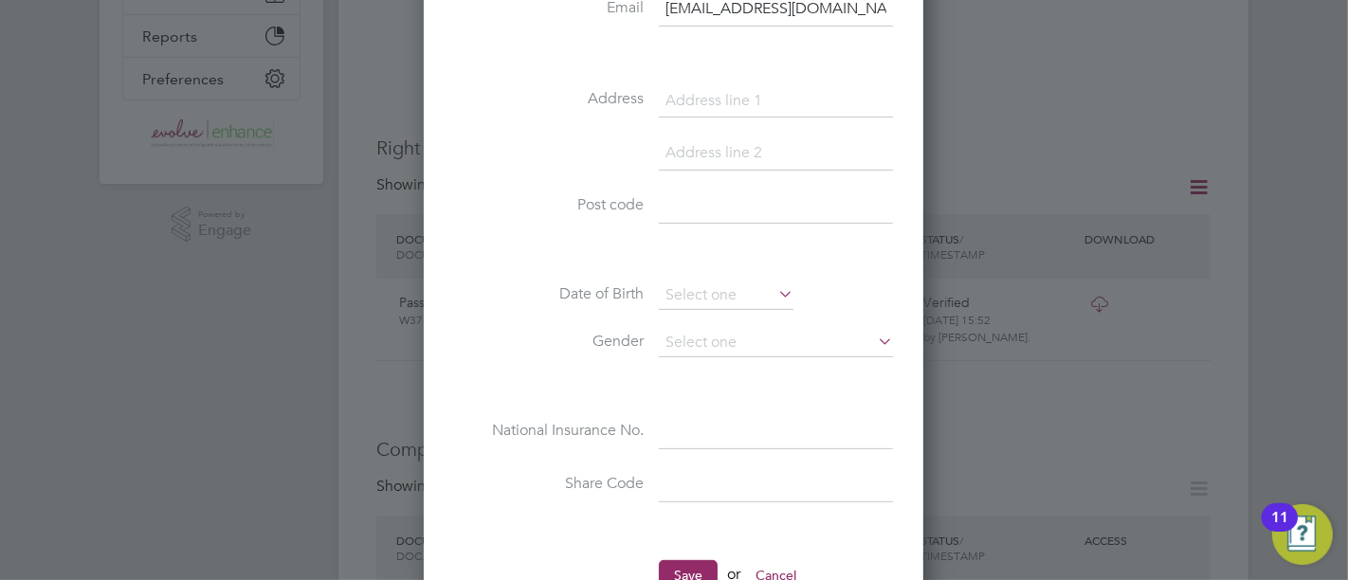
scroll to position [526, 0]
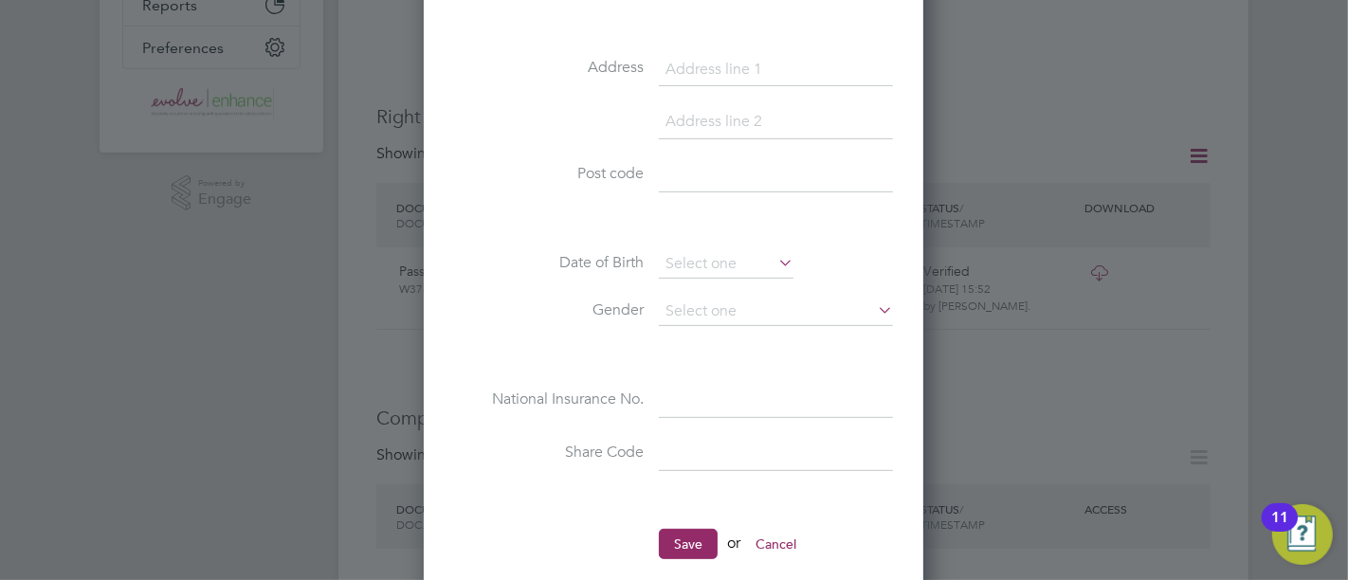
click at [736, 437] on input at bounding box center [776, 454] width 234 height 34
click at [1020, 514] on div at bounding box center [674, 290] width 1348 height 580
paste input "WGFAL76RZ"
type input "WGFAL76RZ"
click at [683, 535] on button "Save" at bounding box center [688, 544] width 59 height 30
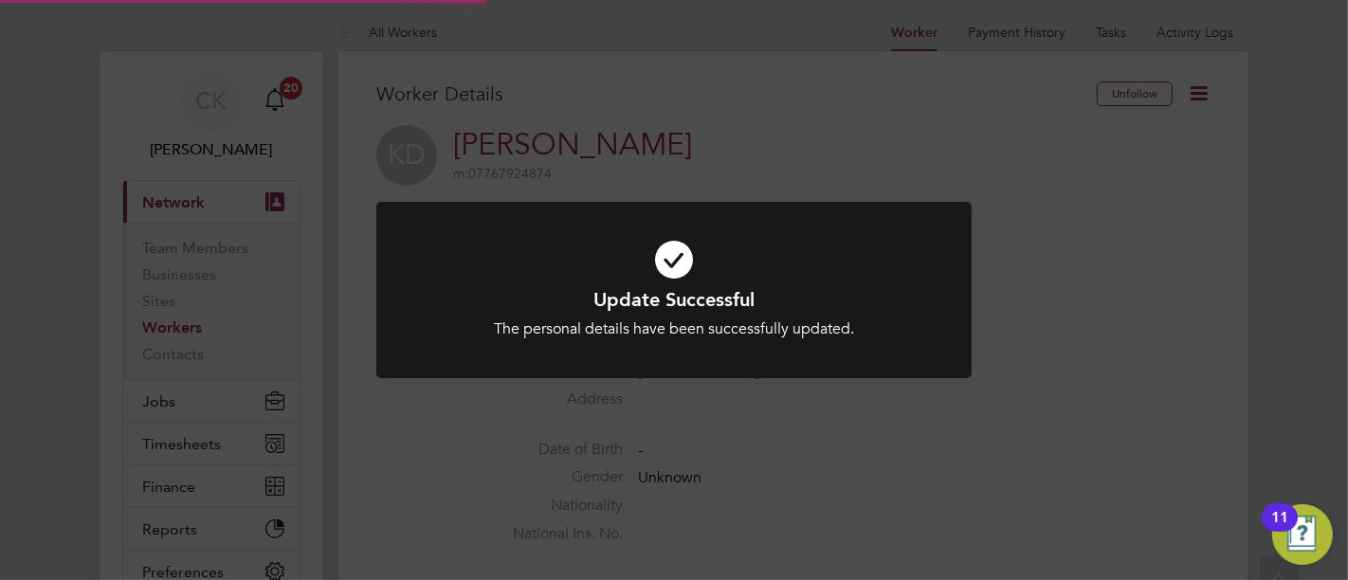
scroll to position [0, 0]
click at [920, 471] on div "Update Successful The personal details have been successfully updated. Cancel O…" at bounding box center [674, 290] width 1348 height 580
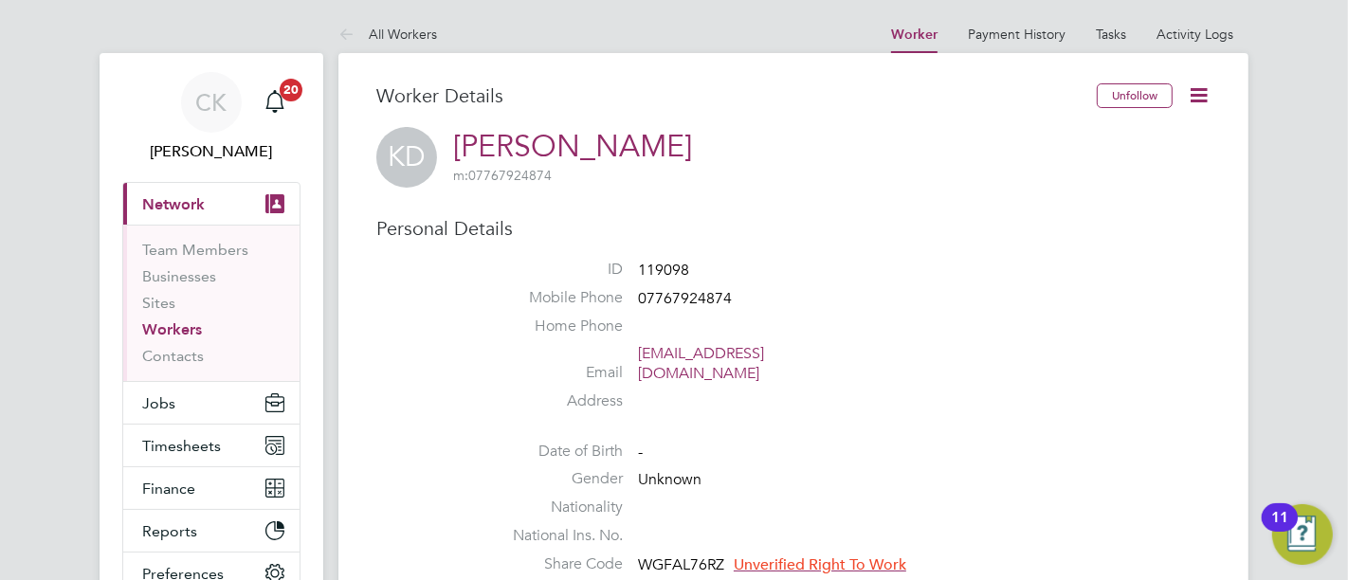
click at [839, 555] on span "Unverified Right To Work" at bounding box center [820, 564] width 172 height 19
click at [835, 555] on span "Unverified Right To Work" at bounding box center [820, 564] width 172 height 19
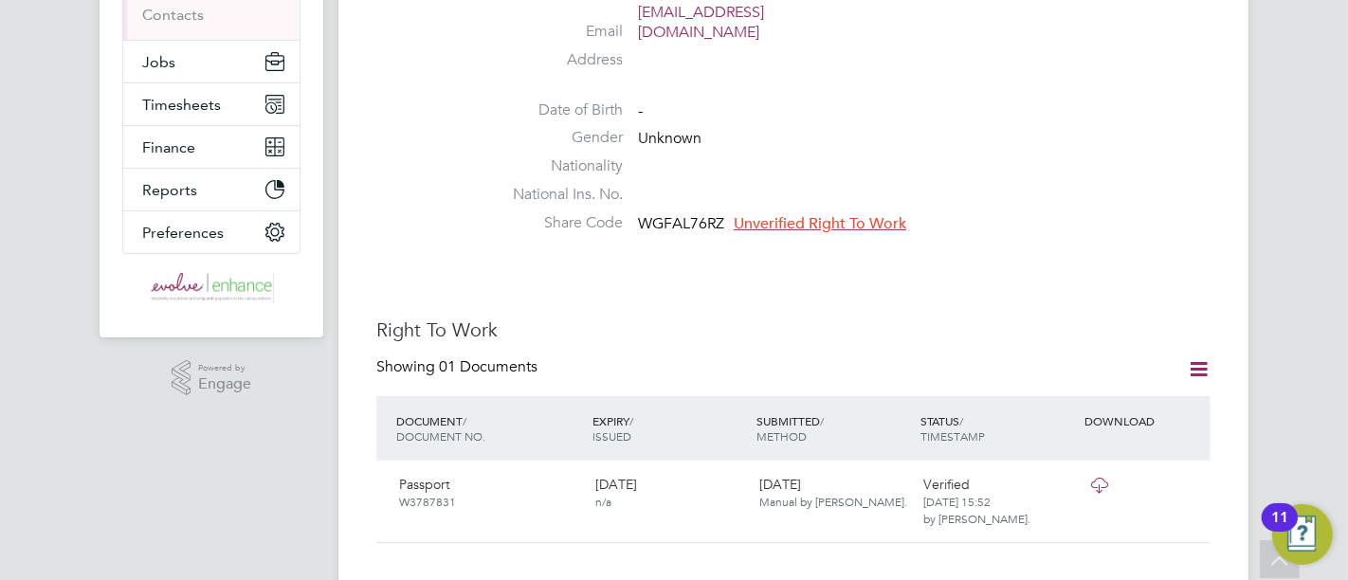
scroll to position [421, 0]
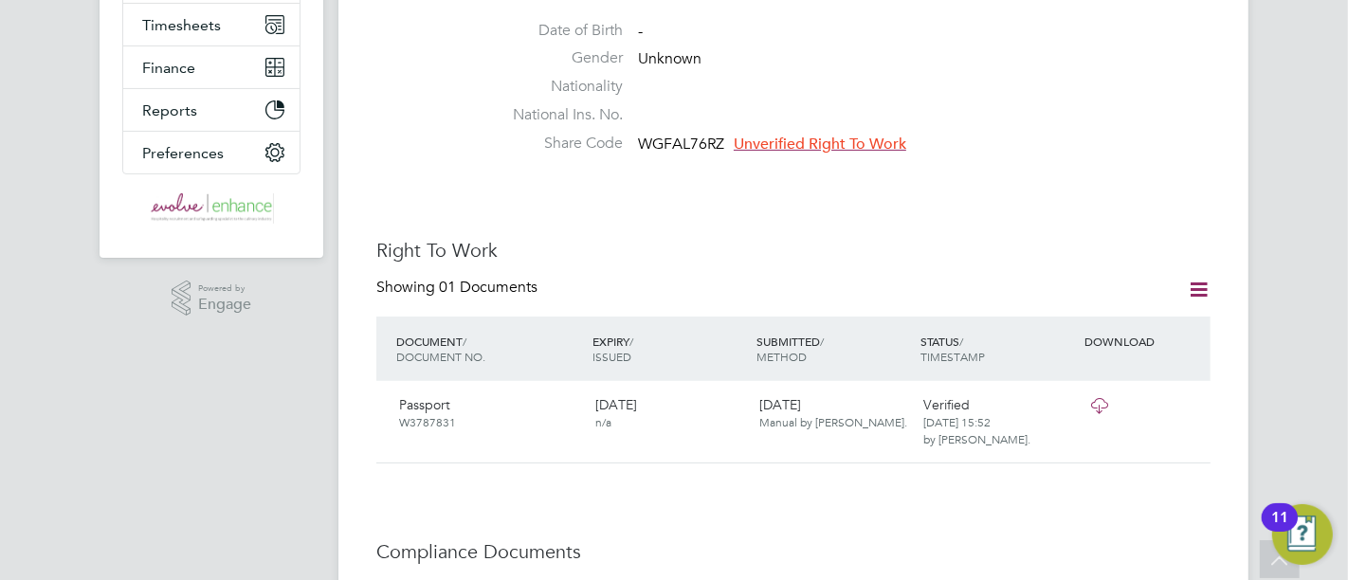
click at [769, 135] on span "Unverified Right To Work" at bounding box center [820, 144] width 172 height 19
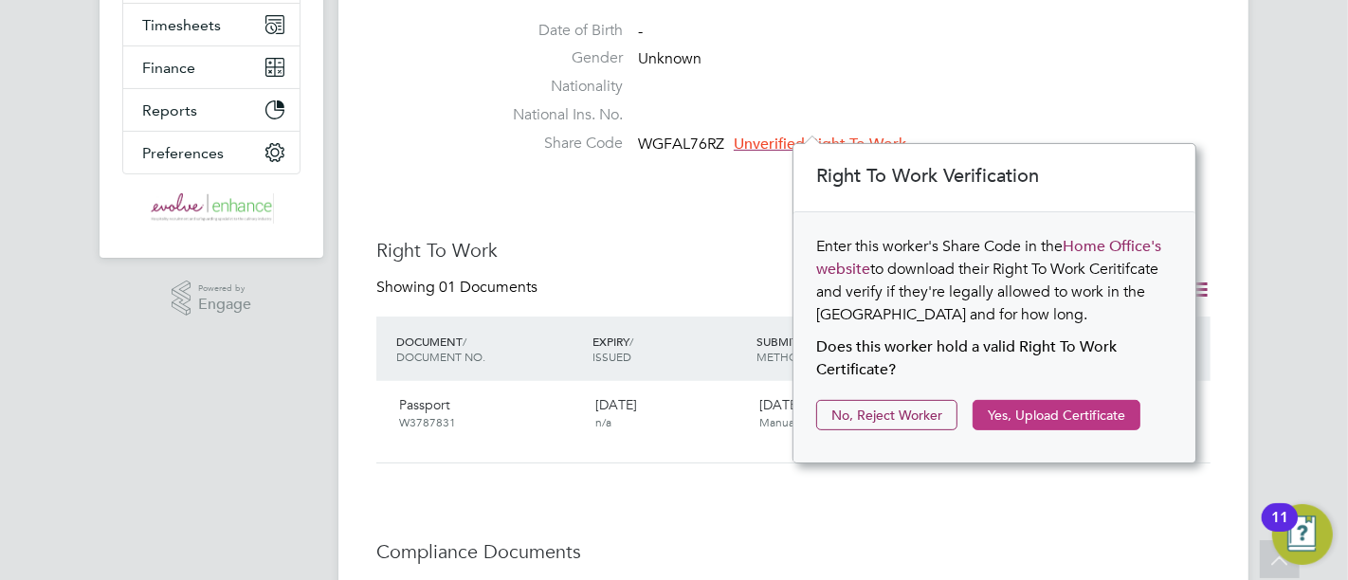
click at [1028, 415] on button "Yes, Upload Certificate" at bounding box center [1056, 415] width 168 height 30
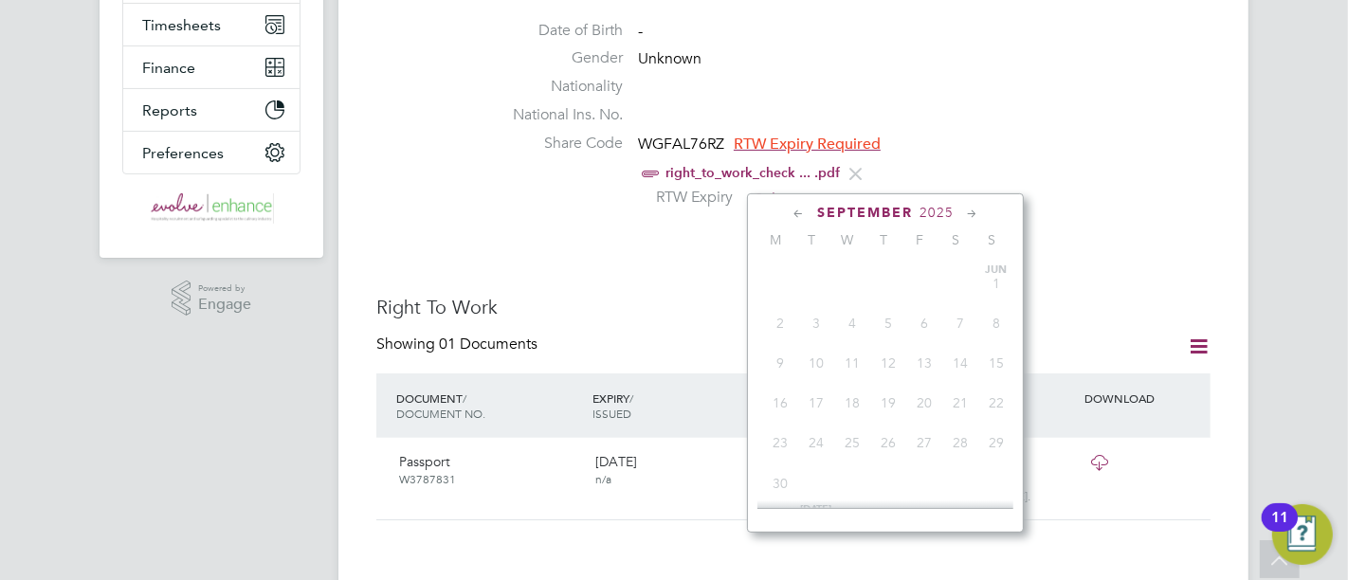
click at [825, 186] on input at bounding box center [815, 200] width 135 height 28
click at [952, 211] on span "2025" at bounding box center [936, 213] width 34 height 16
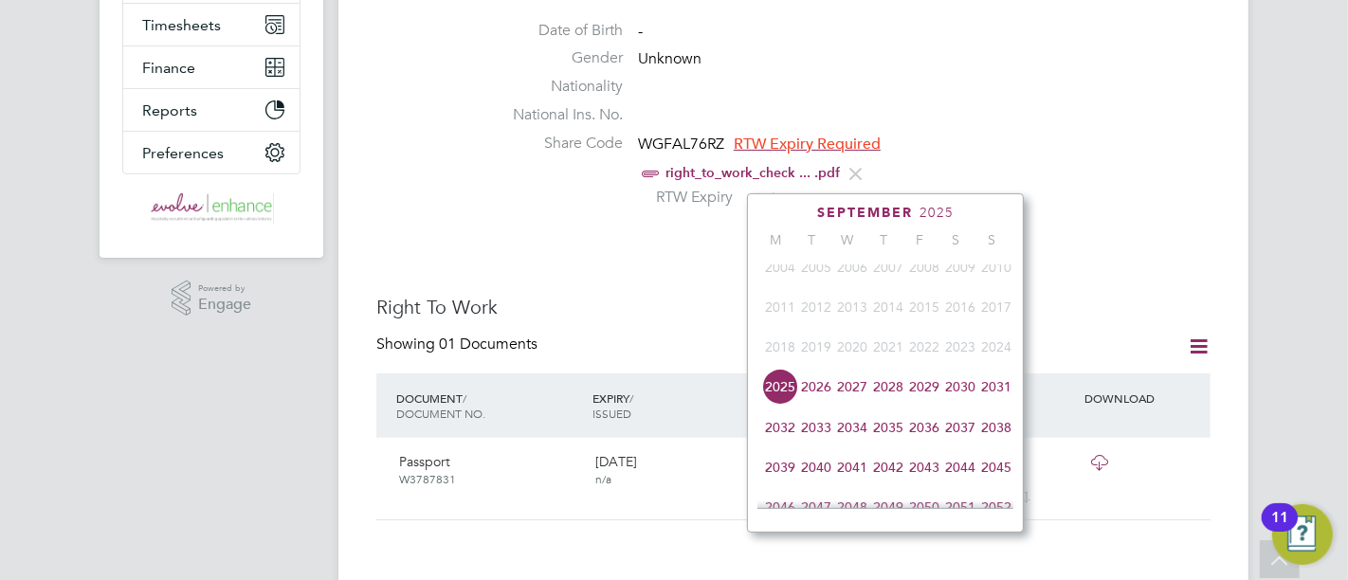
click at [814, 396] on span "2026" at bounding box center [816, 387] width 36 height 36
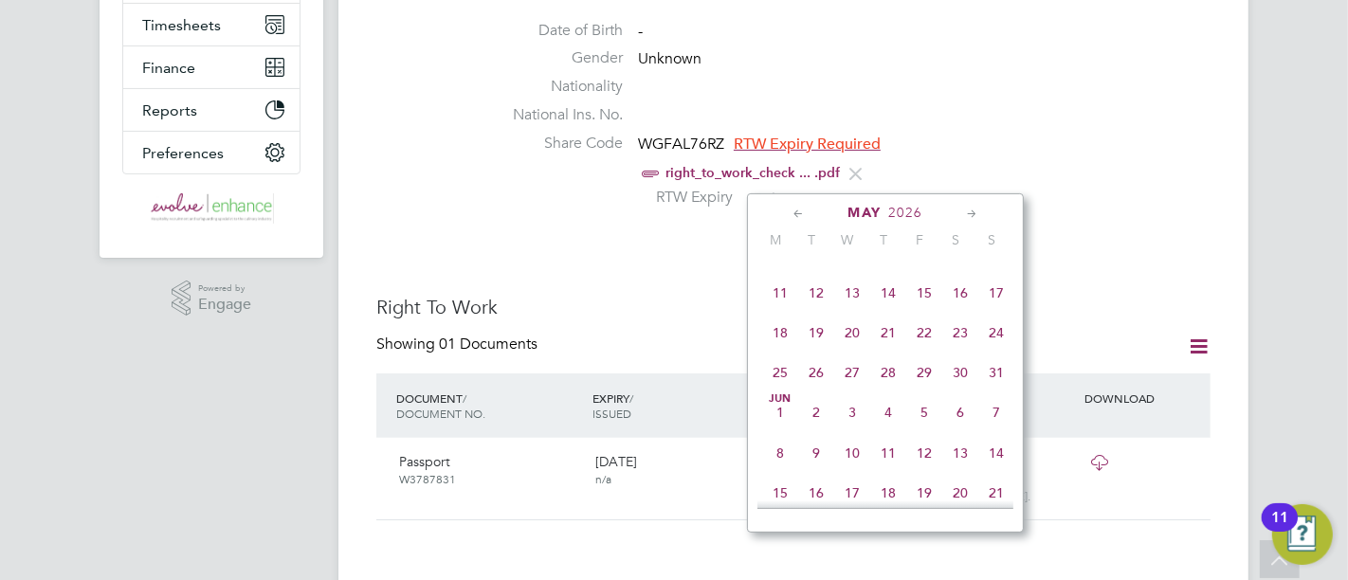
scroll to position [408, 0]
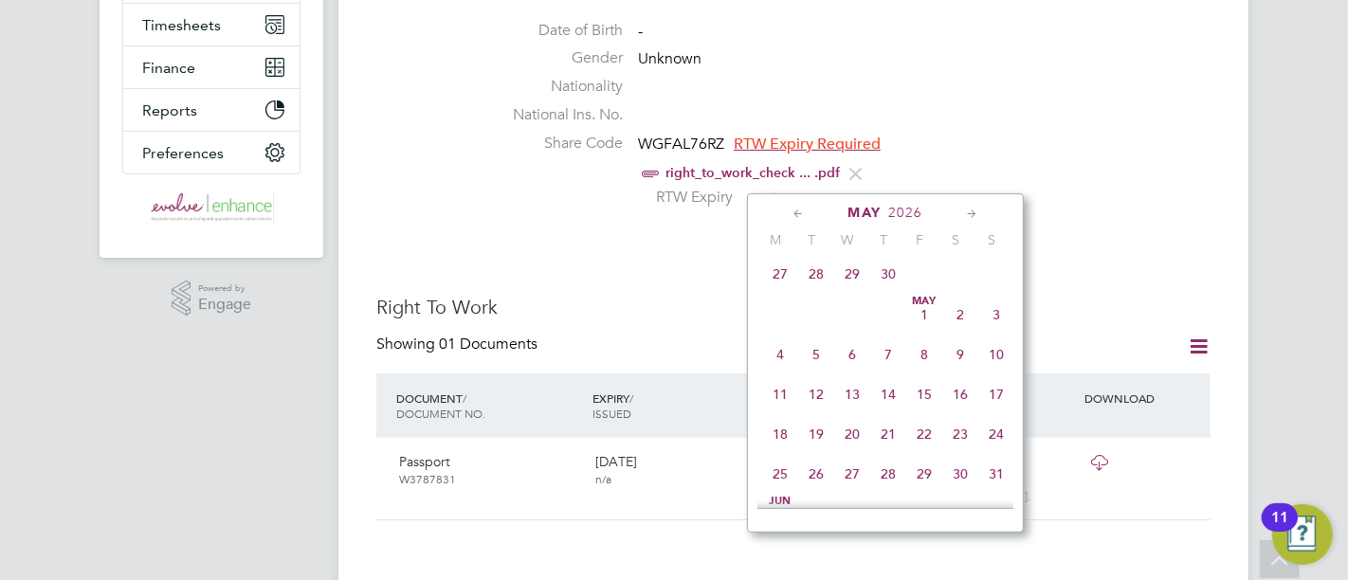
click at [963, 447] on span "23" at bounding box center [960, 434] width 36 height 36
type input "23 May 2026"
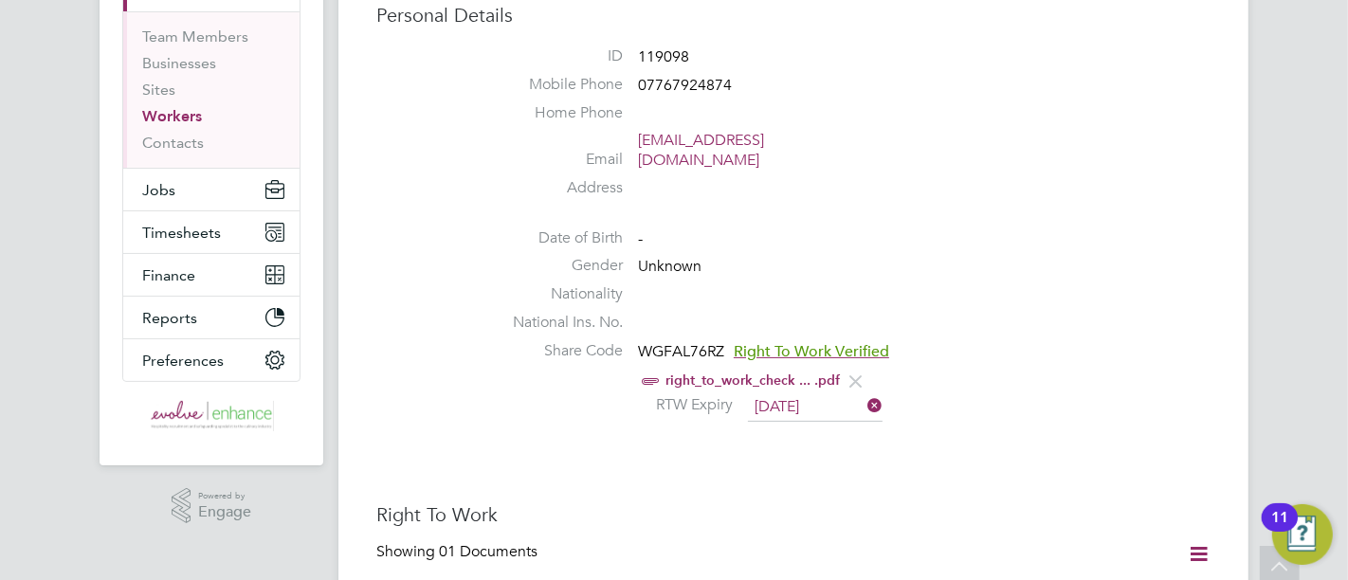
scroll to position [0, 0]
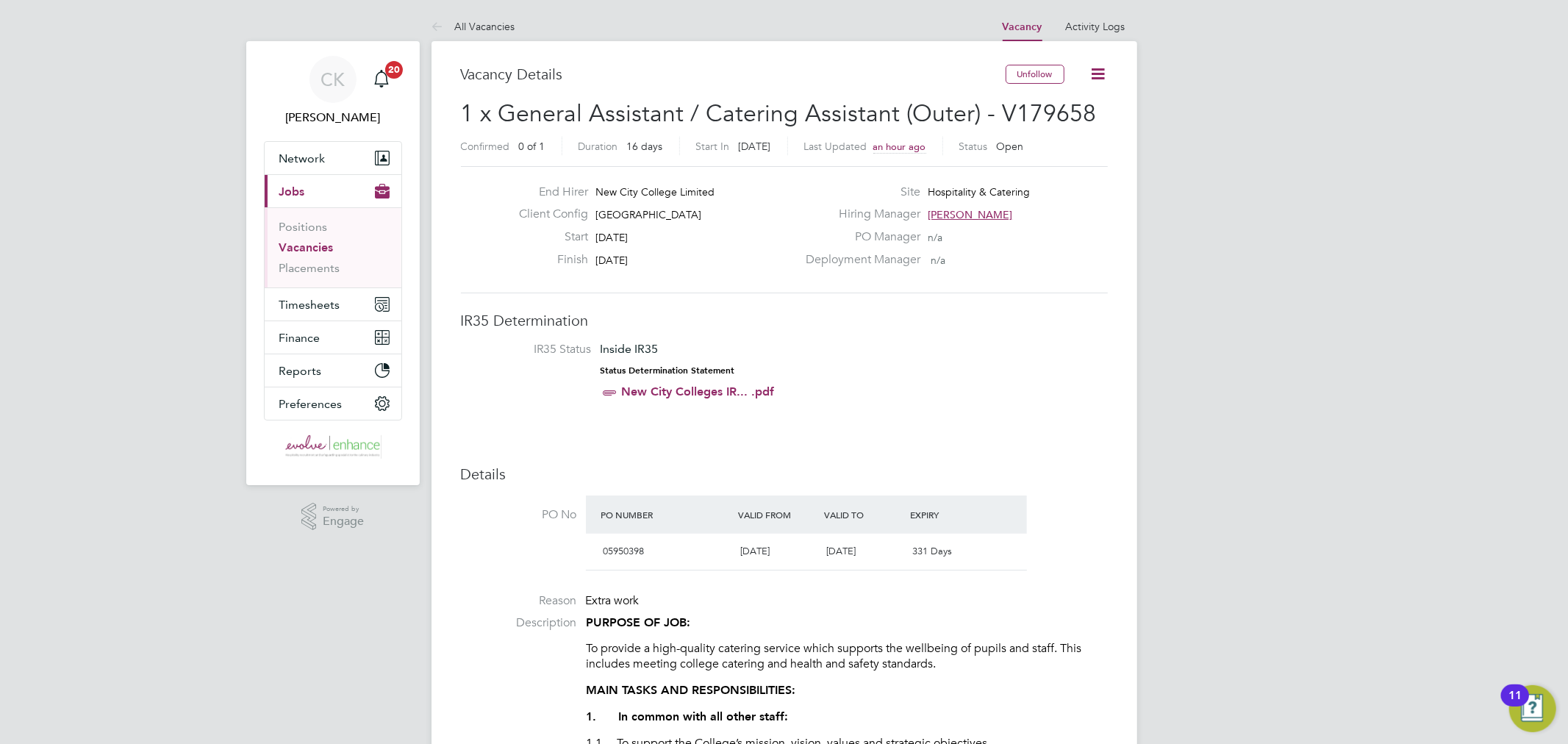
click at [318, 254] on link "Vacancies" at bounding box center [306, 247] width 54 height 14
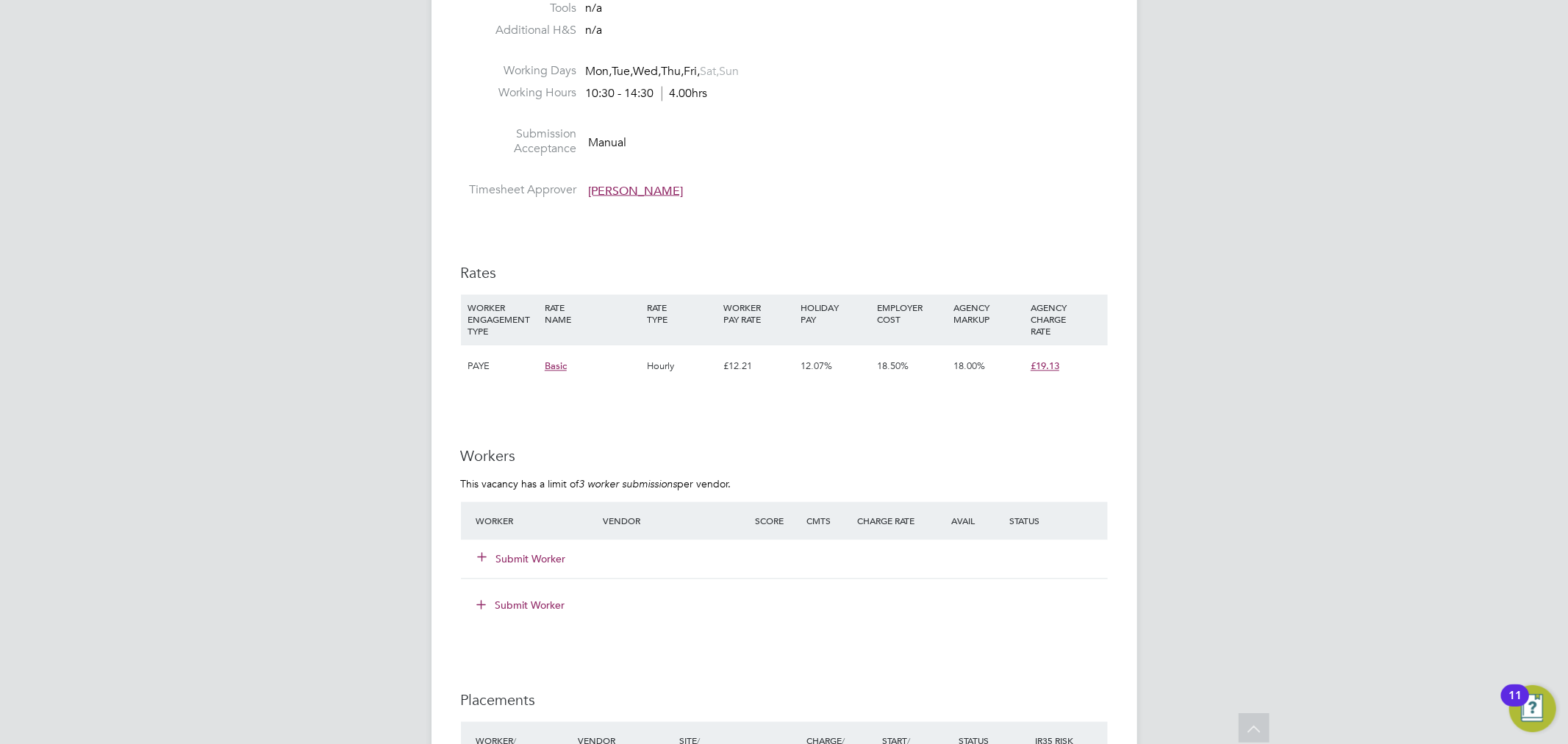
scroll to position [2695, 0]
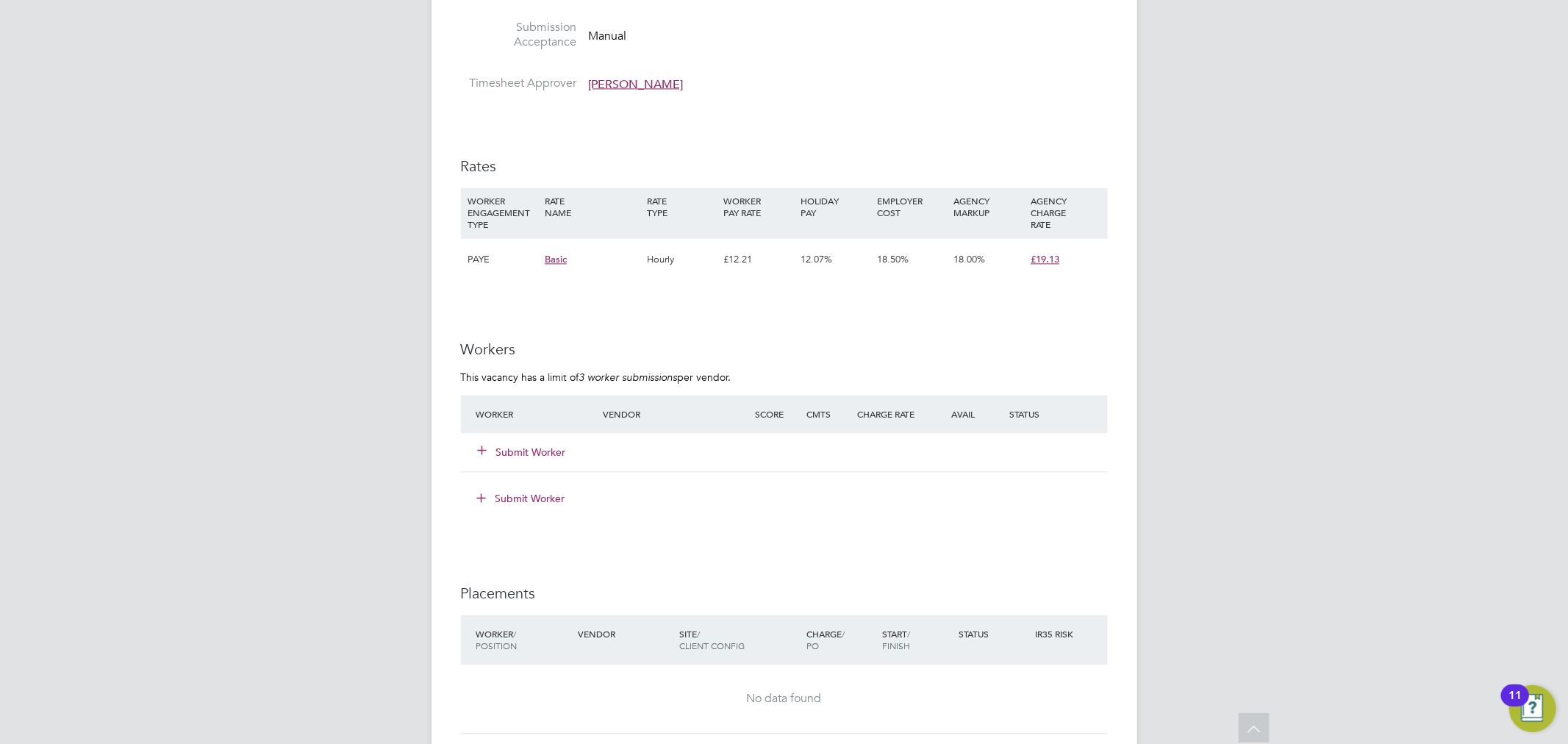
click at [521, 452] on button "Submit Worker" at bounding box center [523, 452] width 88 height 15
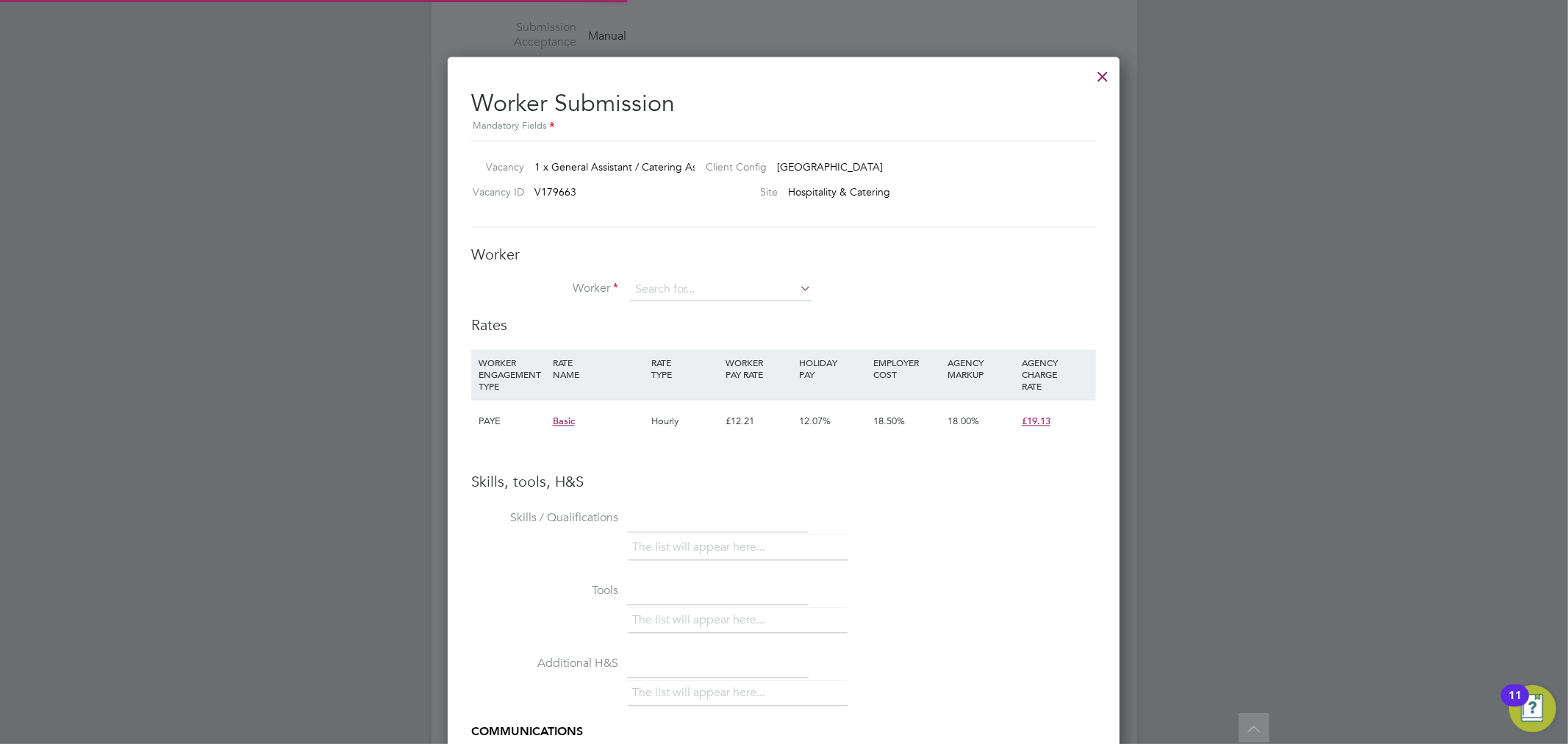
scroll to position [928, 673]
click at [706, 313] on li "[PERSON_NAME] (107186)" at bounding box center [727, 310] width 196 height 20
type input "[PERSON_NAME] (107186)"
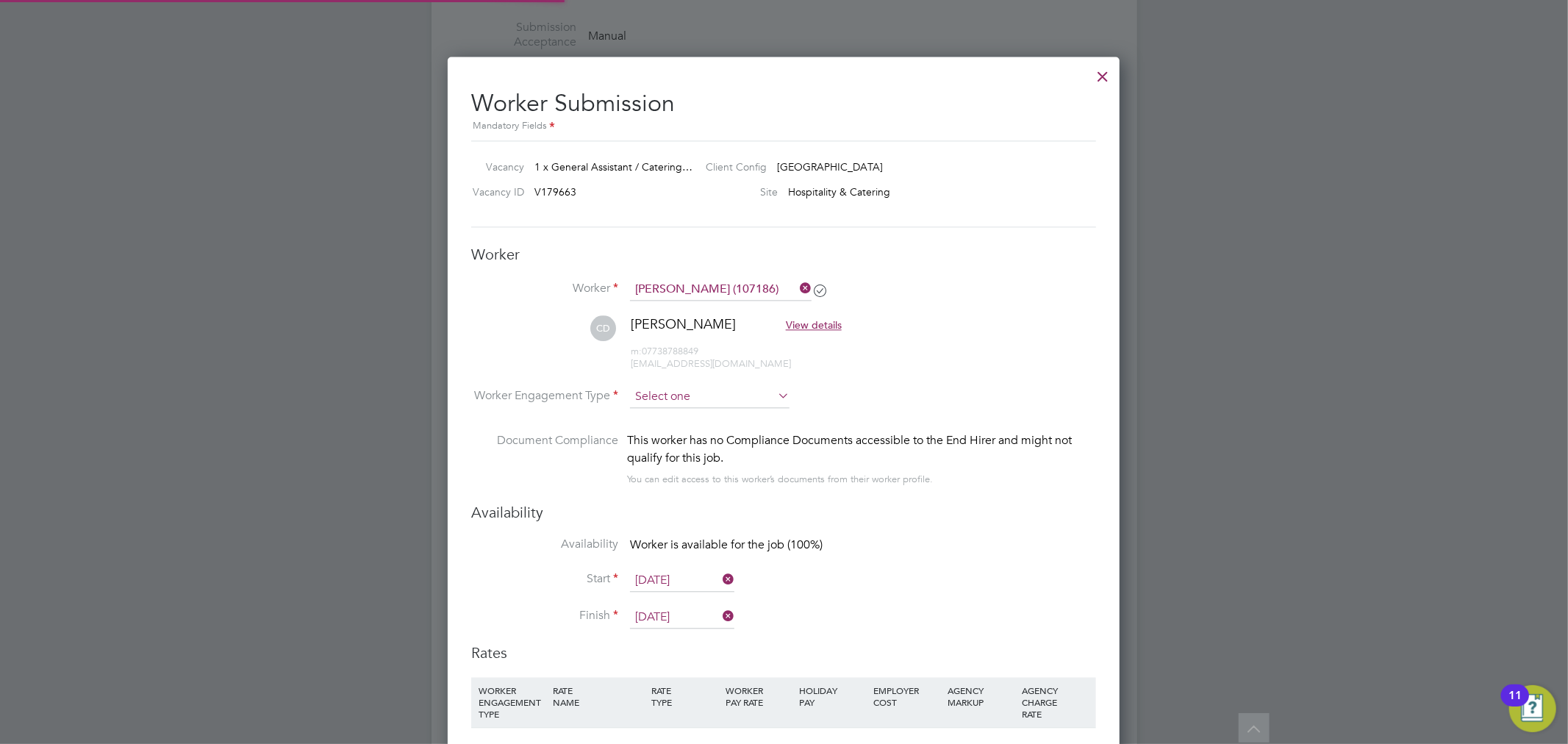
scroll to position [1254, 673]
click at [714, 387] on input at bounding box center [710, 397] width 160 height 22
click at [641, 432] on li "PAYE" at bounding box center [710, 435] width 161 height 19
type input "PAYE"
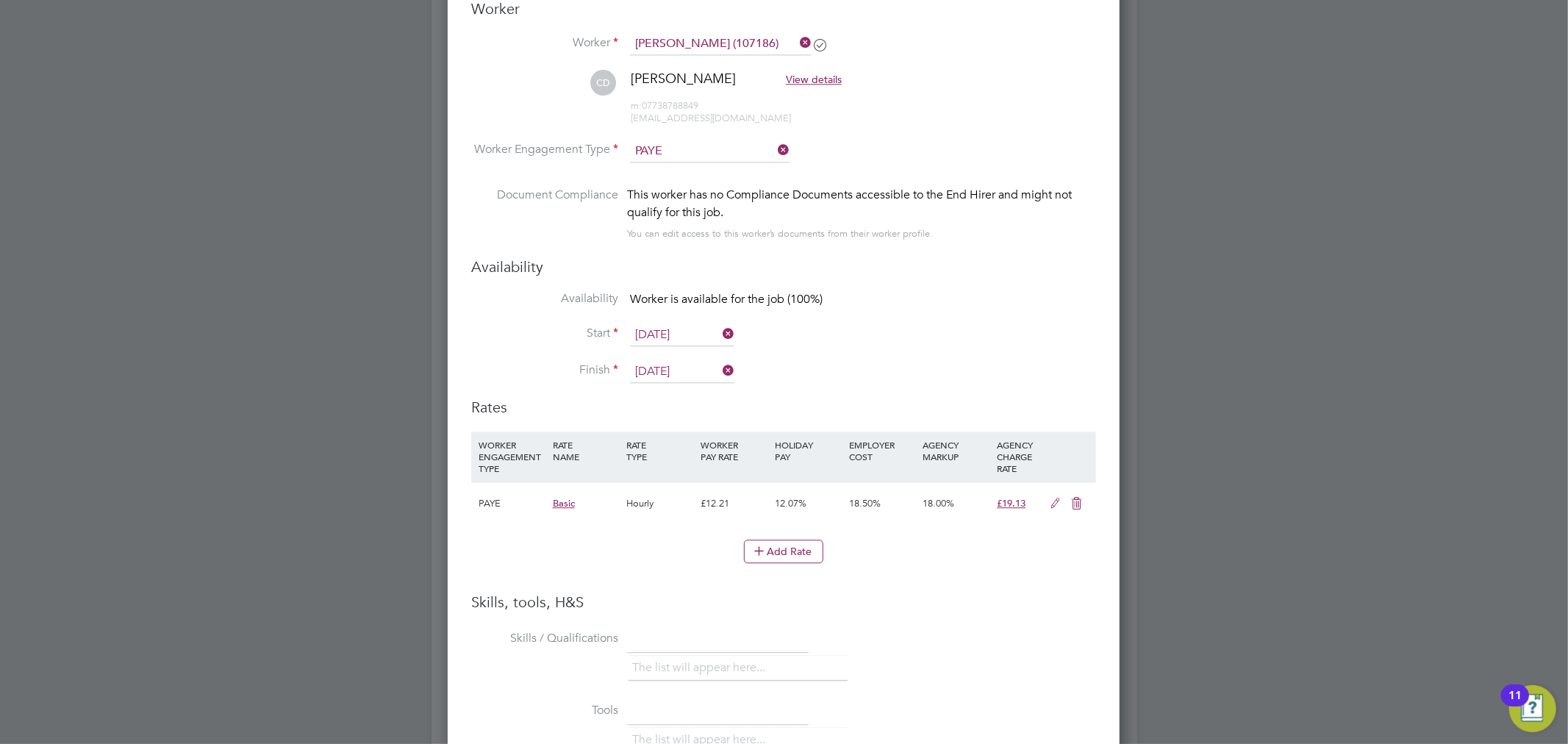
click at [1057, 500] on icon at bounding box center [1057, 503] width 19 height 12
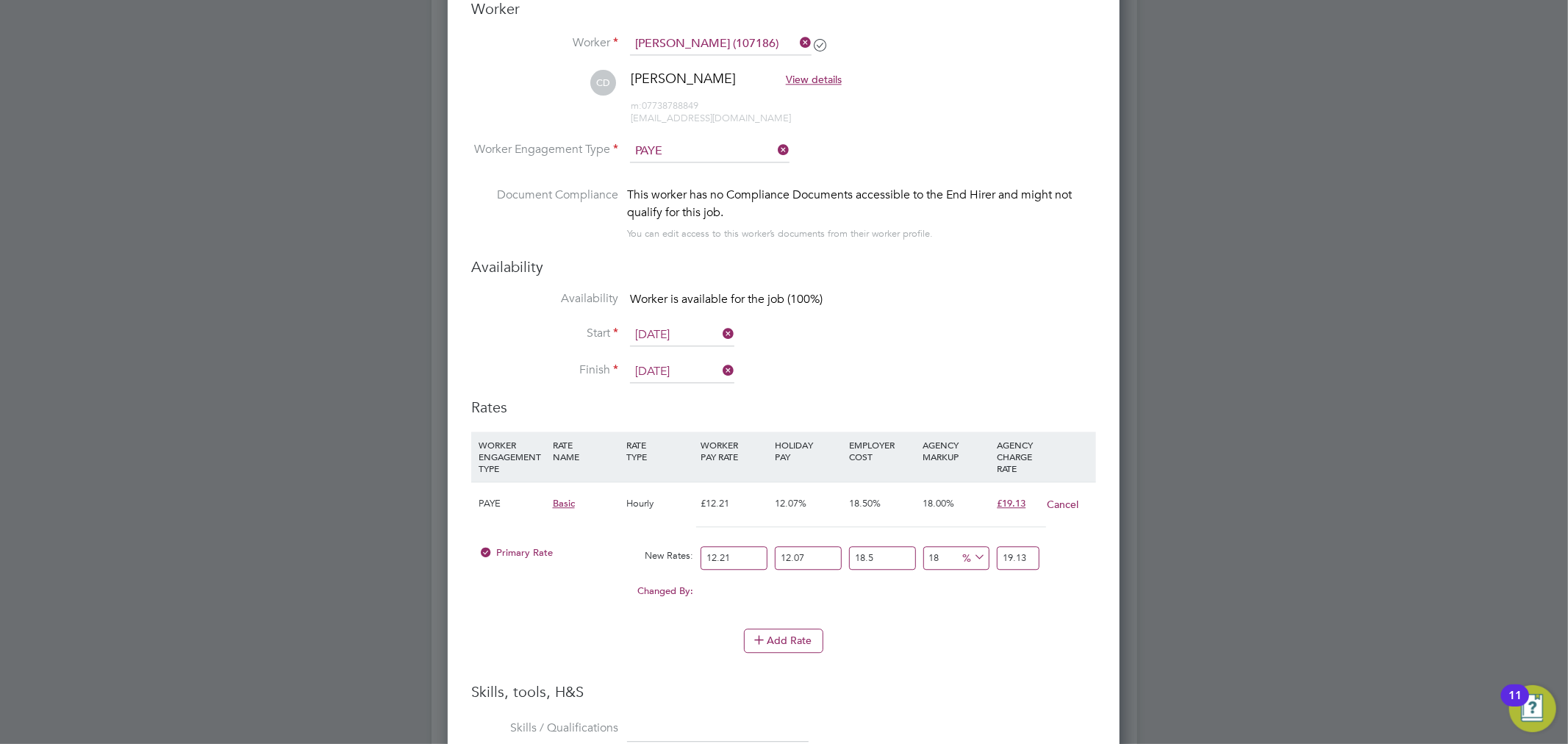
drag, startPoint x: 739, startPoint y: 553, endPoint x: 687, endPoint y: 553, distance: 52.0
click at [687, 553] on div "Primary Rate New Rates: 12.21 12.07 n/a 18.5 n/a 18 0 % 19.13" at bounding box center [784, 559] width 625 height 39
type input "1"
type input "1.56707481"
type input "14"
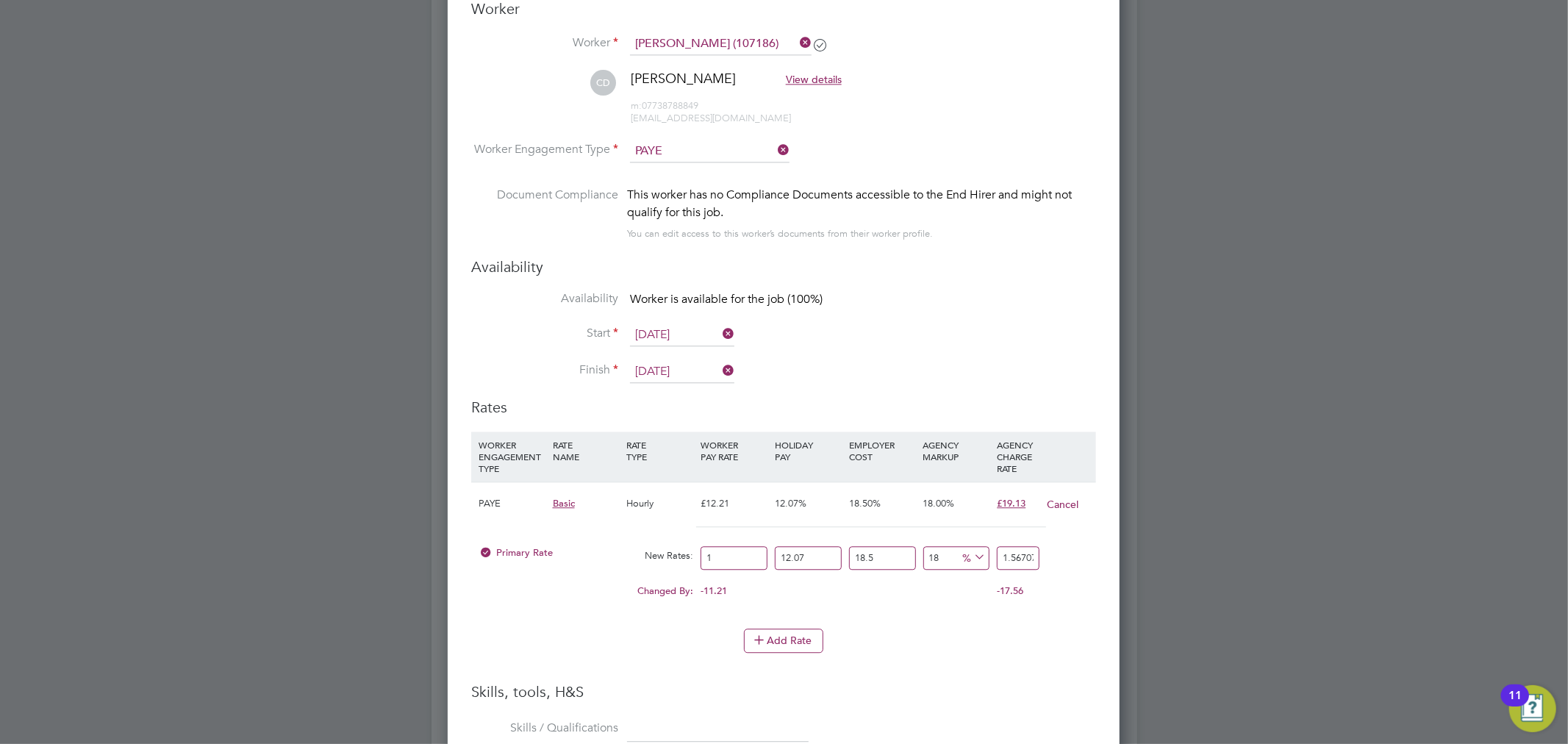
type input "21.93904734"
type input "14.1"
type input "22.095754821"
type input "14.15"
type input "22.1741085615"
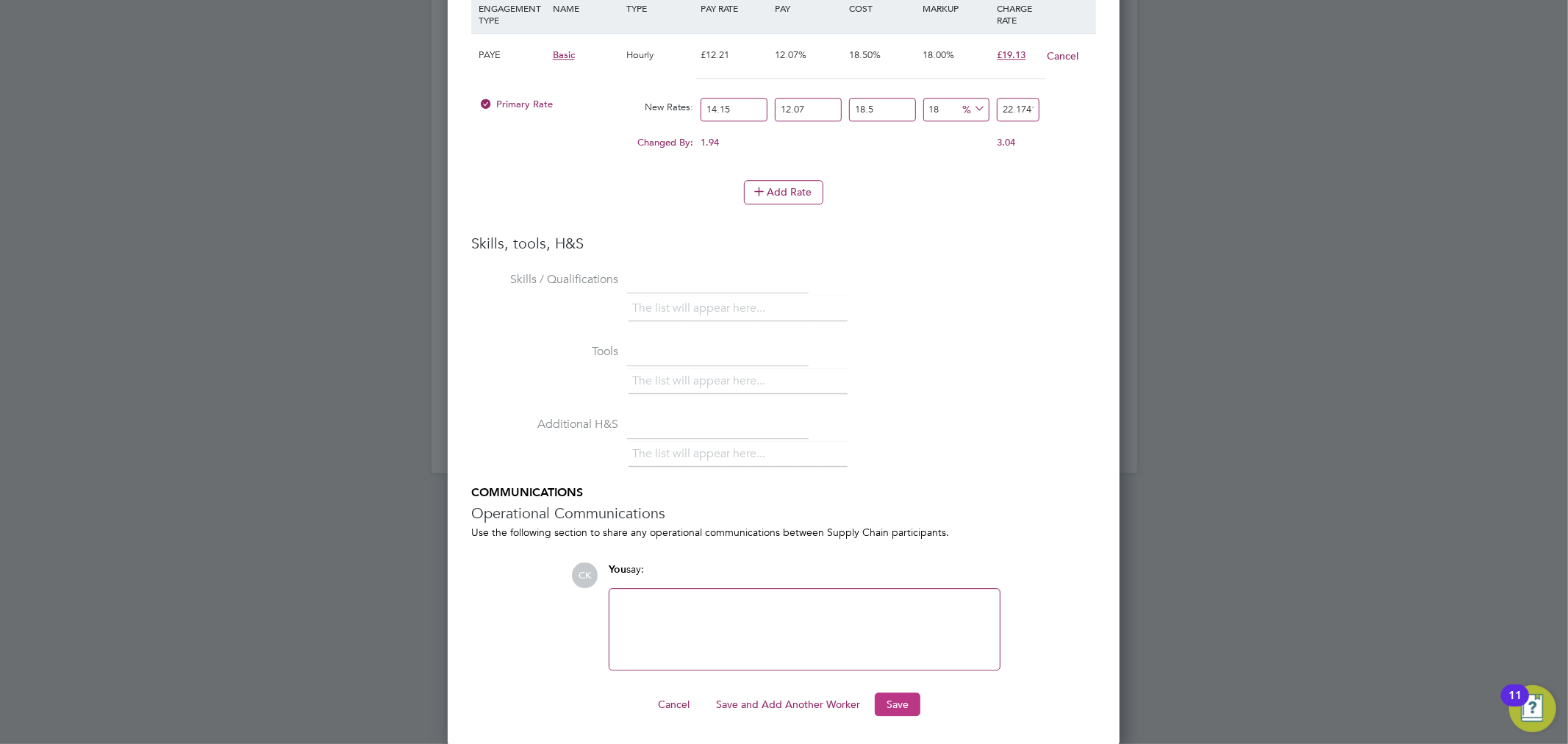
type input "14.15"
click at [906, 698] on button "Save" at bounding box center [898, 704] width 46 height 23
